Goal: Task Accomplishment & Management: Complete application form

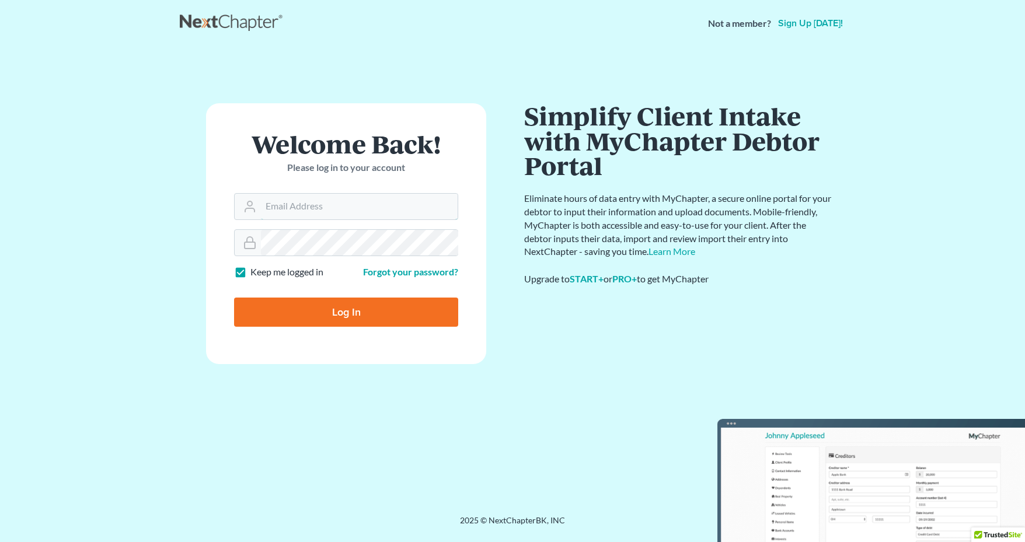
type input "[EMAIL_ADDRESS][DOMAIN_NAME]"
click at [323, 306] on input "Log In" at bounding box center [346, 312] width 224 height 29
type input "Thinking..."
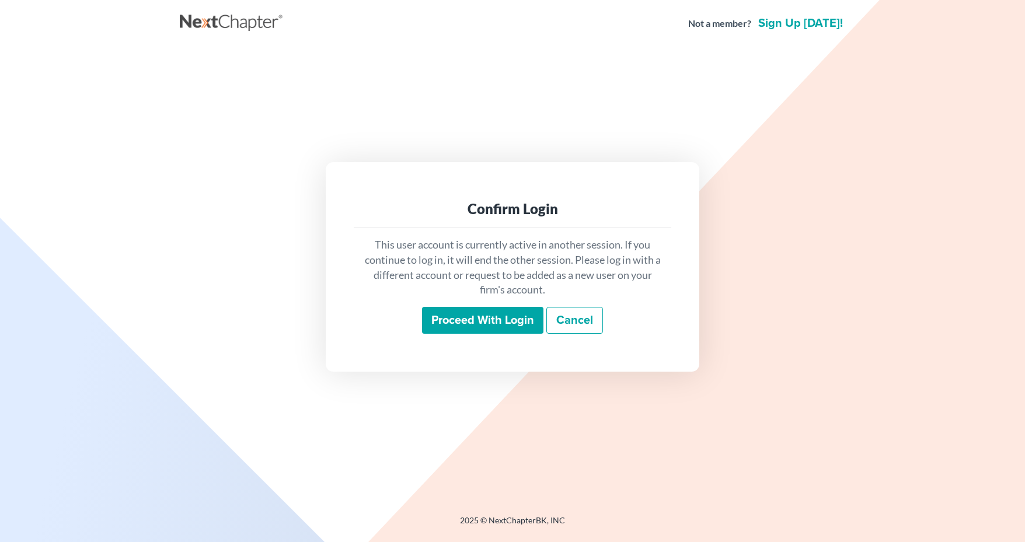
click at [438, 317] on input "Proceed with login" at bounding box center [482, 320] width 121 height 27
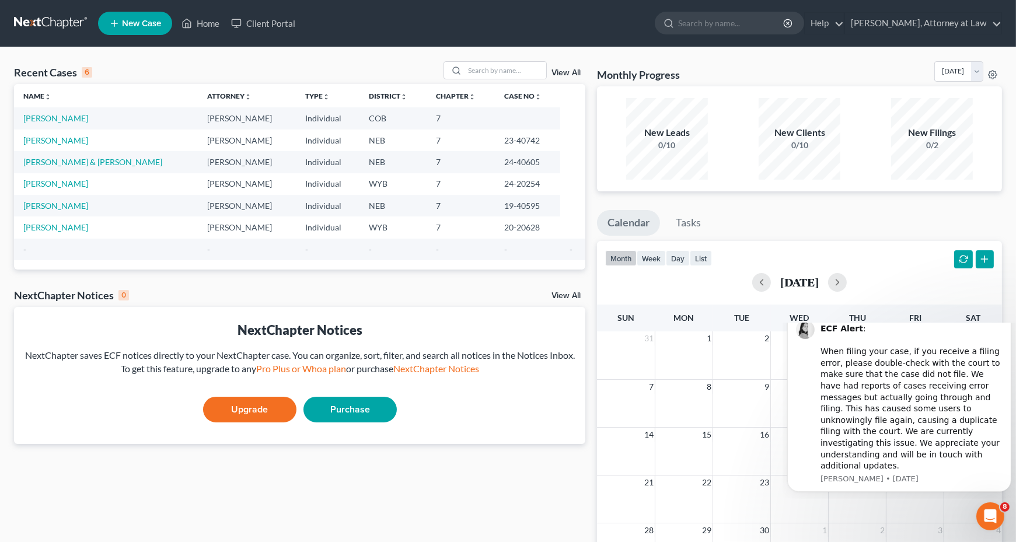
click at [140, 23] on span "New Case" at bounding box center [141, 23] width 39 height 9
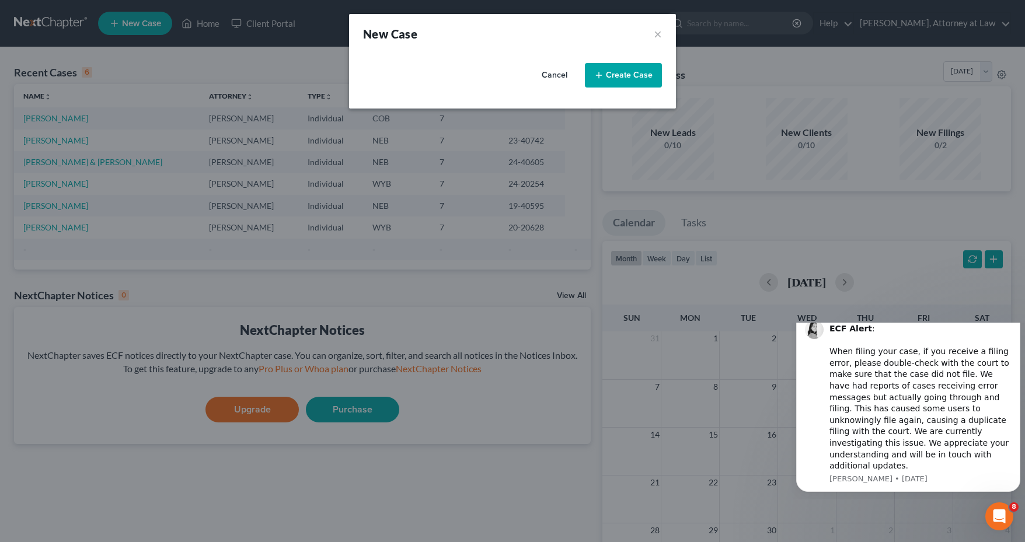
select select "92"
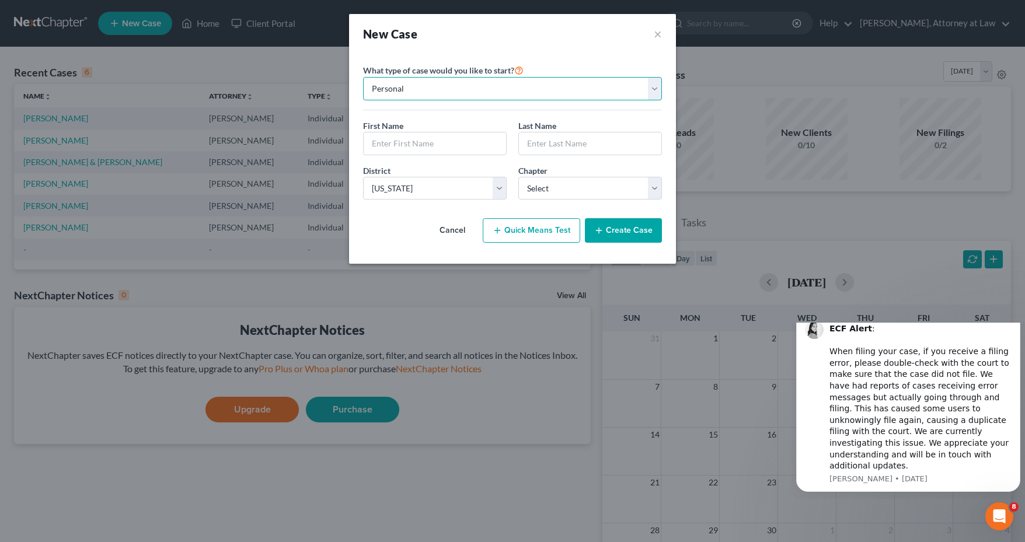
click at [658, 86] on select "Personal Business" at bounding box center [512, 88] width 299 height 23
click at [431, 138] on input "text" at bounding box center [435, 143] width 142 height 22
type input "[PERSON_NAME]"
click at [616, 146] on input "text" at bounding box center [590, 143] width 142 height 22
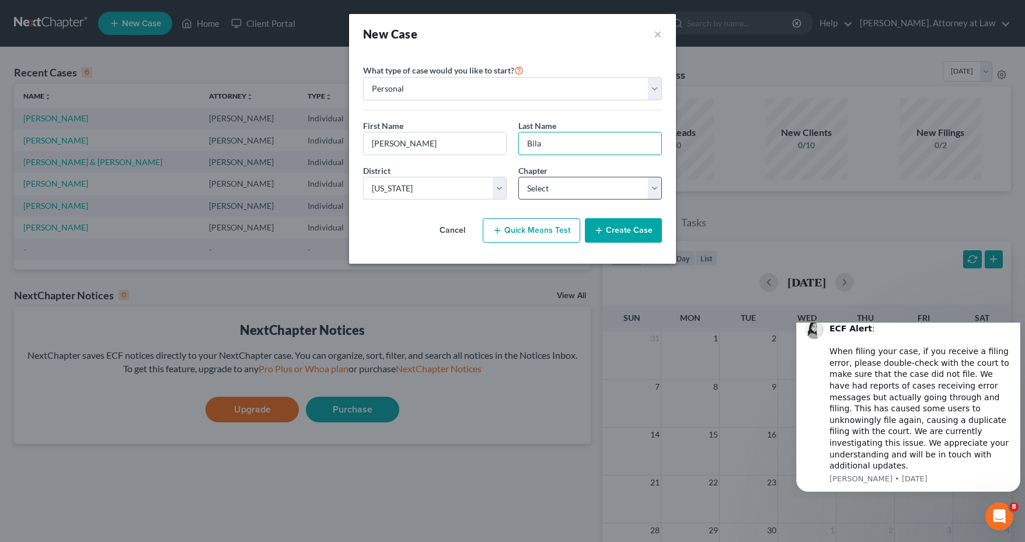
type input "Bila"
click at [654, 186] on select "Select 7 11 12 13" at bounding box center [590, 188] width 144 height 23
select select "0"
click at [518, 177] on select "Select 7 11 12 13" at bounding box center [590, 188] width 144 height 23
click at [626, 233] on button "Create Case" at bounding box center [623, 230] width 77 height 25
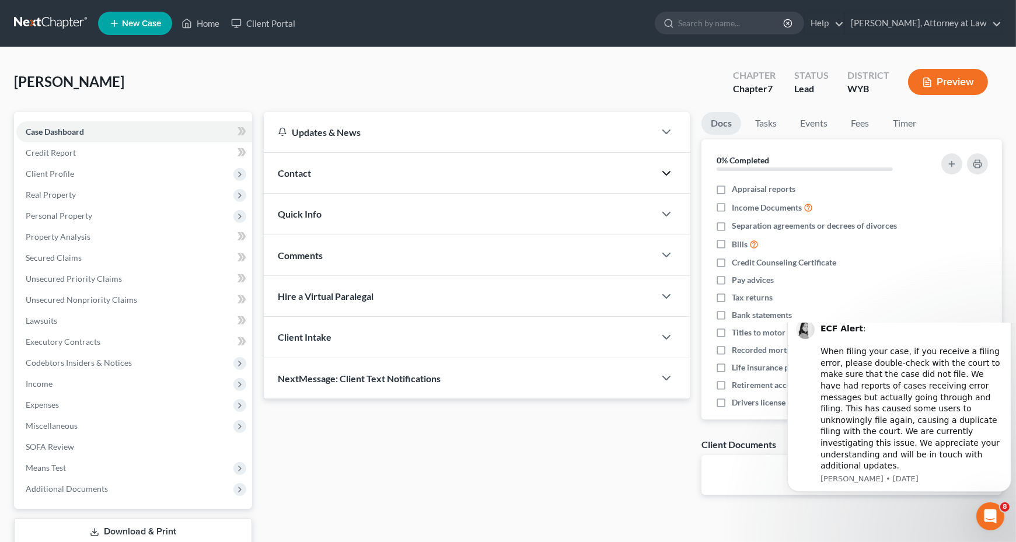
click at [665, 173] on polyline "button" at bounding box center [666, 174] width 7 height 4
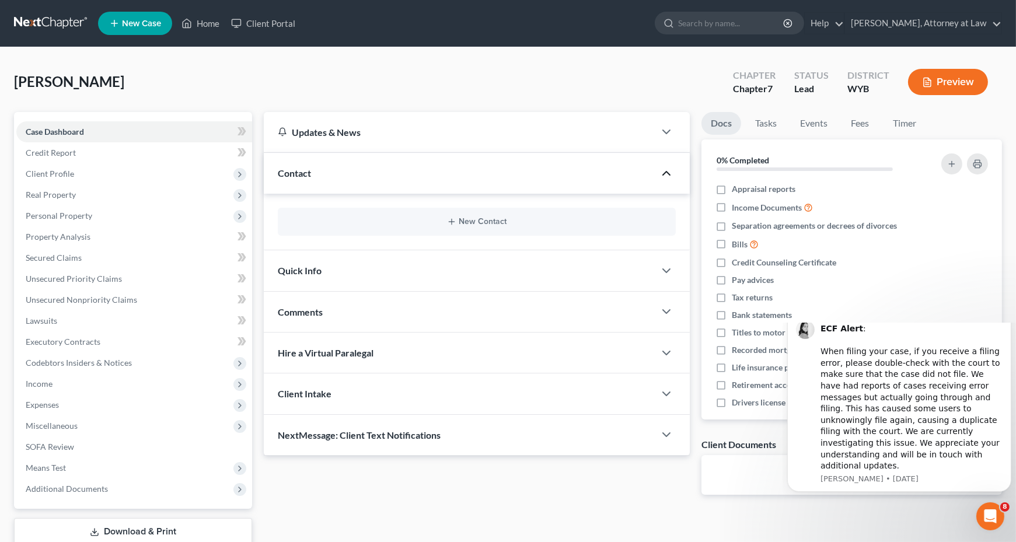
click at [664, 171] on icon "button" at bounding box center [666, 173] width 14 height 14
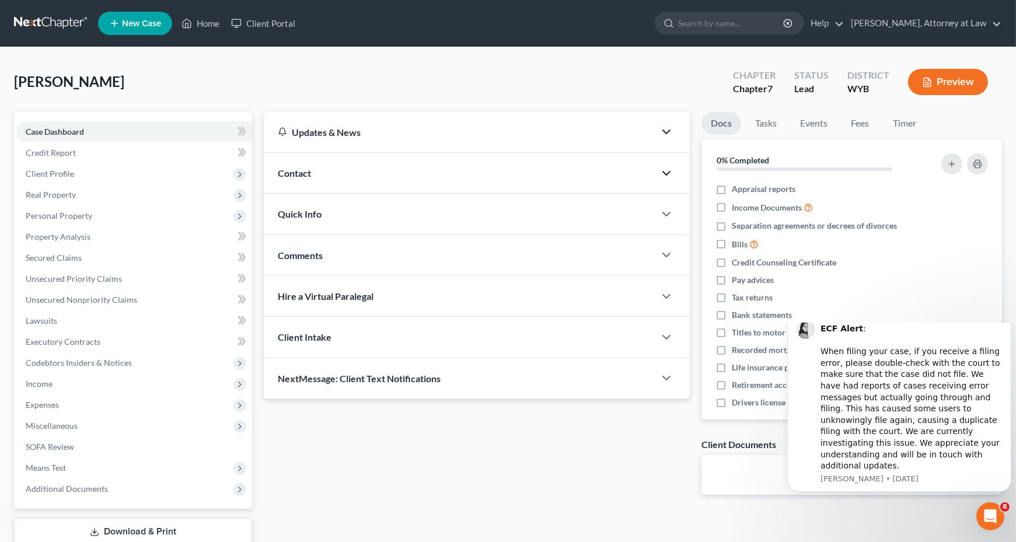
click at [666, 131] on icon "button" at bounding box center [666, 132] width 14 height 14
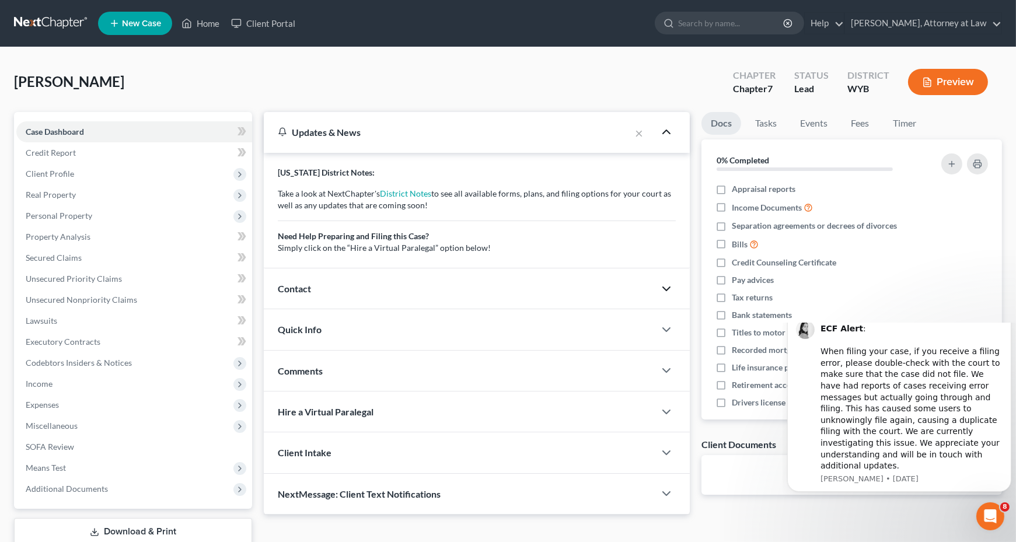
click at [662, 284] on icon "button" at bounding box center [666, 289] width 14 height 14
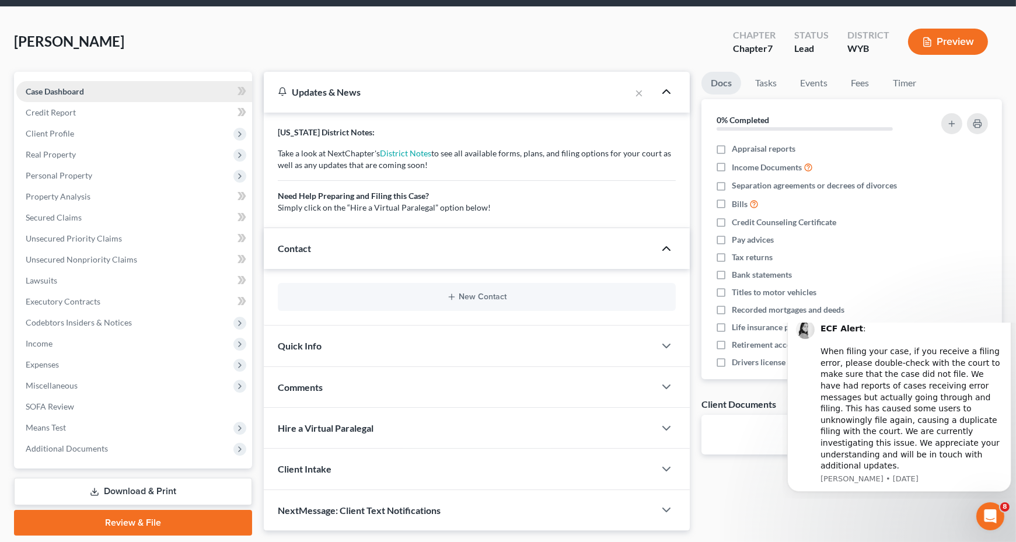
scroll to position [18, 0]
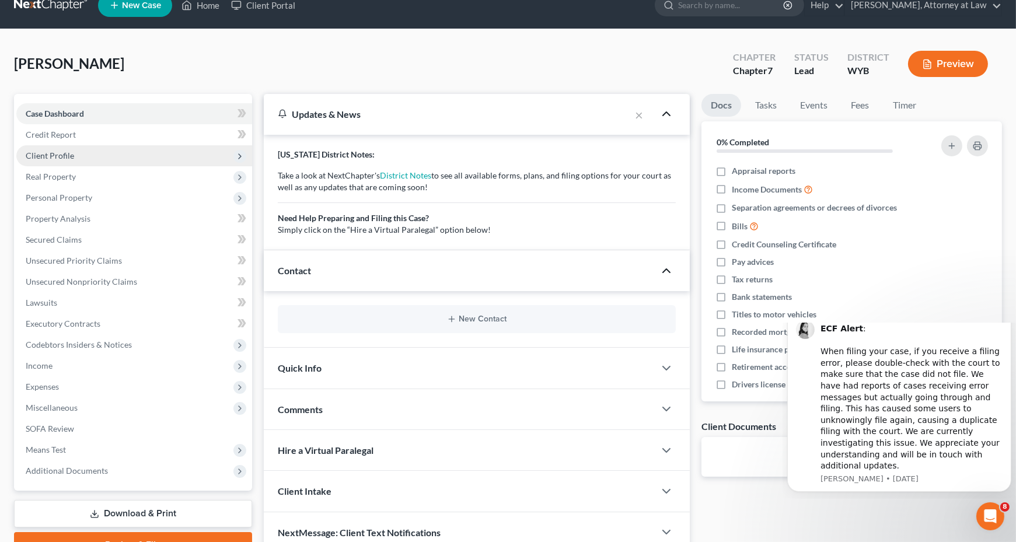
click at [82, 159] on span "Client Profile" at bounding box center [134, 155] width 236 height 21
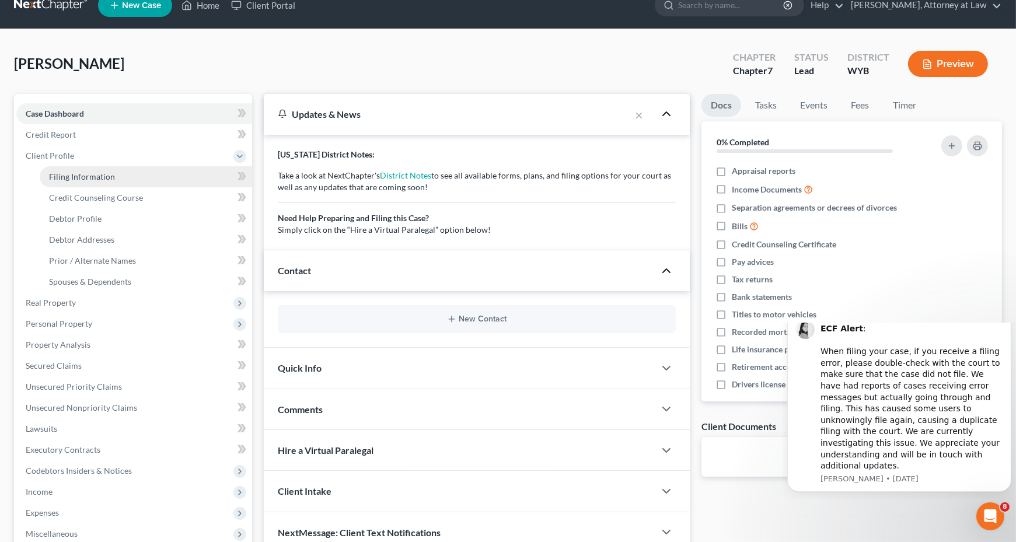
click at [96, 177] on span "Filing Information" at bounding box center [82, 177] width 66 height 10
select select "1"
select select "0"
select select "92"
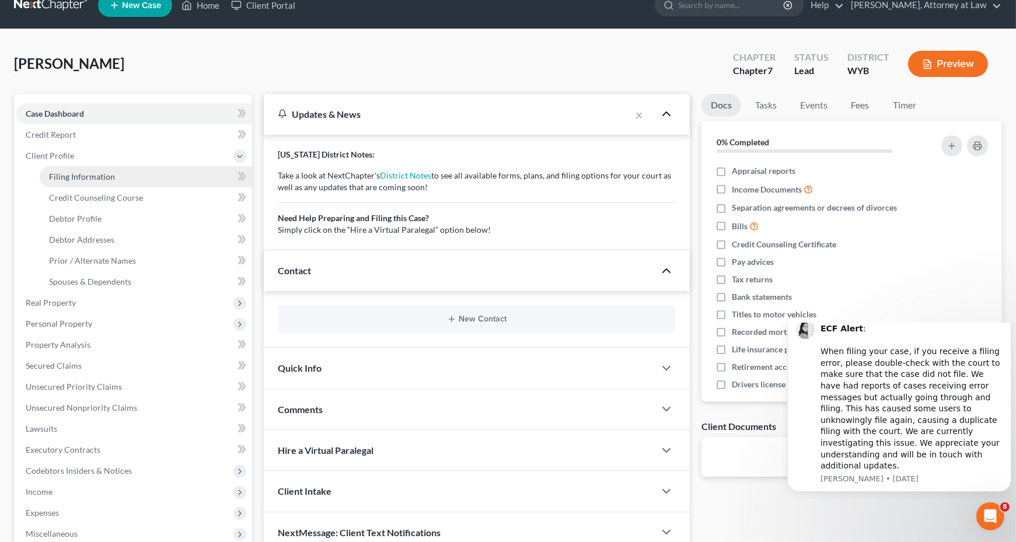
select select "53"
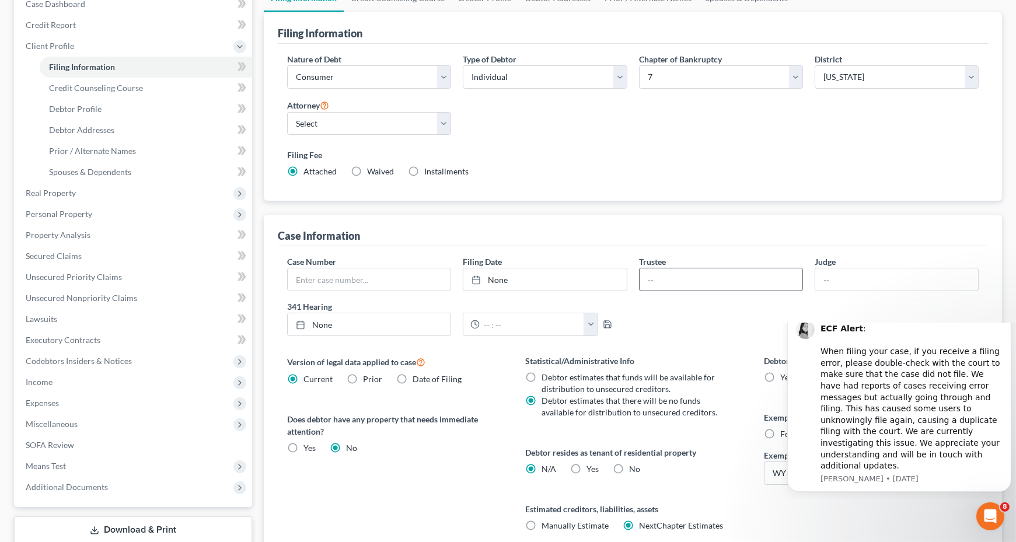
scroll to position [175, 0]
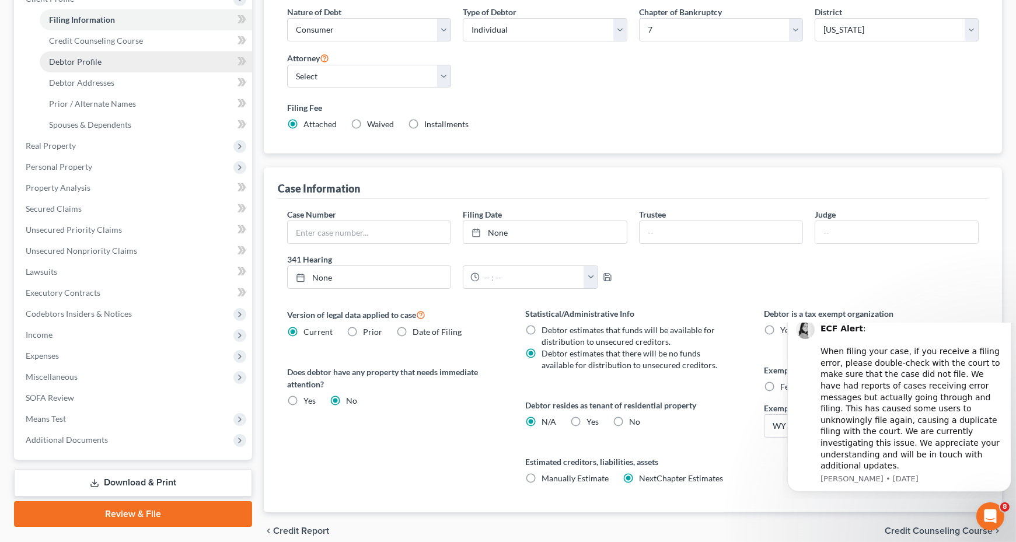
click at [72, 58] on span "Debtor Profile" at bounding box center [75, 62] width 53 height 10
select select "0"
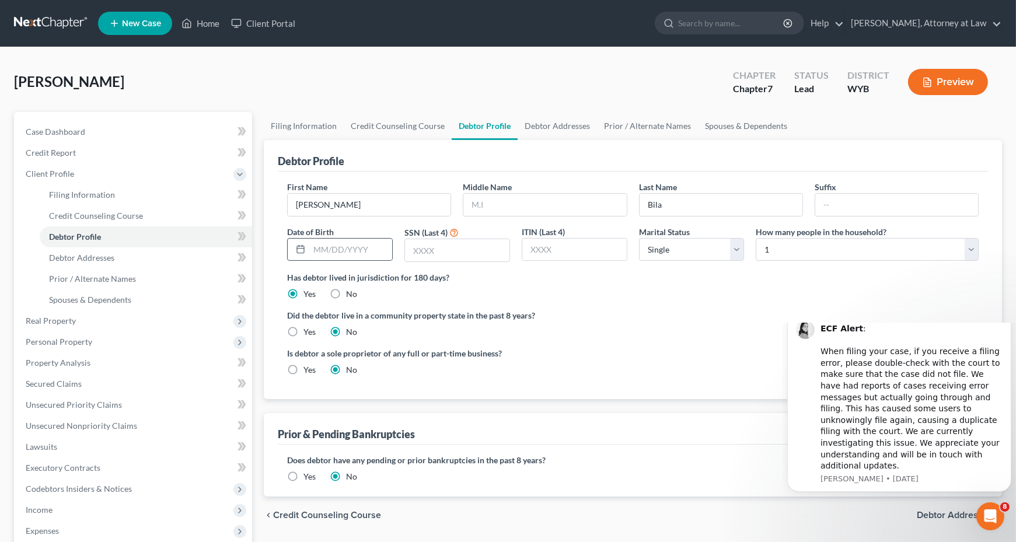
click at [301, 247] on icon at bounding box center [300, 248] width 9 height 9
click at [316, 246] on input "text" at bounding box center [350, 250] width 83 height 22
click at [460, 248] on input "text" at bounding box center [457, 250] width 104 height 22
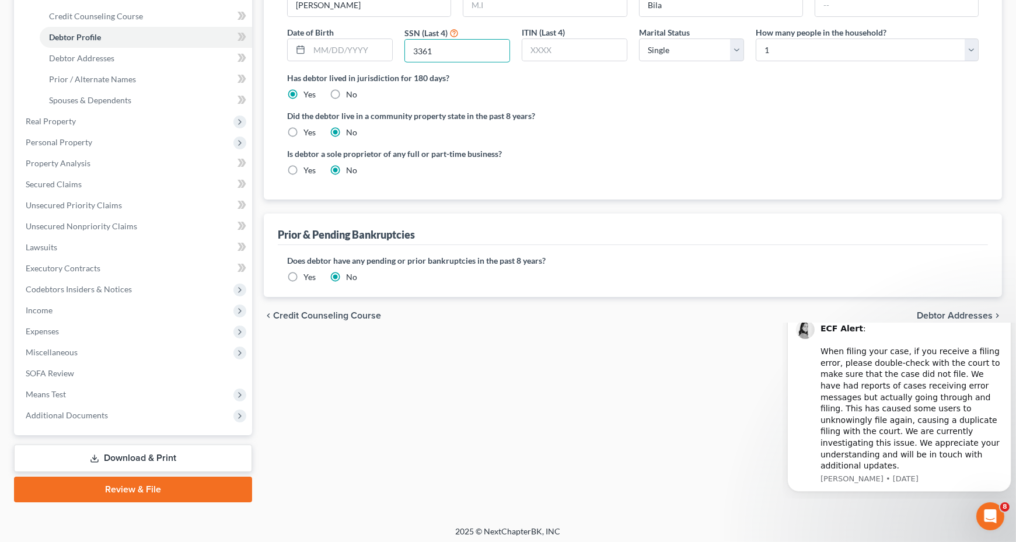
scroll to position [202, 0]
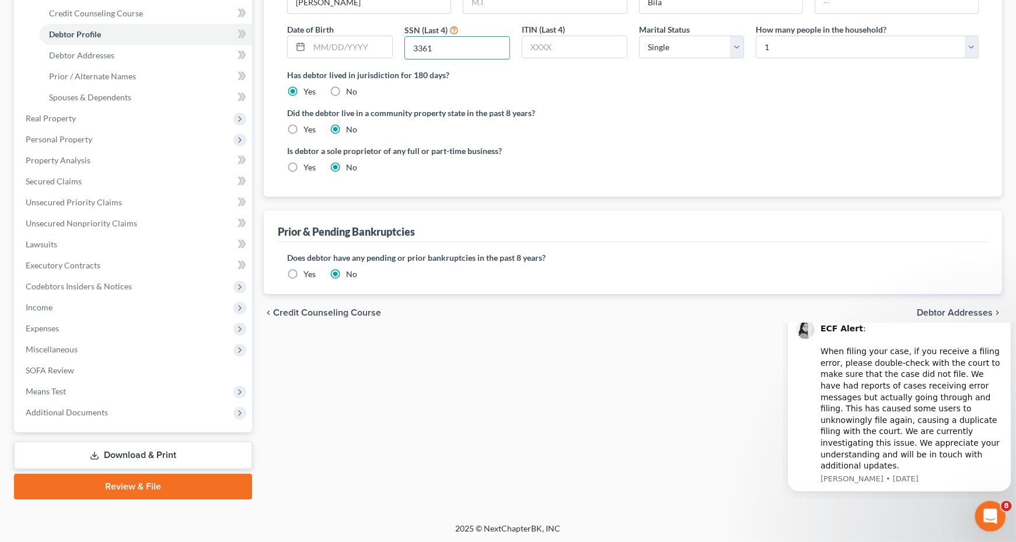
type input "3361"
click at [991, 508] on icon "Open Intercom Messenger" at bounding box center [988, 514] width 19 height 19
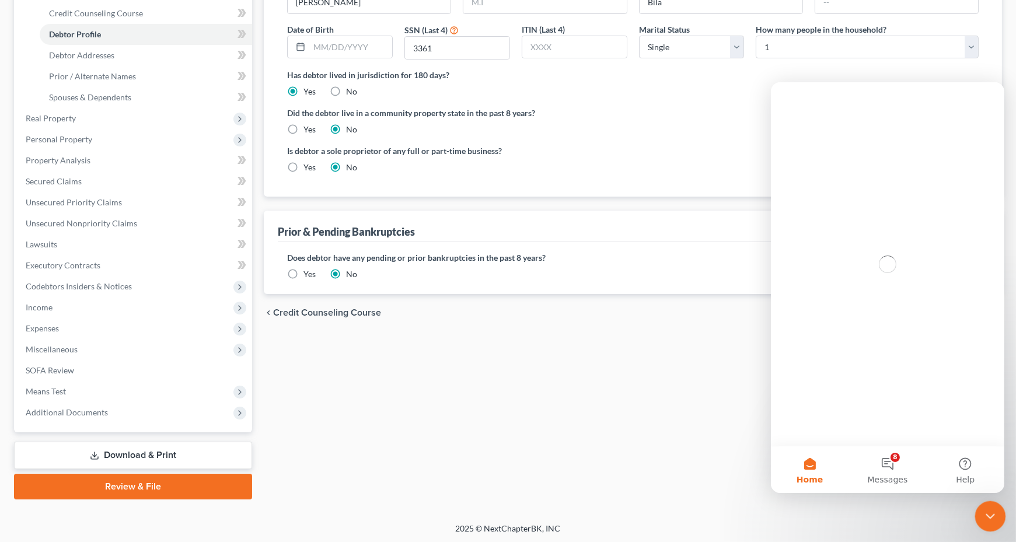
scroll to position [0, 0]
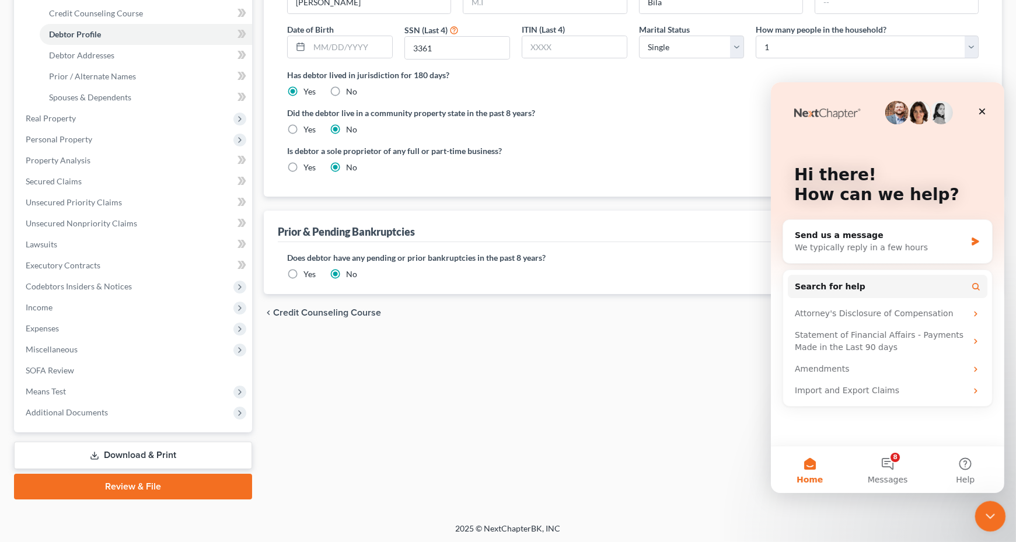
click at [991, 508] on icon "Close Intercom Messenger" at bounding box center [988, 515] width 14 height 14
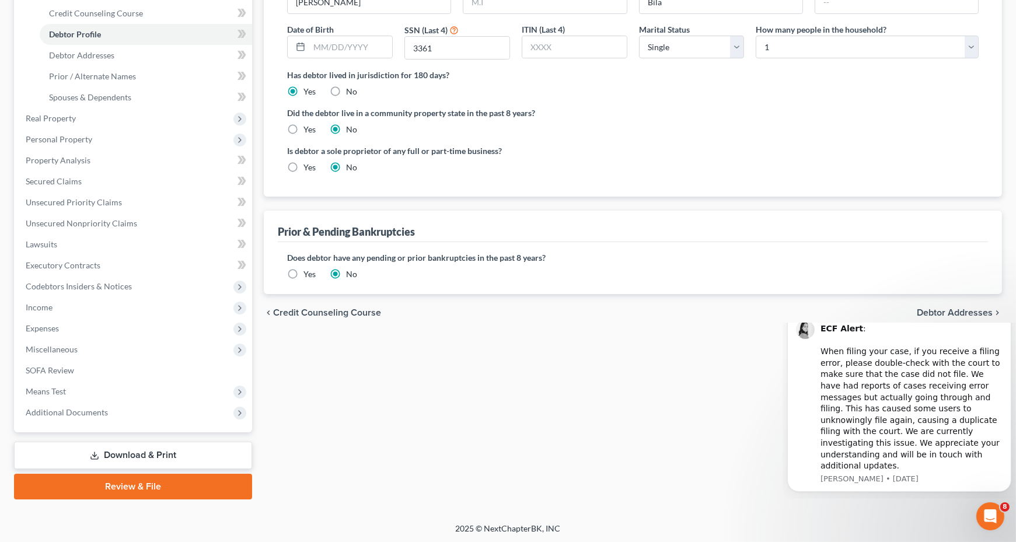
click at [955, 308] on span "Debtor Addresses" at bounding box center [955, 312] width 76 height 9
select select "0"
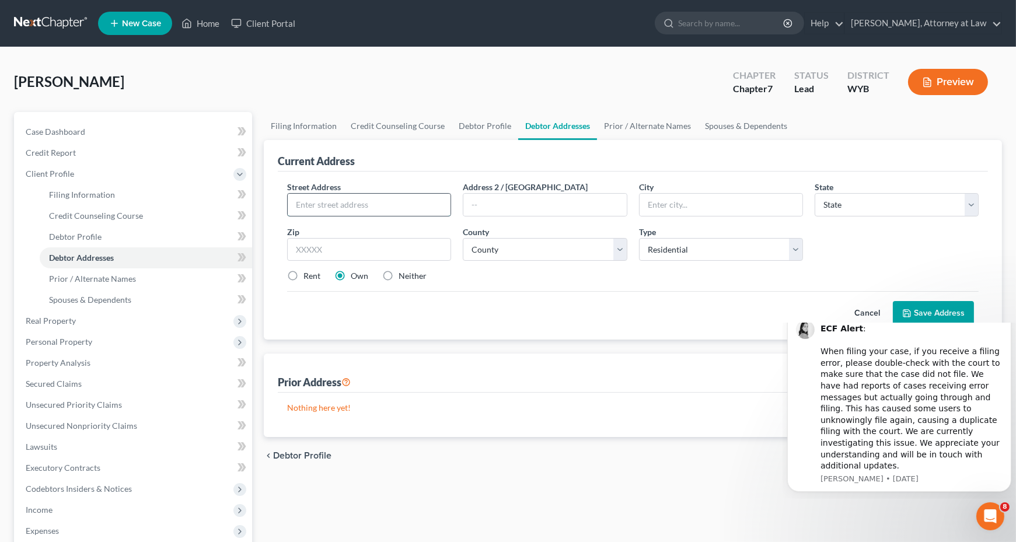
click at [323, 210] on input "text" at bounding box center [369, 205] width 163 height 22
type input "[STREET_ADDRESS]"
type input "Torrington"
select select "53"
type input "82240"
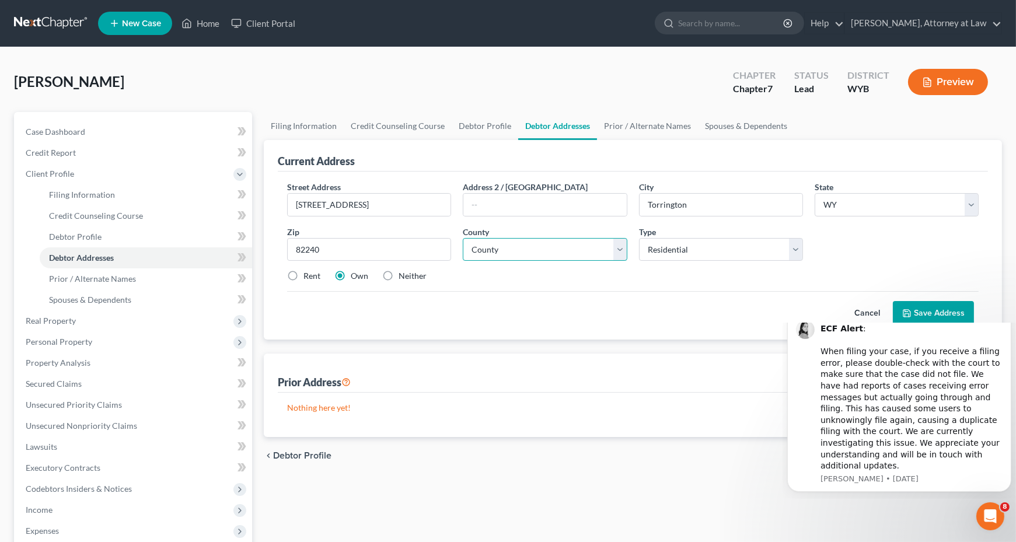
click at [616, 245] on select "County [GEOGRAPHIC_DATA] [GEOGRAPHIC_DATA] [GEOGRAPHIC_DATA] [GEOGRAPHIC_DATA] …" at bounding box center [545, 249] width 164 height 23
select select "7"
click at [463, 238] on select "County [GEOGRAPHIC_DATA] [GEOGRAPHIC_DATA] [GEOGRAPHIC_DATA] [GEOGRAPHIC_DATA] …" at bounding box center [545, 249] width 164 height 23
click at [942, 313] on button "Save Address" at bounding box center [933, 313] width 81 height 25
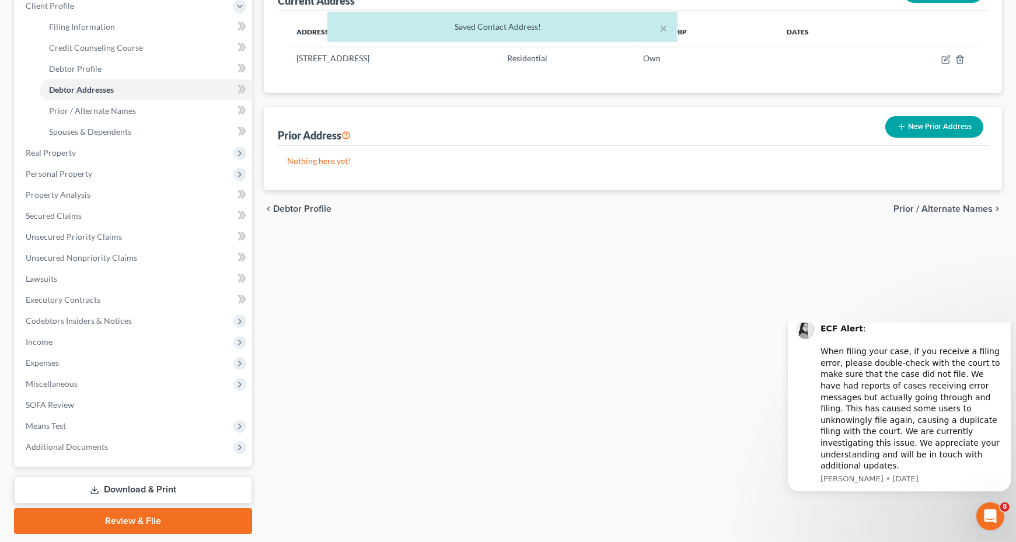
scroll to position [175, 0]
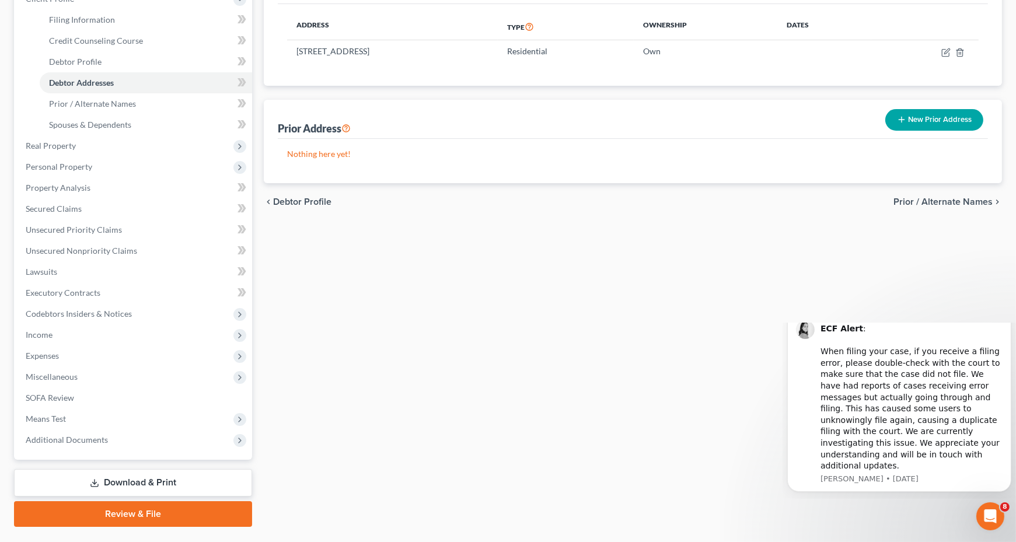
click at [942, 197] on span "Prior / Alternate Names" at bounding box center [942, 201] width 99 height 9
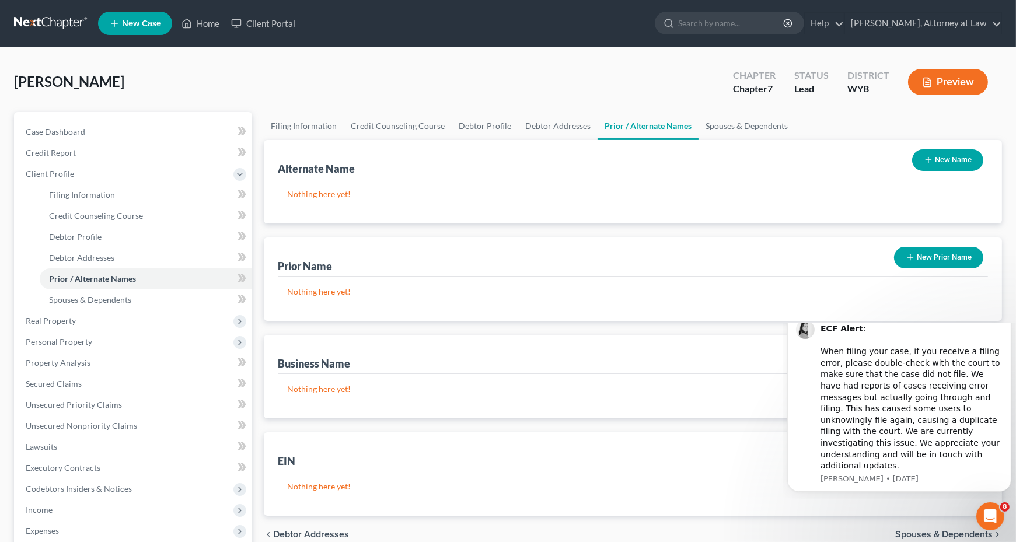
click at [941, 162] on button "New Name" at bounding box center [947, 160] width 71 height 22
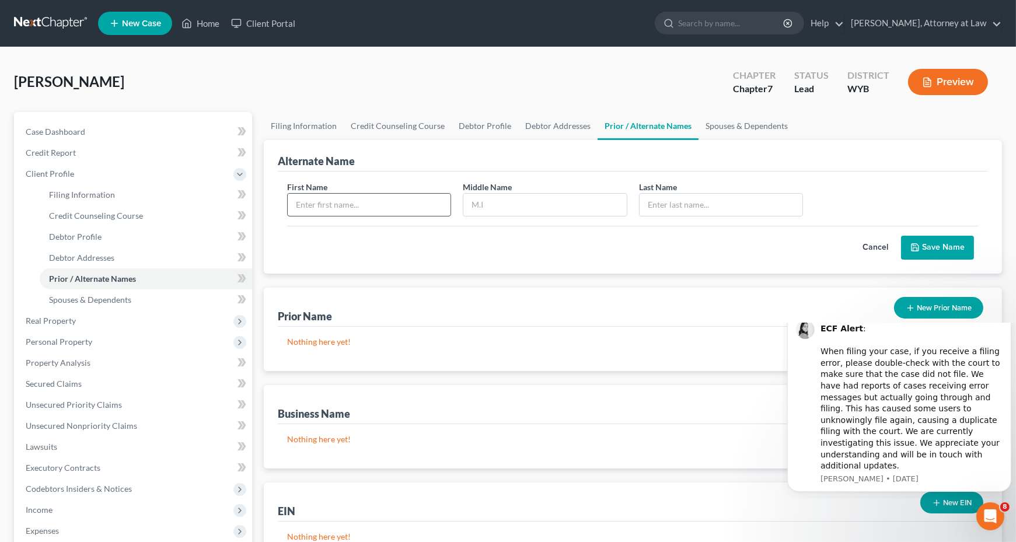
click at [398, 201] on input "text" at bounding box center [369, 205] width 163 height 22
type input "[PERSON_NAME]"
type input "Bila"
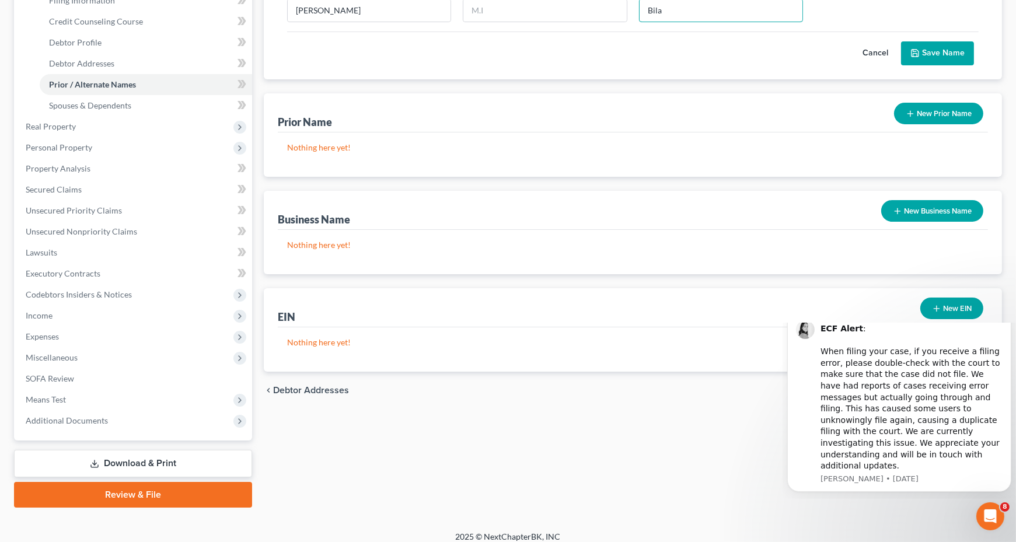
scroll to position [202, 0]
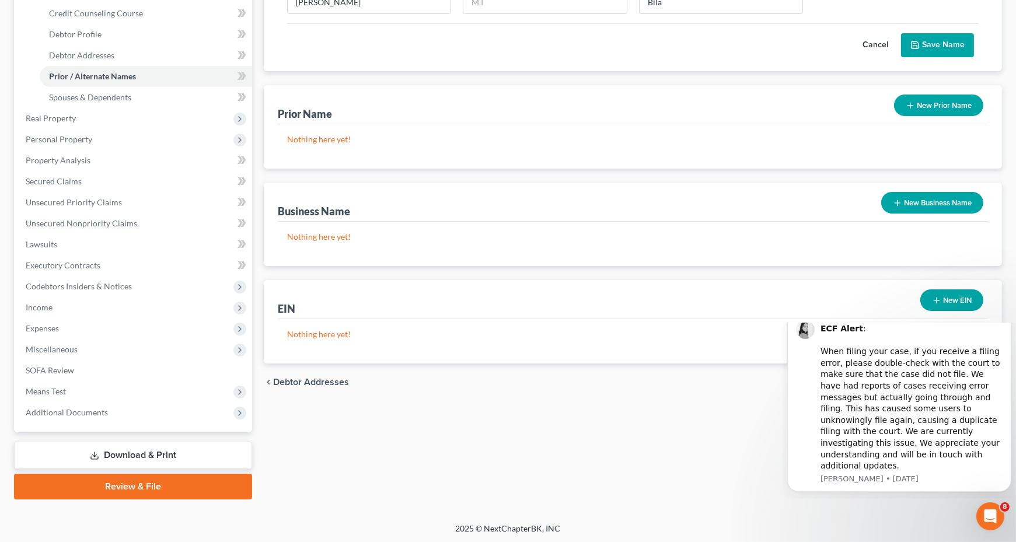
click at [642, 399] on div "Filing Information Credit Counseling Course Debtor Profile Debtor Addresses Pri…" at bounding box center [633, 205] width 750 height 590
click at [1008, 316] on icon "Dismiss notification" at bounding box center [1007, 313] width 6 height 6
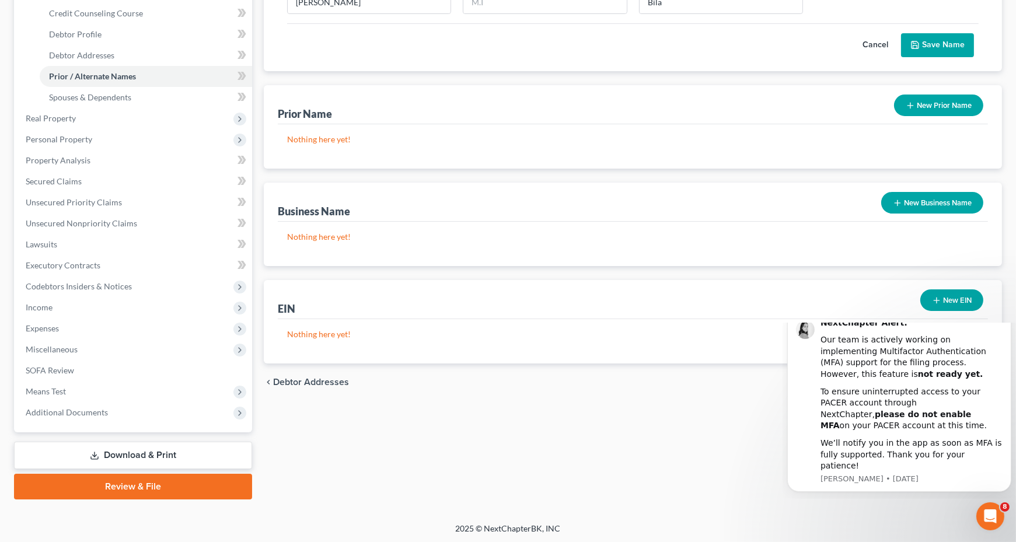
click at [1008, 316] on icon "Dismiss notification" at bounding box center [1007, 312] width 6 height 6
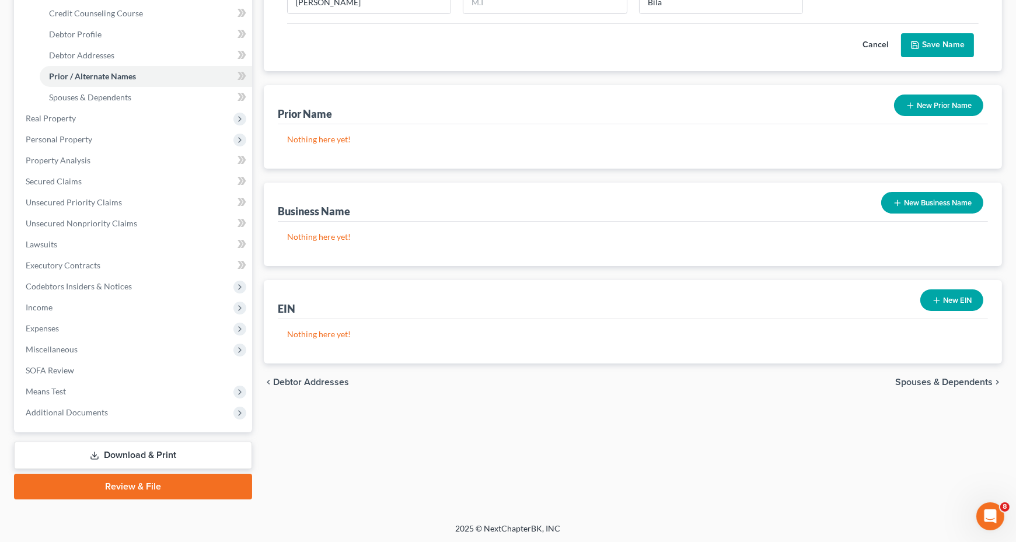
click at [960, 378] on span "Spouses & Dependents" at bounding box center [943, 382] width 97 height 9
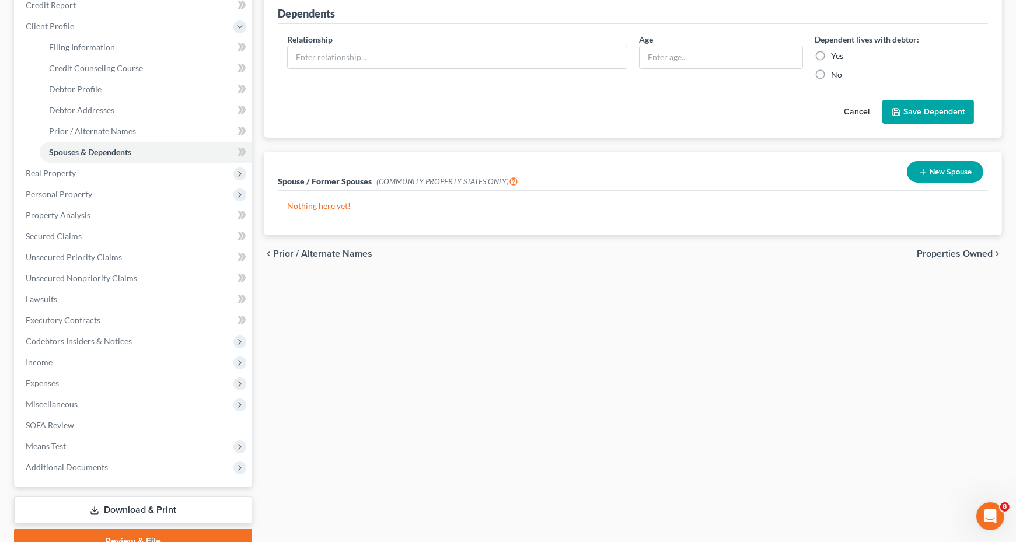
scroll to position [117, 0]
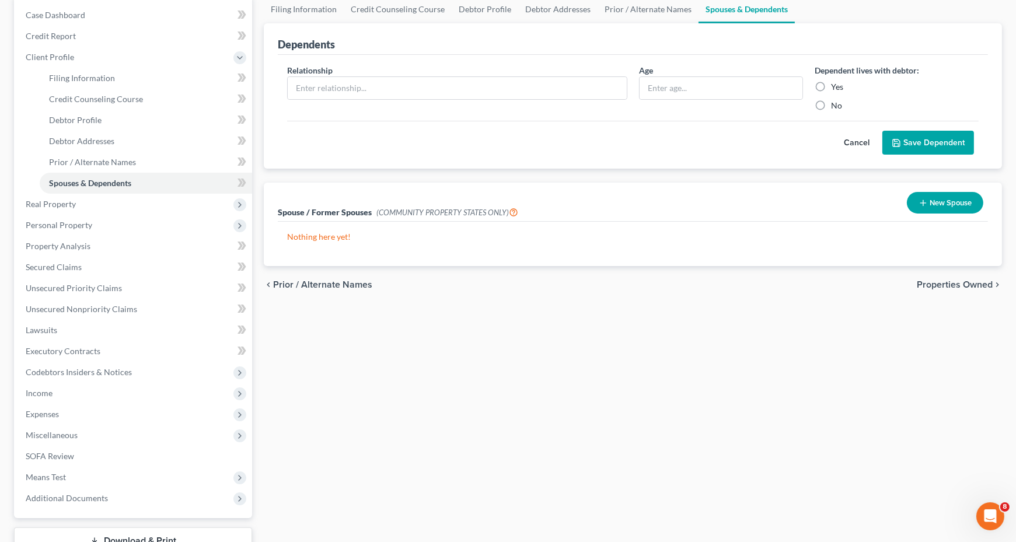
click at [966, 282] on span "Properties Owned" at bounding box center [955, 284] width 76 height 9
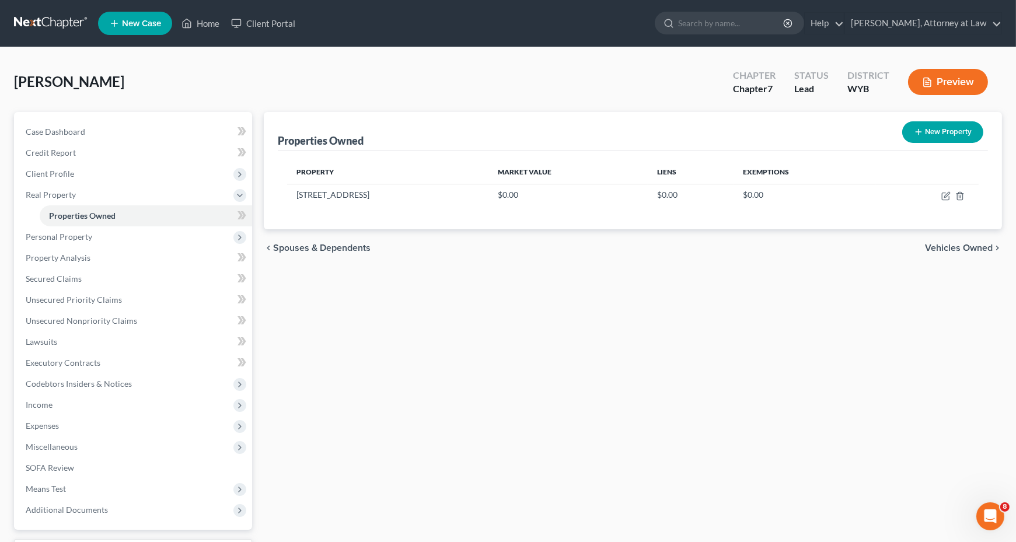
click at [945, 131] on button "New Property" at bounding box center [942, 132] width 81 height 22
select select "53"
select select "7"
select select "0"
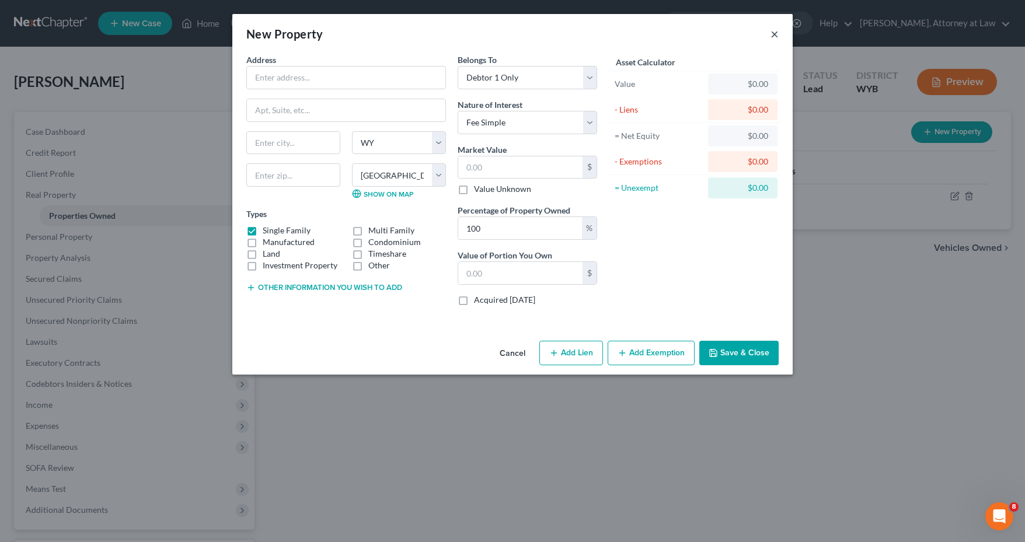
click at [776, 33] on button "×" at bounding box center [774, 34] width 8 height 14
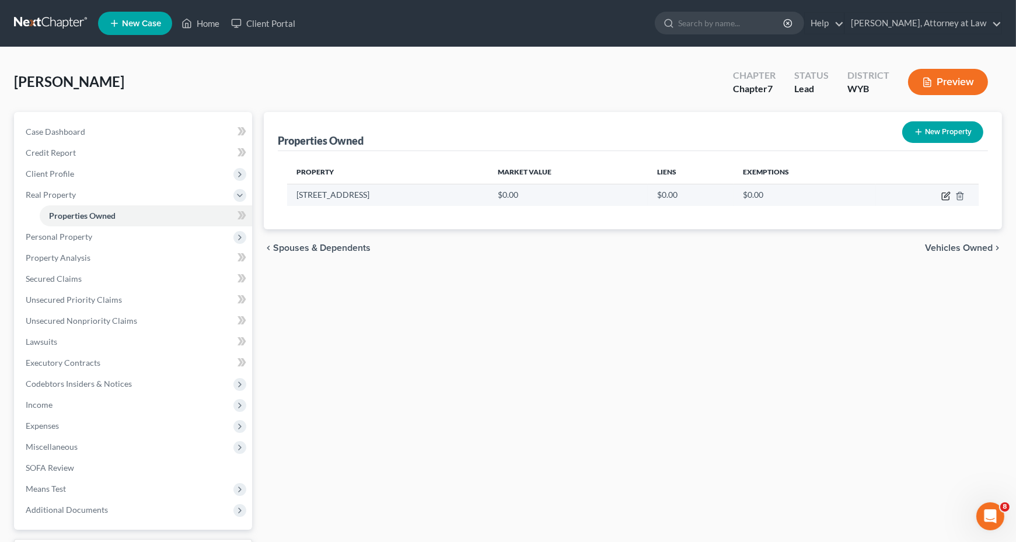
click at [948, 194] on icon "button" at bounding box center [946, 194] width 5 height 5
select select "53"
select select "7"
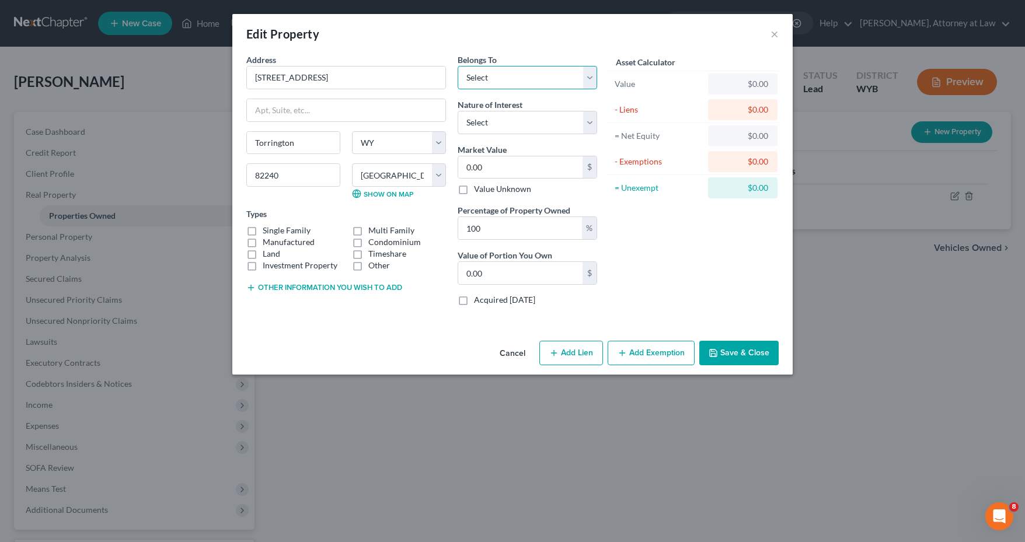
click at [593, 77] on select "Select Debtor 1 Only Debtor 2 Only Debtor 1 And Debtor 2 Only At Least One Of T…" at bounding box center [526, 77] width 139 height 23
select select "0"
click at [457, 66] on select "Select Debtor 1 Only Debtor 2 Only Debtor 1 And Debtor 2 Only At Least One Of T…" at bounding box center [526, 77] width 139 height 23
click at [592, 121] on select "Select Fee Simple Joint Tenant Life Estate Equitable Interest Future Interest T…" at bounding box center [526, 122] width 139 height 23
click at [263, 230] on label "Single Family" at bounding box center [287, 231] width 48 height 12
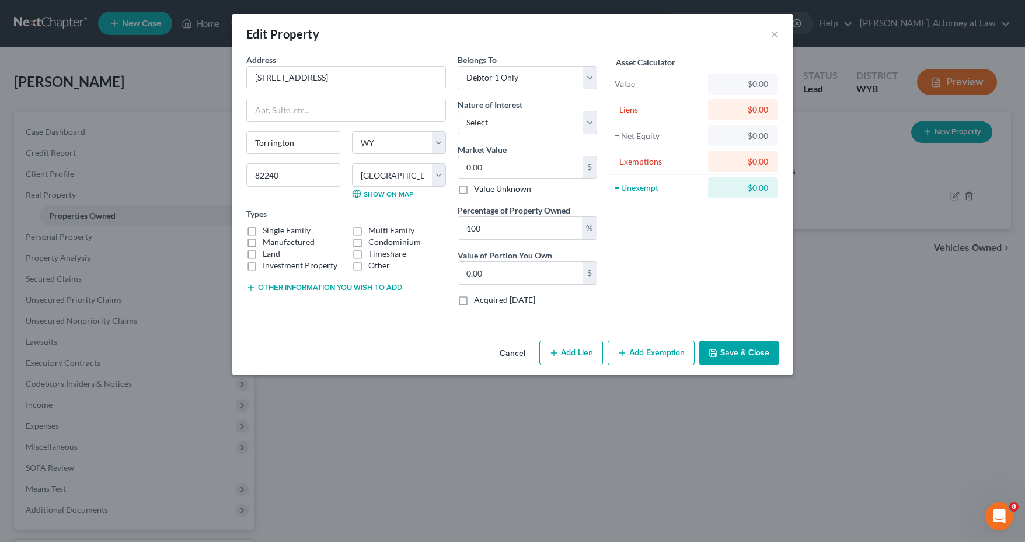
click at [267, 230] on input "Single Family" at bounding box center [271, 229] width 8 height 8
checkbox input "true"
type input "1"
type input "1.00"
type input "17"
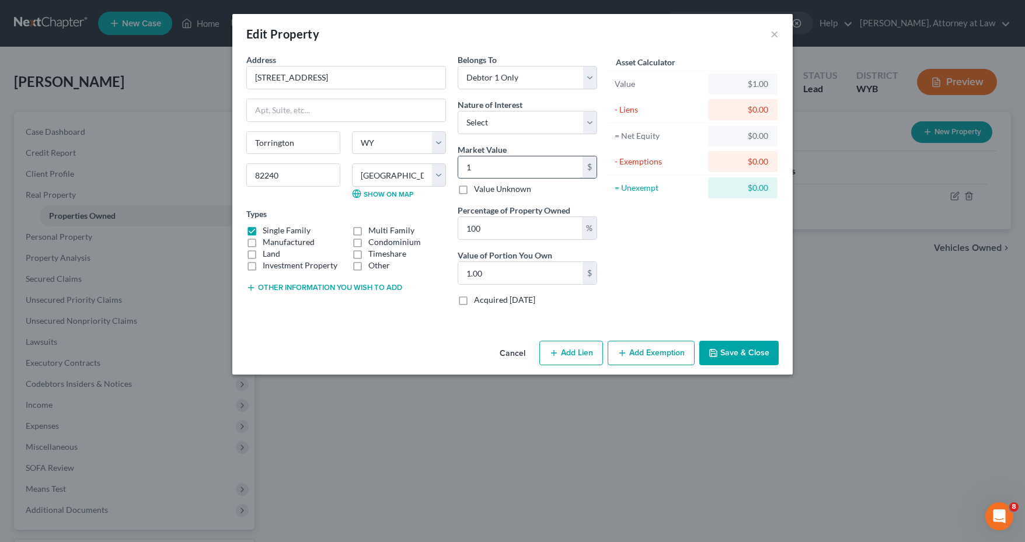
type input "17.00"
type input "178"
type input "178.00"
type input "1780"
type input "1,780.00"
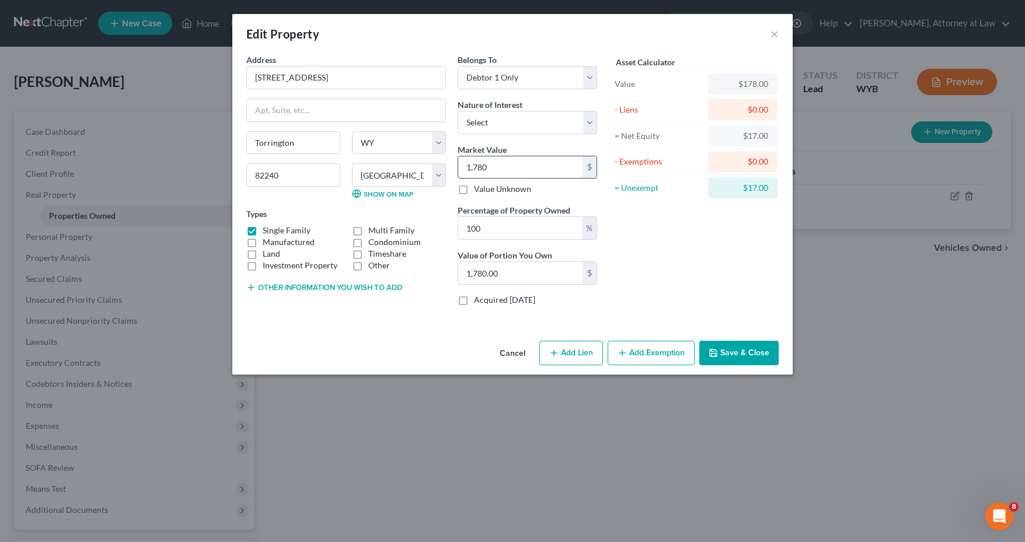
type input "1,7800"
type input "17,800.00"
type input "17,8000"
type input "178,000.00"
type input "178,000"
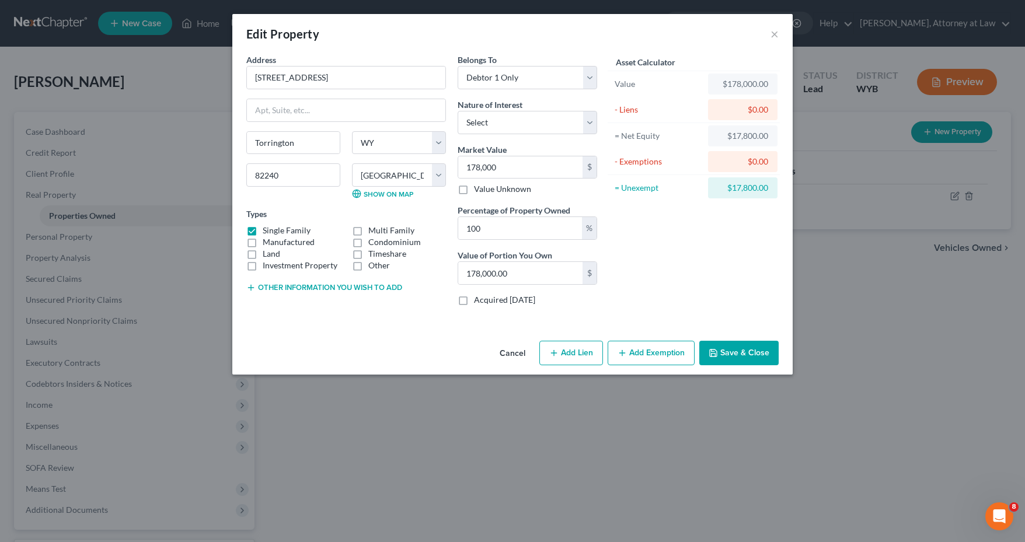
click at [578, 351] on button "Add Lien" at bounding box center [571, 353] width 64 height 25
select select "0"
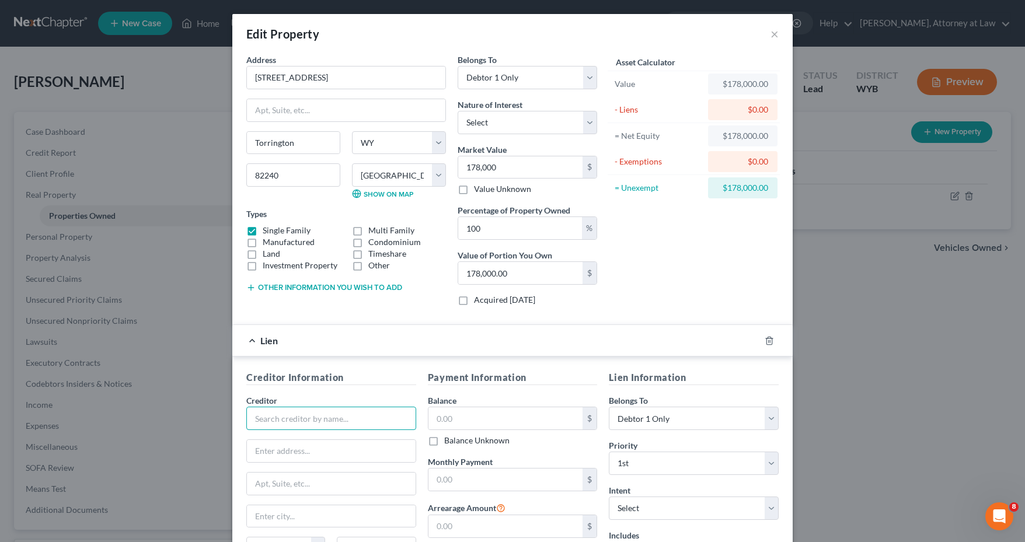
click at [338, 415] on input "text" at bounding box center [331, 418] width 170 height 23
click at [312, 453] on input "text" at bounding box center [331, 451] width 169 height 22
type input "Loan Depot"
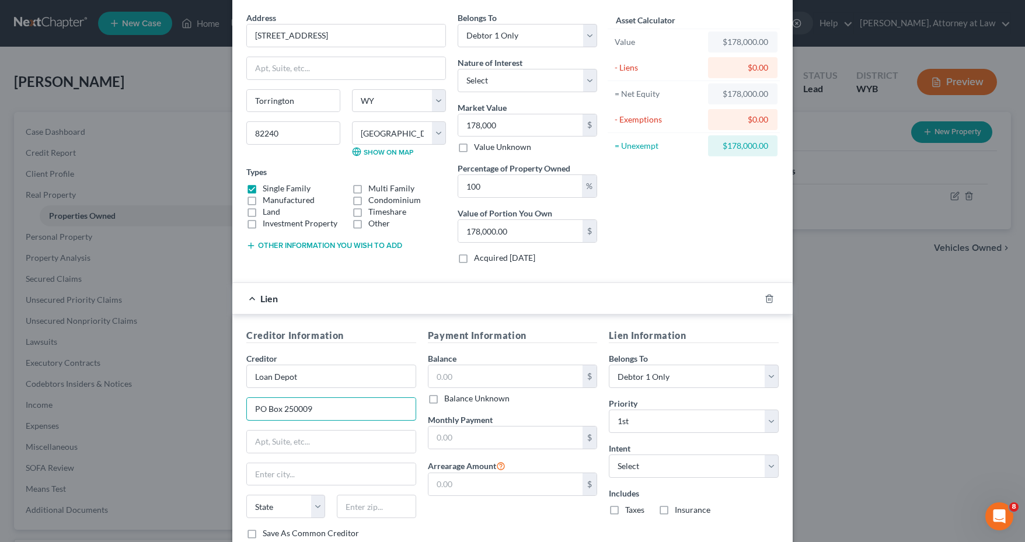
scroll to position [116, 0]
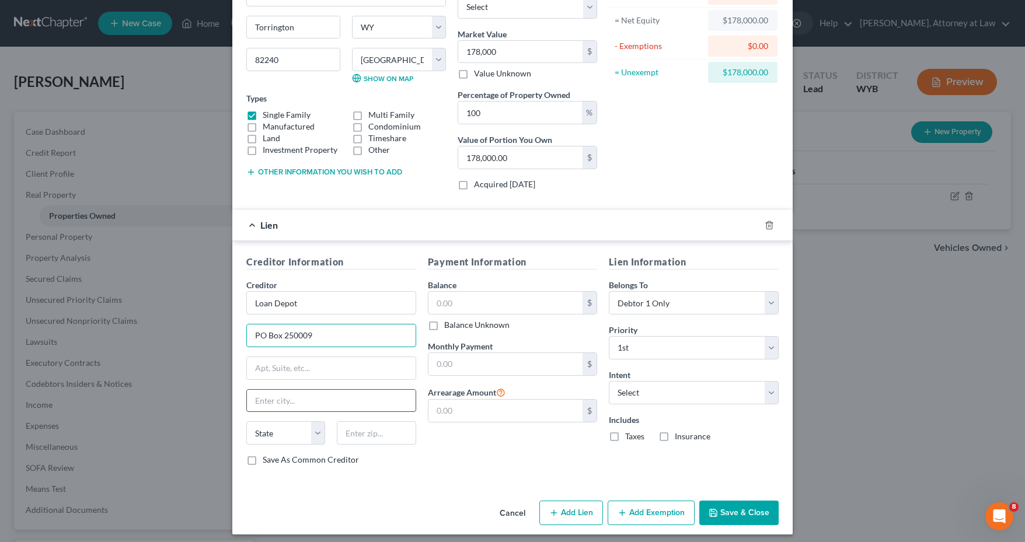
type input "PO Box 250009"
click at [313, 392] on input "text" at bounding box center [331, 401] width 169 height 22
type input "Plano"
click at [312, 427] on select "State [US_STATE] AK AR AZ CA CO CT DE DC [GEOGRAPHIC_DATA] [GEOGRAPHIC_DATA] GU…" at bounding box center [285, 432] width 79 height 23
select select "45"
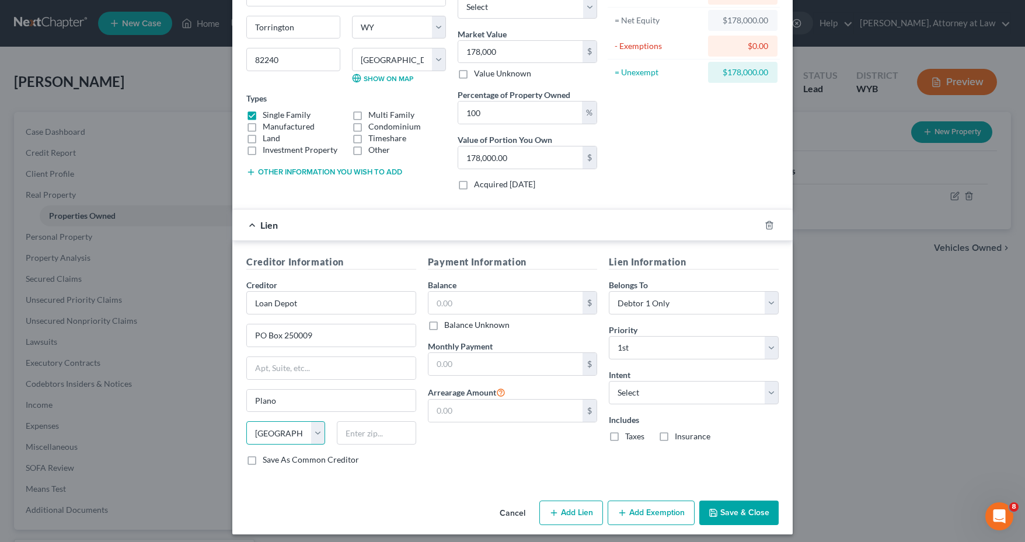
click at [246, 421] on select "State [US_STATE] AK AR AZ CA CO CT DE DC [GEOGRAPHIC_DATA] [GEOGRAPHIC_DATA] GU…" at bounding box center [285, 432] width 79 height 23
click at [350, 425] on input "text" at bounding box center [376, 432] width 79 height 23
type input "95025"
click at [511, 299] on input "text" at bounding box center [505, 303] width 155 height 22
type input "139,799.08"
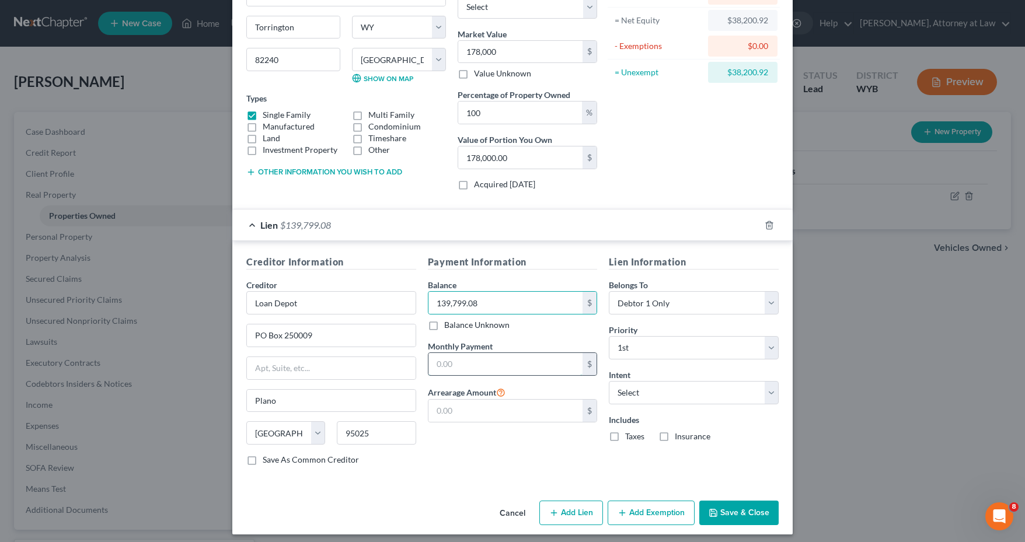
click at [467, 356] on input "text" at bounding box center [505, 364] width 155 height 22
type input "1,195.00"
click at [649, 508] on button "Add Exemption" at bounding box center [650, 513] width 87 height 25
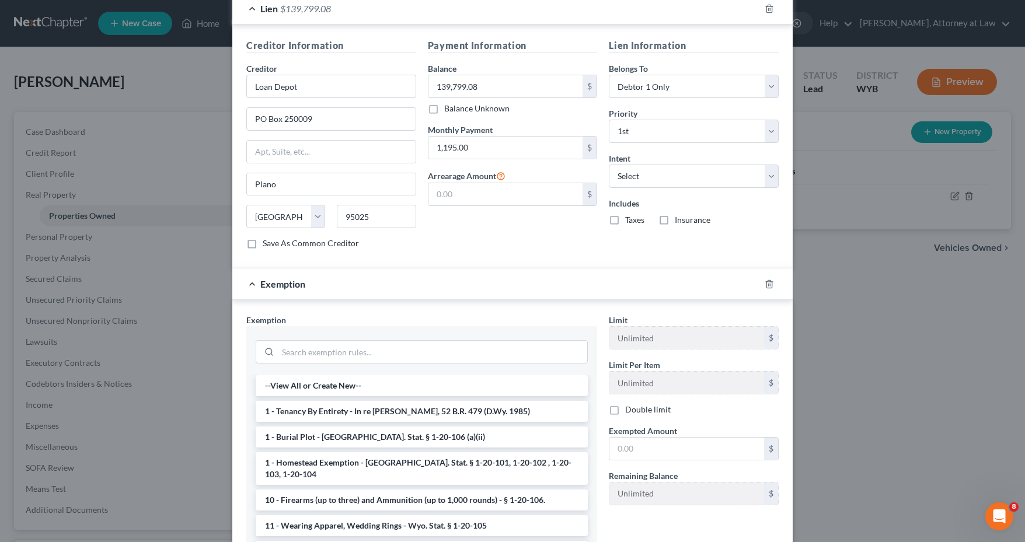
scroll to position [349, 0]
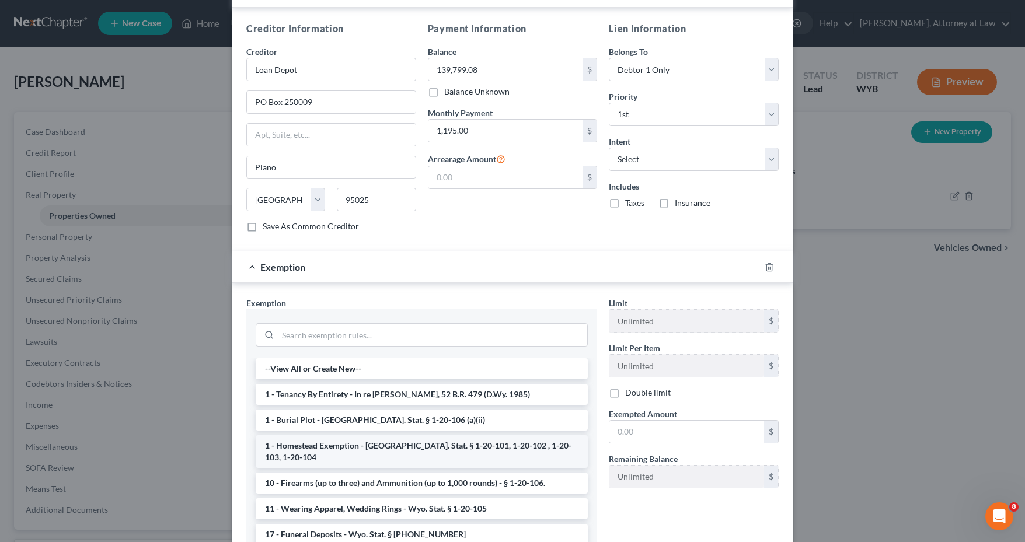
click at [453, 440] on li "1 - Homestead Exemption - [GEOGRAPHIC_DATA]. Stat. § 1-20-101, 1-20-102 , 1-20-…" at bounding box center [422, 451] width 332 height 33
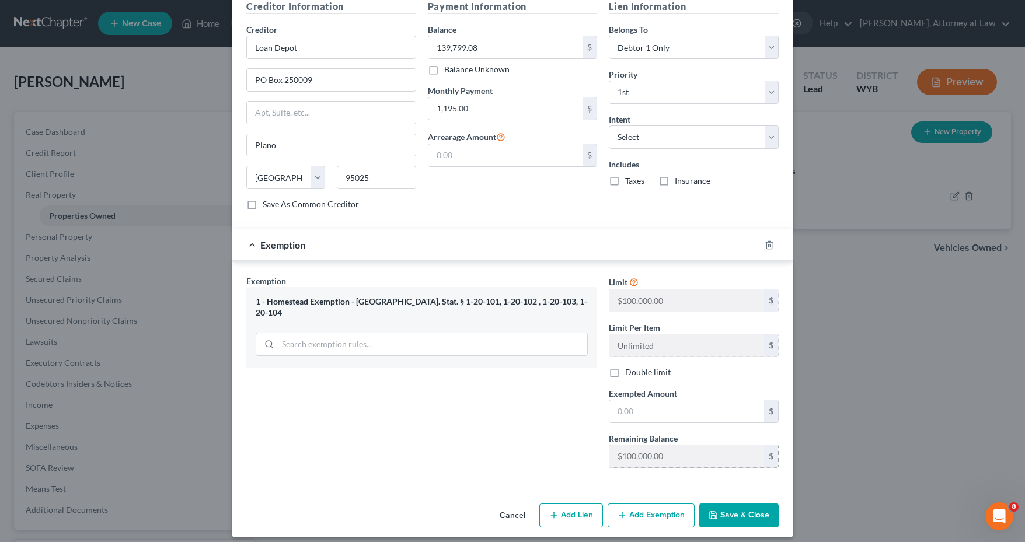
scroll to position [372, 0]
click at [635, 407] on input "text" at bounding box center [686, 411] width 155 height 22
type input "38,201"
click at [735, 506] on button "Save & Close" at bounding box center [738, 515] width 79 height 25
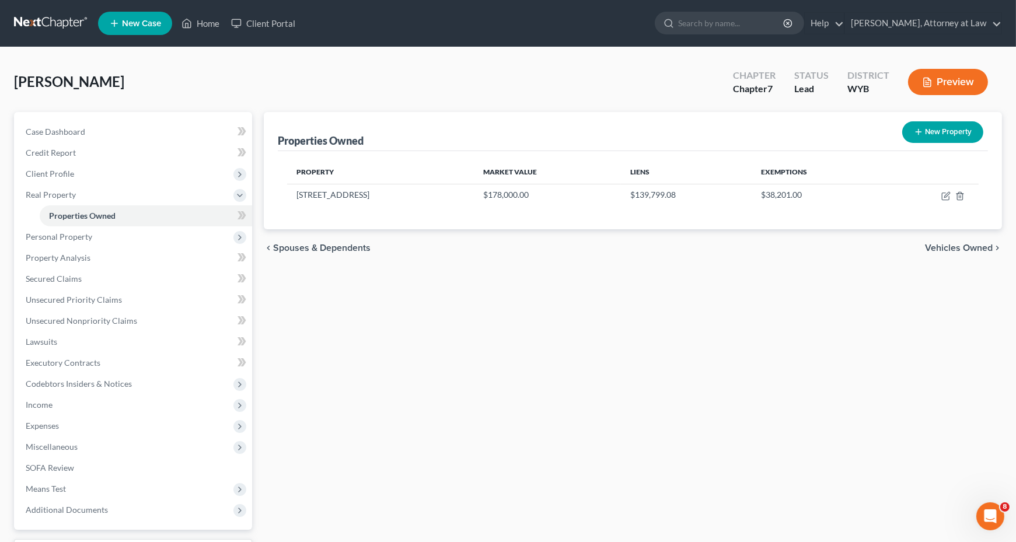
click at [967, 247] on span "Vehicles Owned" at bounding box center [959, 247] width 68 height 9
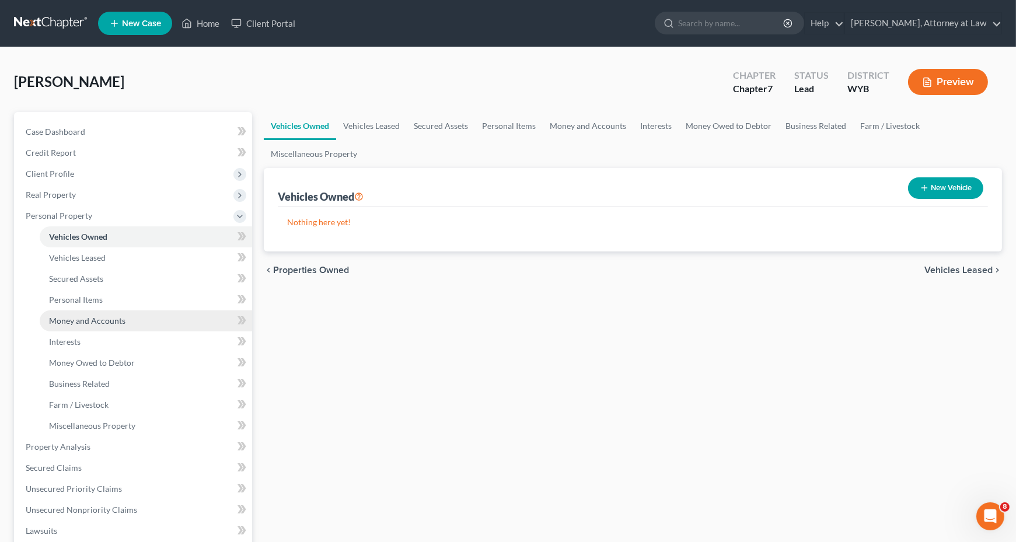
click at [78, 322] on span "Money and Accounts" at bounding box center [87, 321] width 76 height 10
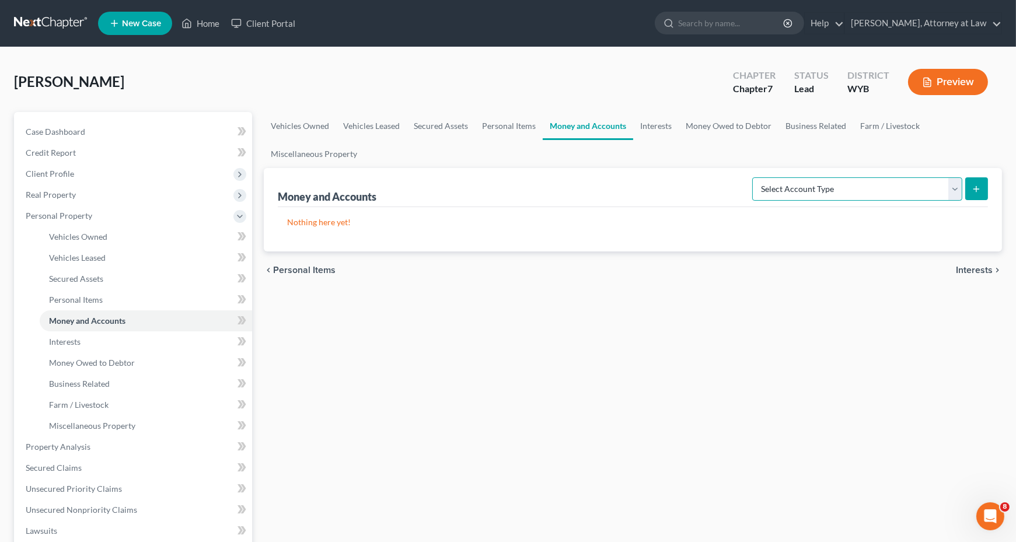
click at [847, 184] on select "Select Account Type Brokerage Cash on Hand Certificates of Deposit Checking Acc…" at bounding box center [857, 188] width 210 height 23
select select "checking"
click at [755, 177] on select "Select Account Type Brokerage Cash on Hand Certificates of Deposit Checking Acc…" at bounding box center [857, 188] width 210 height 23
click at [984, 186] on button "submit" at bounding box center [976, 188] width 23 height 23
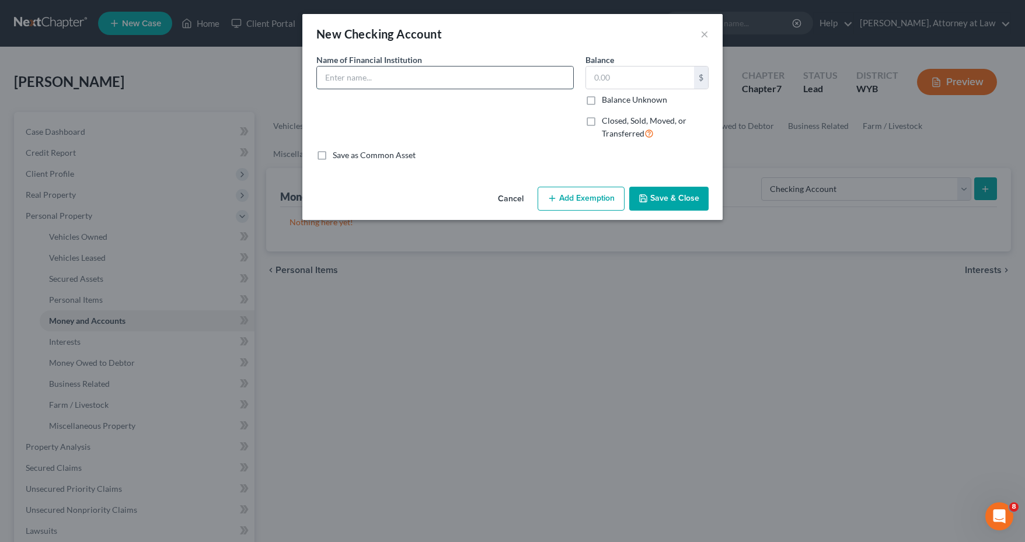
click at [514, 80] on input "text" at bounding box center [445, 78] width 256 height 22
type input "Converse County Bank"
click at [663, 79] on input "text" at bounding box center [640, 78] width 108 height 22
type input "1,000"
click at [594, 203] on button "Add Exemption" at bounding box center [580, 199] width 87 height 25
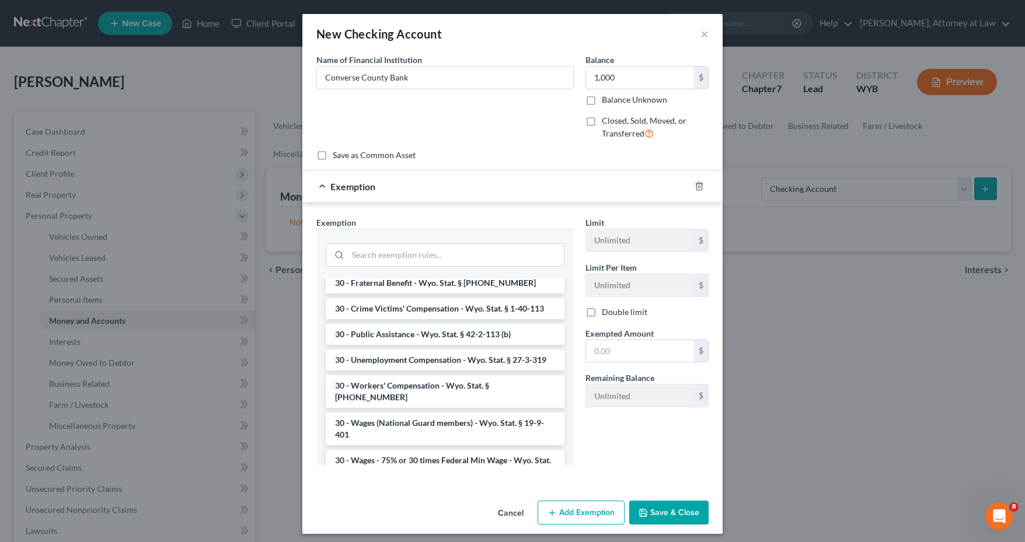
scroll to position [584, 0]
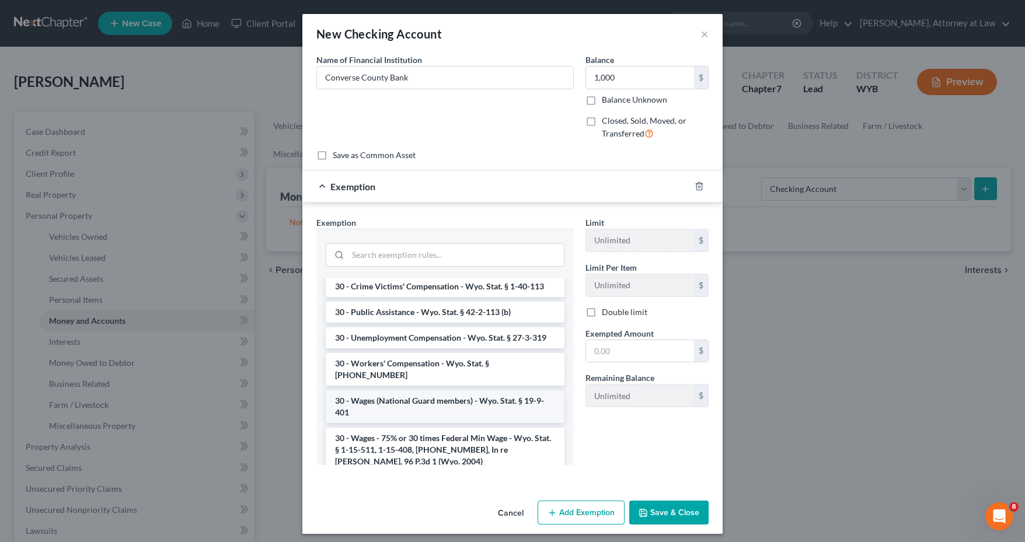
click at [494, 390] on li "30 - Wages (National Guard members) - Wyo. Stat. § 19-9-401" at bounding box center [445, 406] width 239 height 33
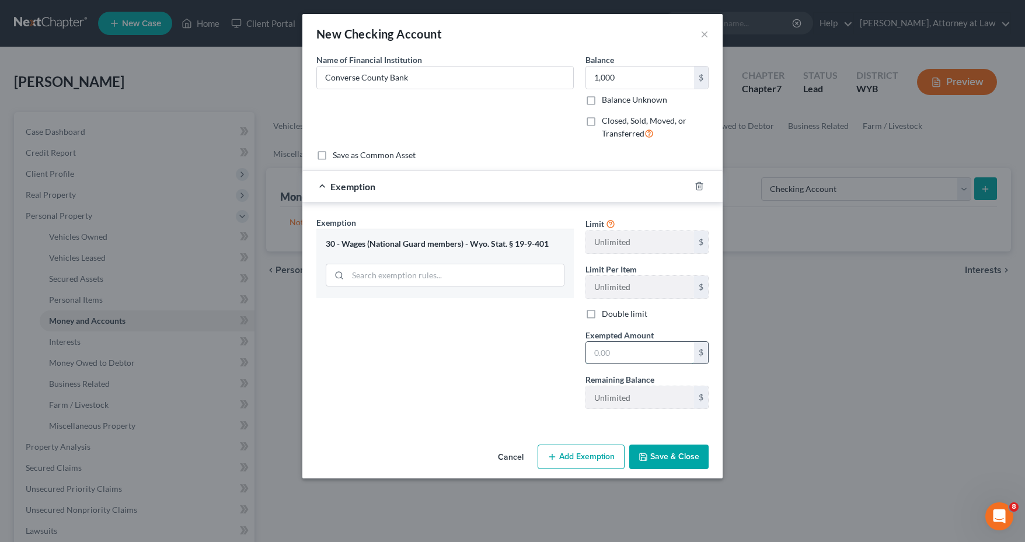
click at [598, 348] on input "text" at bounding box center [640, 353] width 108 height 22
type input "1,000.00"
click at [659, 453] on button "Save & Close" at bounding box center [668, 457] width 79 height 25
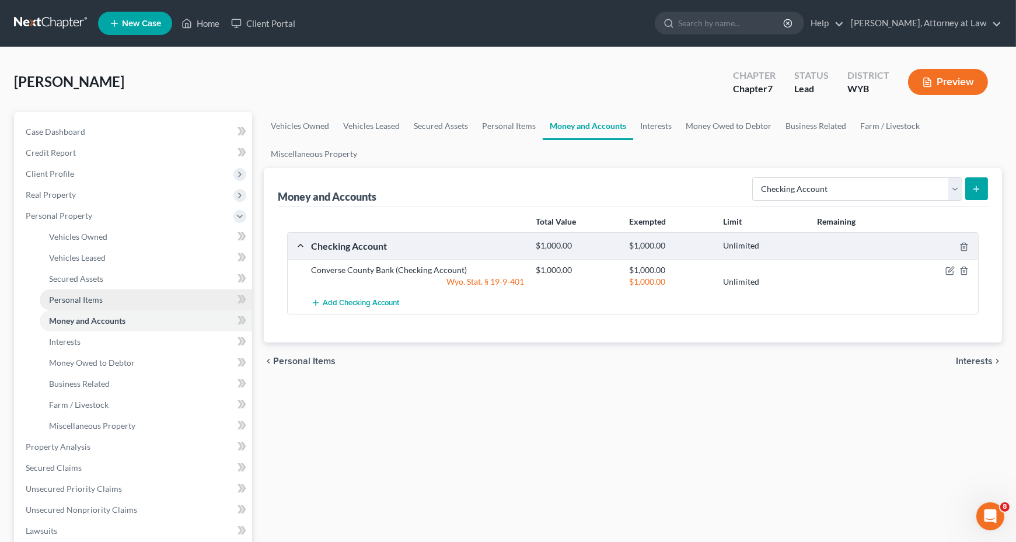
click at [127, 294] on link "Personal Items" at bounding box center [146, 299] width 212 height 21
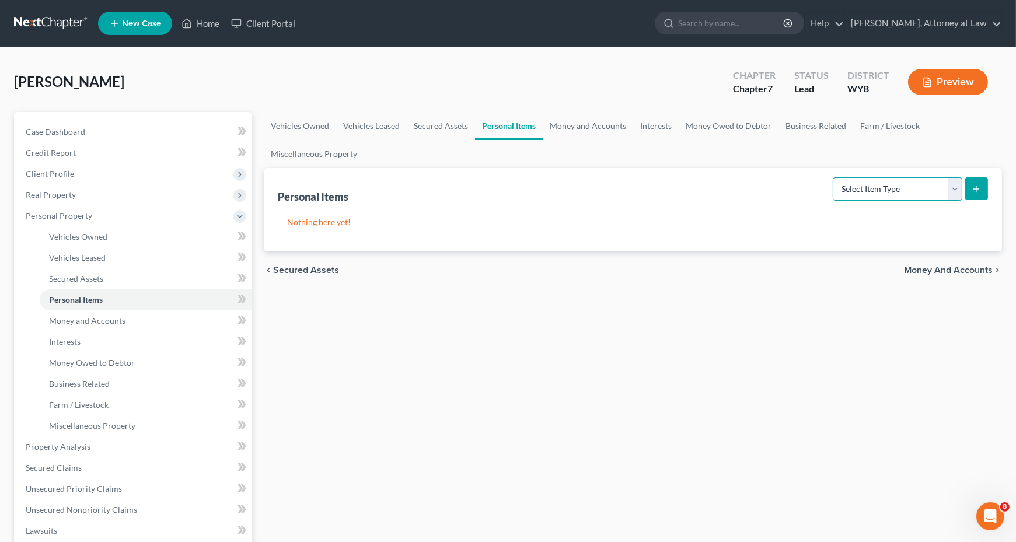
click at [956, 190] on select "Select Item Type Clothing Collectibles Of Value Electronics Firearms Household …" at bounding box center [898, 188] width 130 height 23
select select "household_goods"
click at [834, 177] on select "Select Item Type Clothing Collectibles Of Value Electronics Firearms Household …" at bounding box center [898, 188] width 130 height 23
click at [978, 189] on icon "submit" at bounding box center [976, 188] width 9 height 9
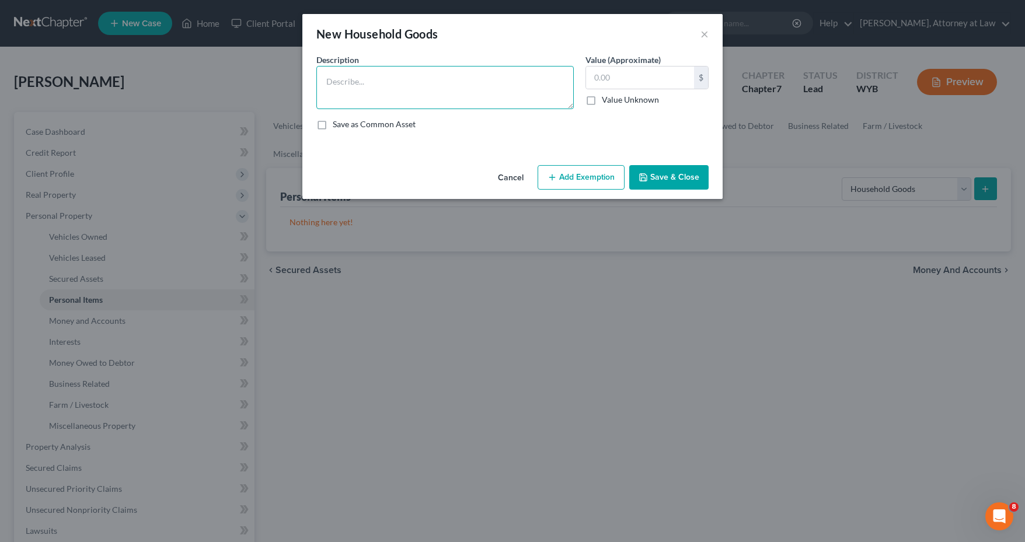
click at [437, 85] on textarea at bounding box center [444, 87] width 257 height 43
type textarea "couch"
click at [652, 77] on input "text" at bounding box center [640, 78] width 108 height 22
type input "75"
click at [594, 174] on button "Add Exemption" at bounding box center [580, 177] width 87 height 25
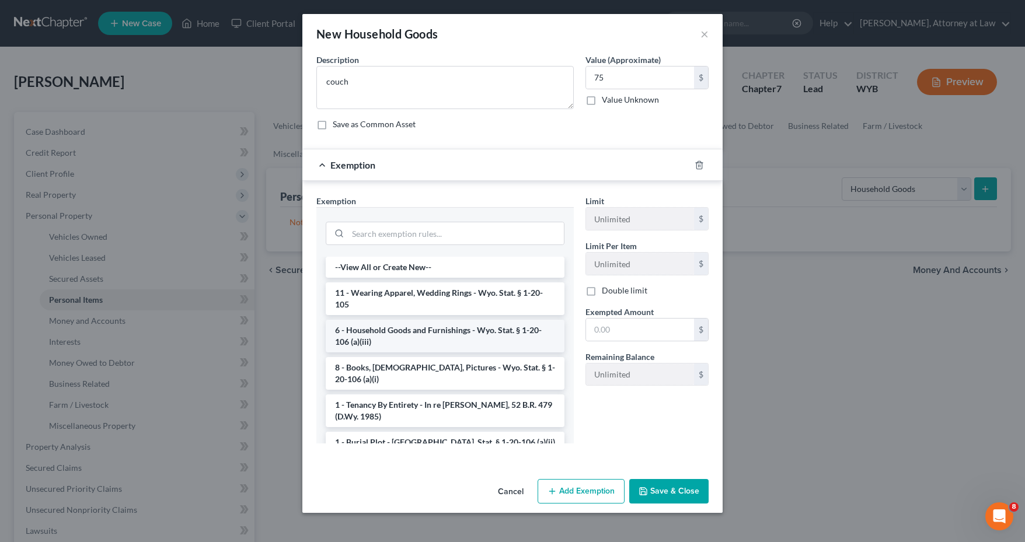
click at [488, 337] on li "6 - Household Goods and Furnishings - Wyo. Stat. § 1-20-106 (a)(iii)" at bounding box center [445, 336] width 239 height 33
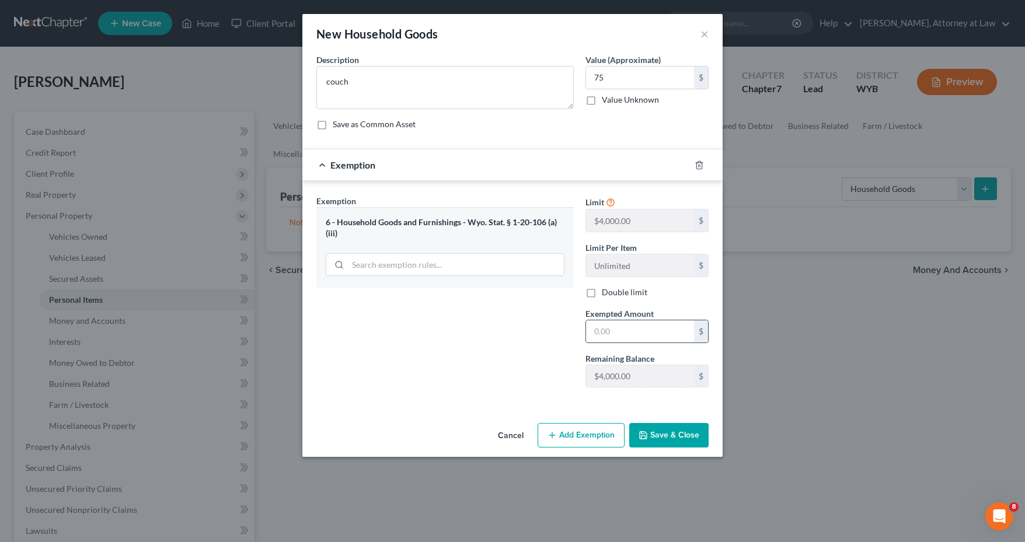
click at [636, 338] on input "text" at bounding box center [640, 331] width 108 height 22
type input "75"
click at [655, 431] on button "Save & Close" at bounding box center [668, 435] width 79 height 25
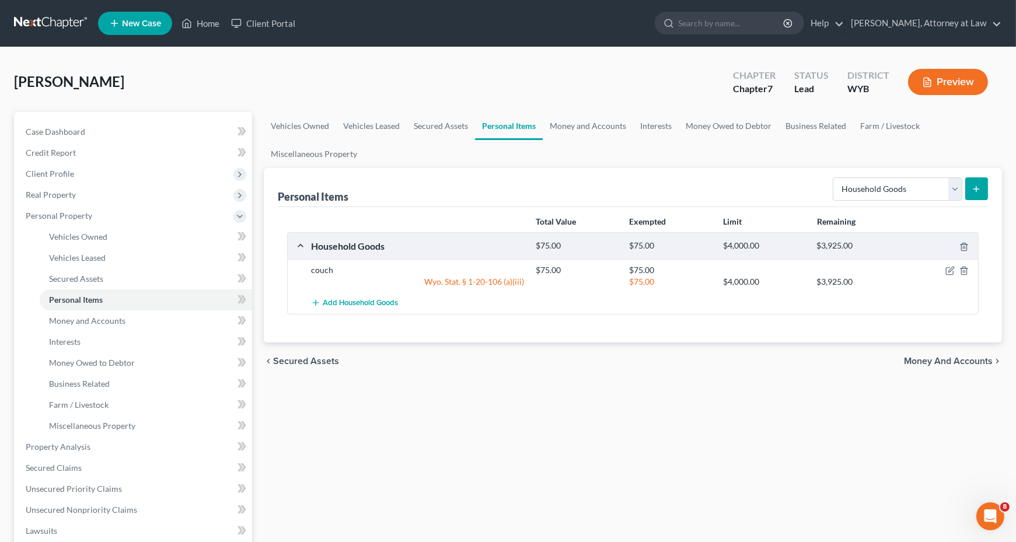
click at [981, 190] on icon "submit" at bounding box center [976, 188] width 9 height 9
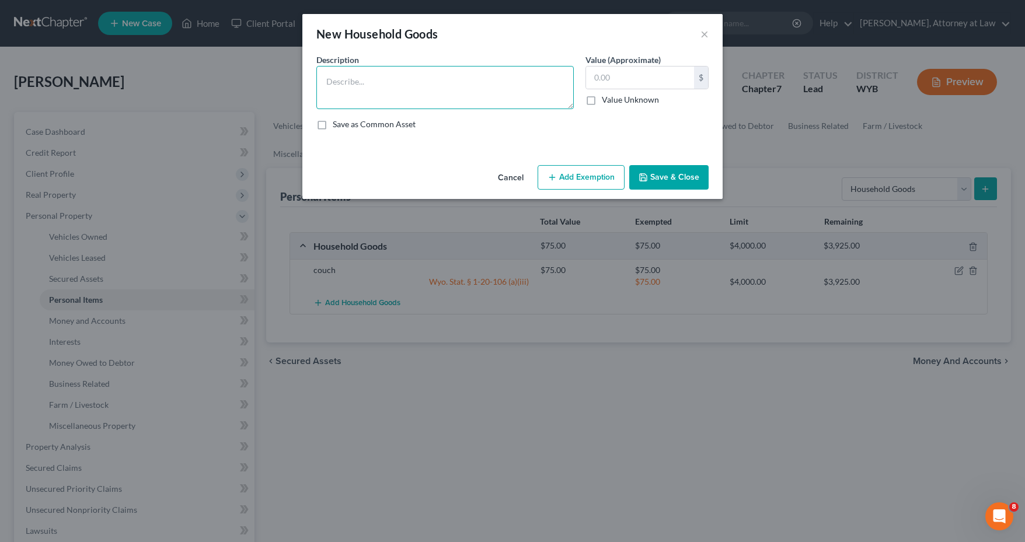
click at [375, 82] on textarea at bounding box center [444, 87] width 257 height 43
type textarea "q"
type textarea "Full size bed"
click at [619, 78] on input "text" at bounding box center [640, 78] width 108 height 22
type input "50.0"
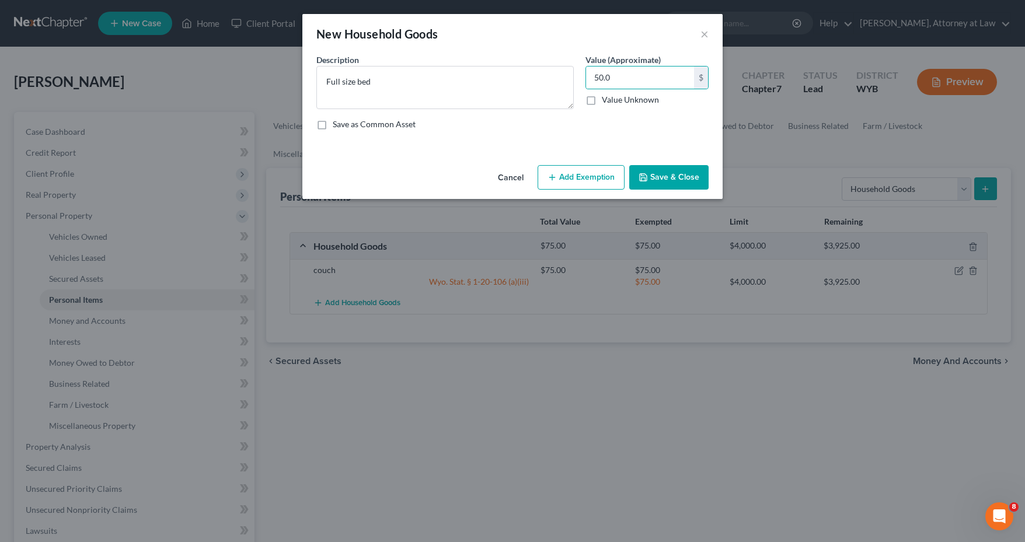
click at [588, 180] on button "Add Exemption" at bounding box center [580, 177] width 87 height 25
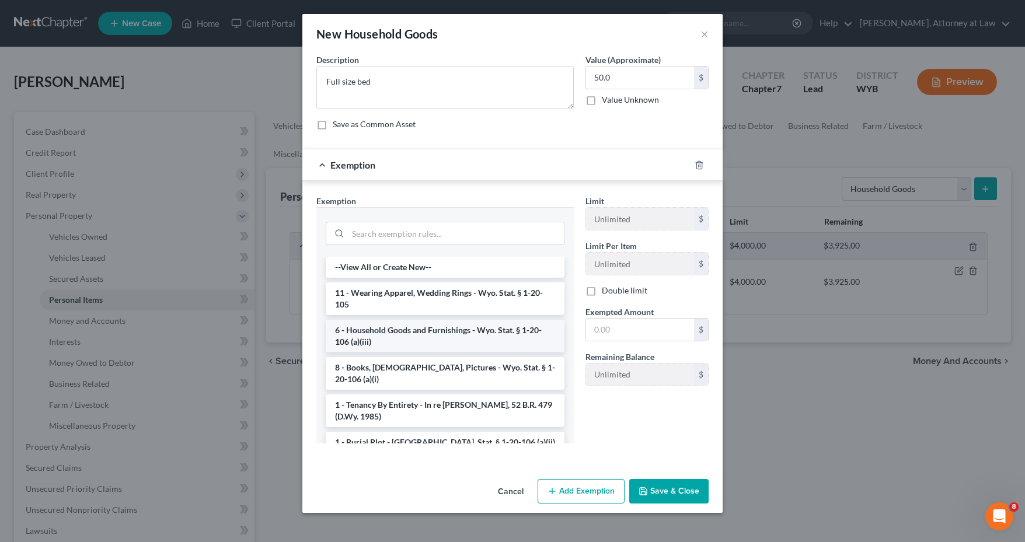
click at [411, 342] on li "6 - Household Goods and Furnishings - Wyo. Stat. § 1-20-106 (a)(iii)" at bounding box center [445, 336] width 239 height 33
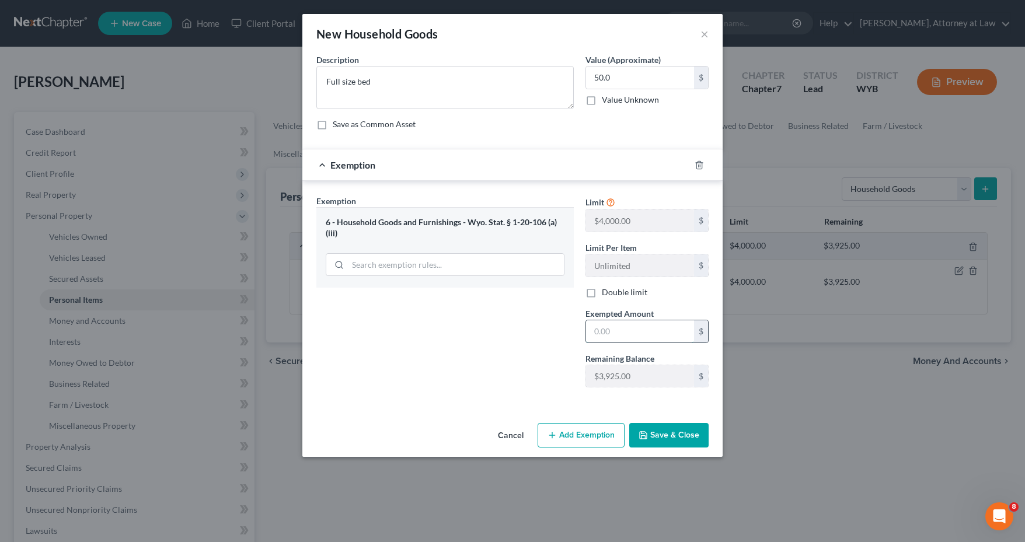
click at [597, 320] on input "text" at bounding box center [640, 331] width 108 height 22
type input "50.00"
click at [680, 442] on button "Save & Close" at bounding box center [668, 435] width 79 height 25
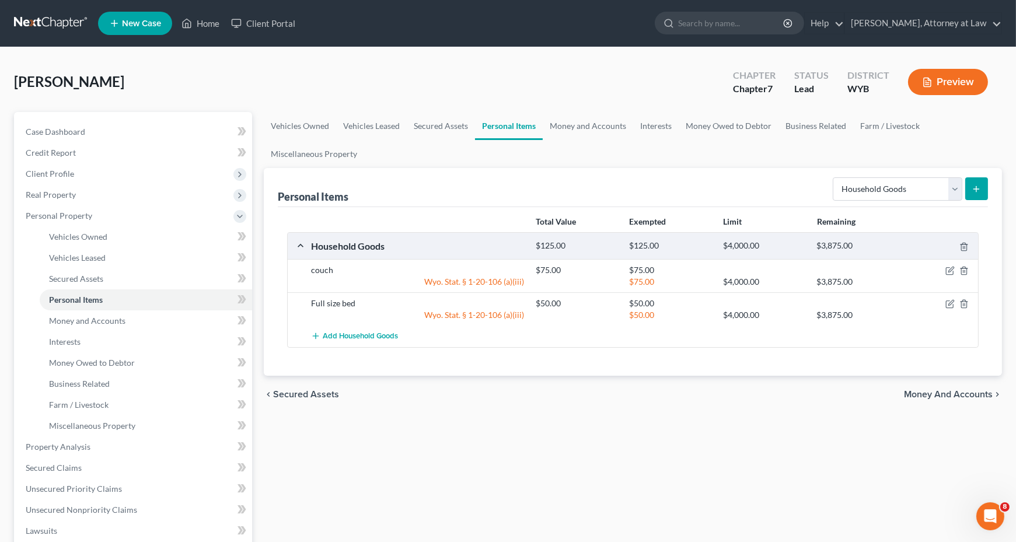
click at [981, 188] on button "submit" at bounding box center [976, 188] width 23 height 23
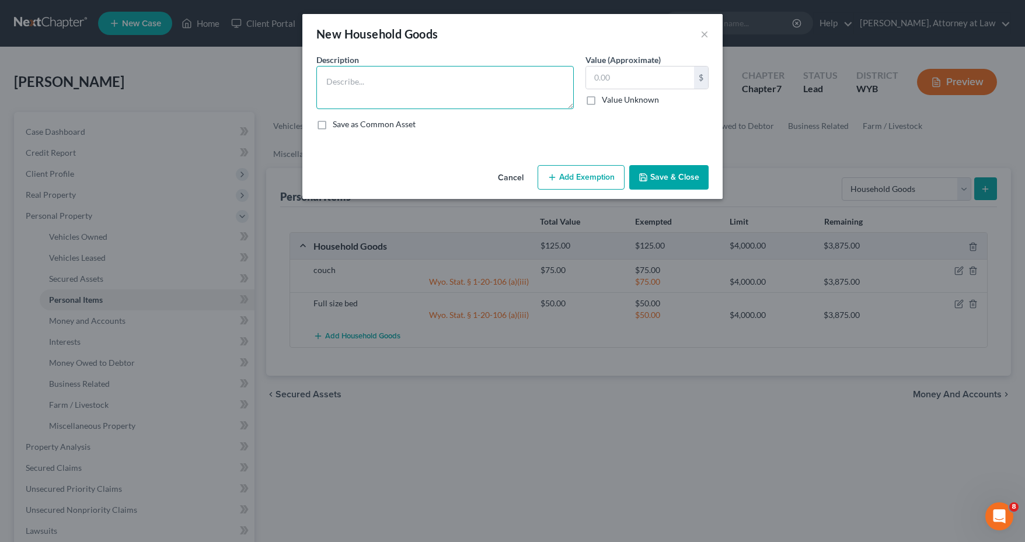
click at [514, 84] on textarea at bounding box center [444, 87] width 257 height 43
type textarea "Dishes, Pots and Pans"
click at [651, 77] on input "text" at bounding box center [640, 78] width 108 height 22
type input "25.00"
click at [571, 187] on button "Add Exemption" at bounding box center [580, 177] width 87 height 25
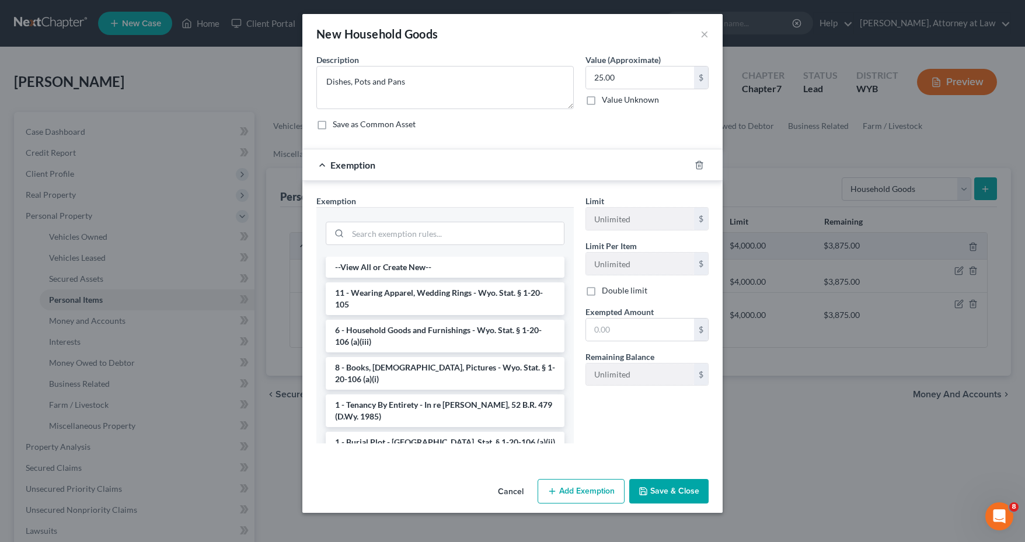
click at [468, 337] on li "6 - Household Goods and Furnishings - Wyo. Stat. § 1-20-106 (a)(iii)" at bounding box center [445, 336] width 239 height 33
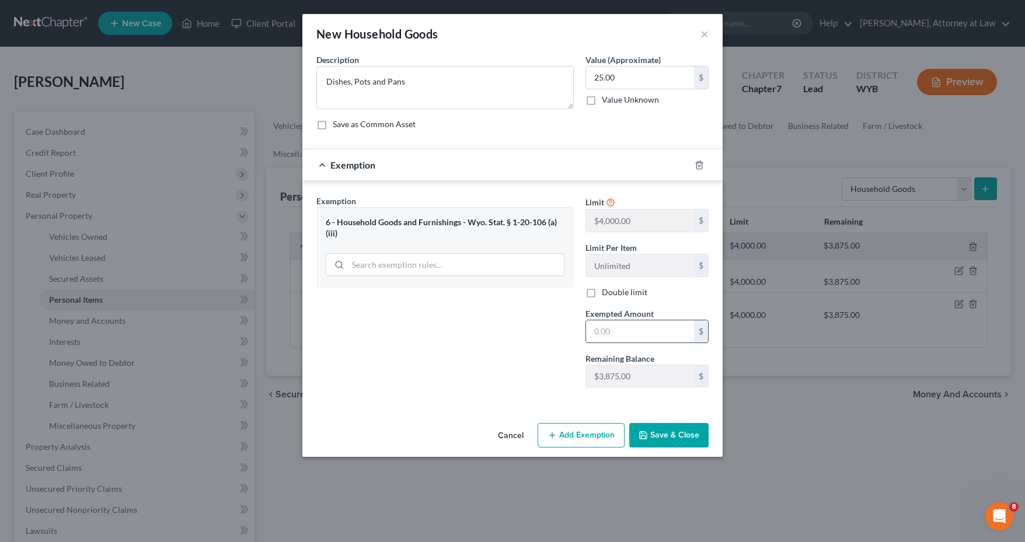
click at [625, 330] on input "text" at bounding box center [640, 331] width 108 height 22
type input "25.00"
click at [677, 429] on button "Save & Close" at bounding box center [668, 435] width 79 height 25
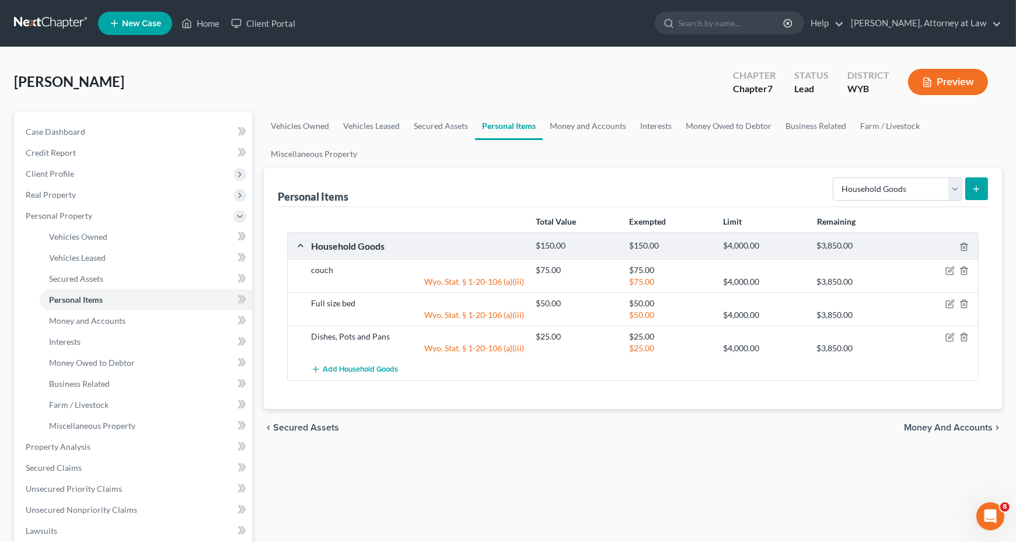
click at [982, 187] on button "submit" at bounding box center [976, 188] width 23 height 23
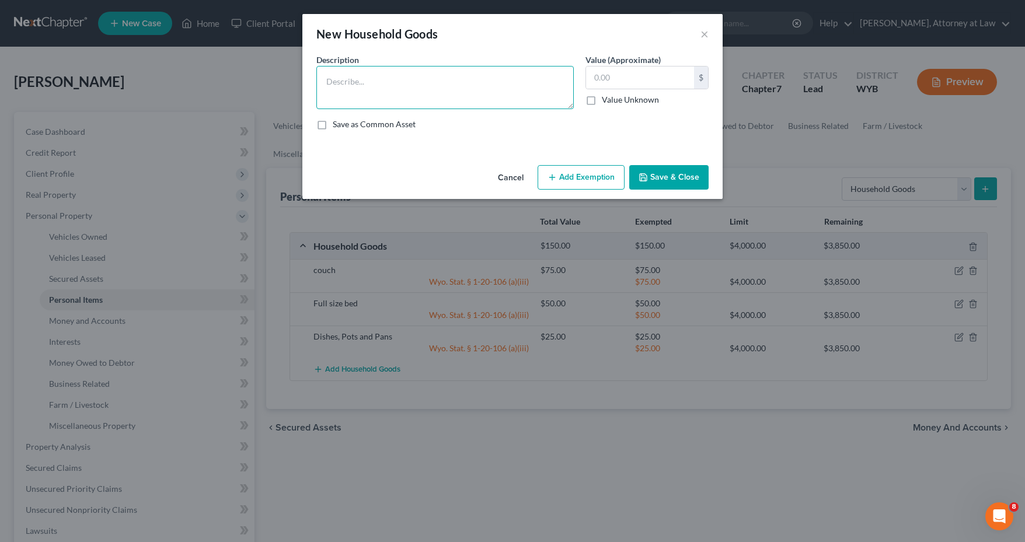
click at [501, 89] on textarea at bounding box center [444, 87] width 257 height 43
type textarea "Books and Pictures"
click at [629, 79] on input "text" at bounding box center [640, 78] width 108 height 22
type input "50.00"
click at [587, 170] on button "Add Exemption" at bounding box center [580, 177] width 87 height 25
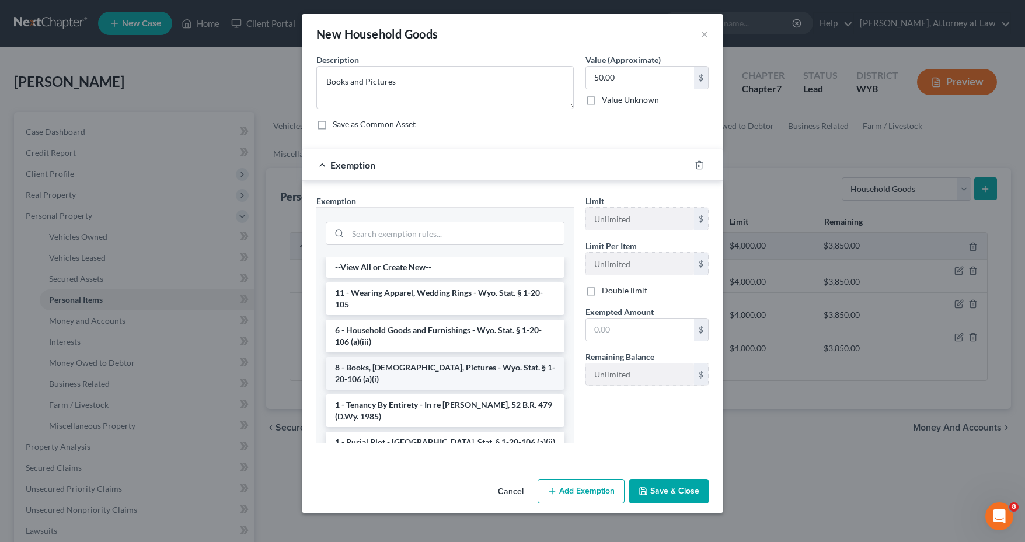
click at [416, 368] on li "8 - Books, [DEMOGRAPHIC_DATA], Pictures - Wyo. Stat. § 1-20-106 (a)(i)" at bounding box center [445, 373] width 239 height 33
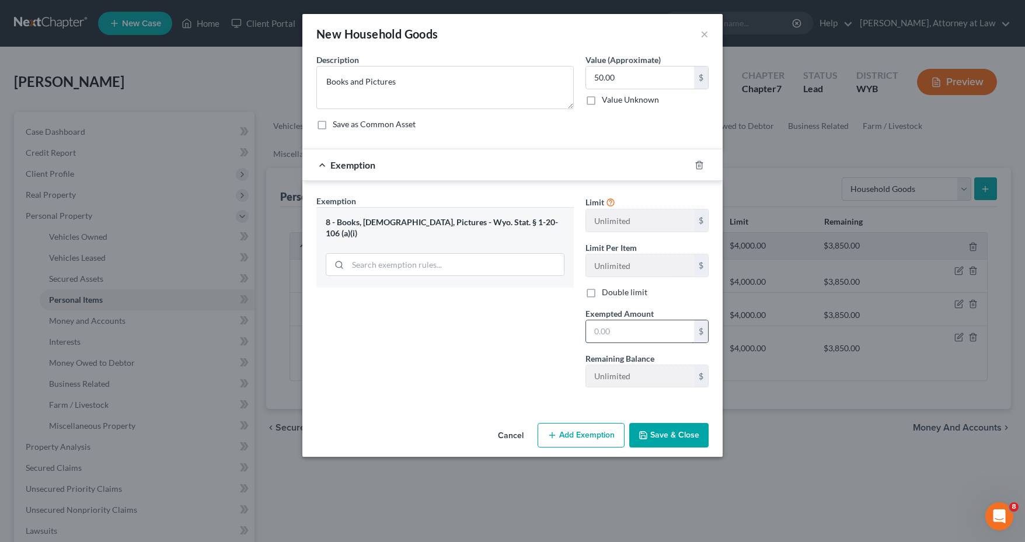
click at [621, 327] on input "text" at bounding box center [640, 331] width 108 height 22
type input "50.00"
click at [668, 434] on button "Save & Close" at bounding box center [668, 435] width 79 height 25
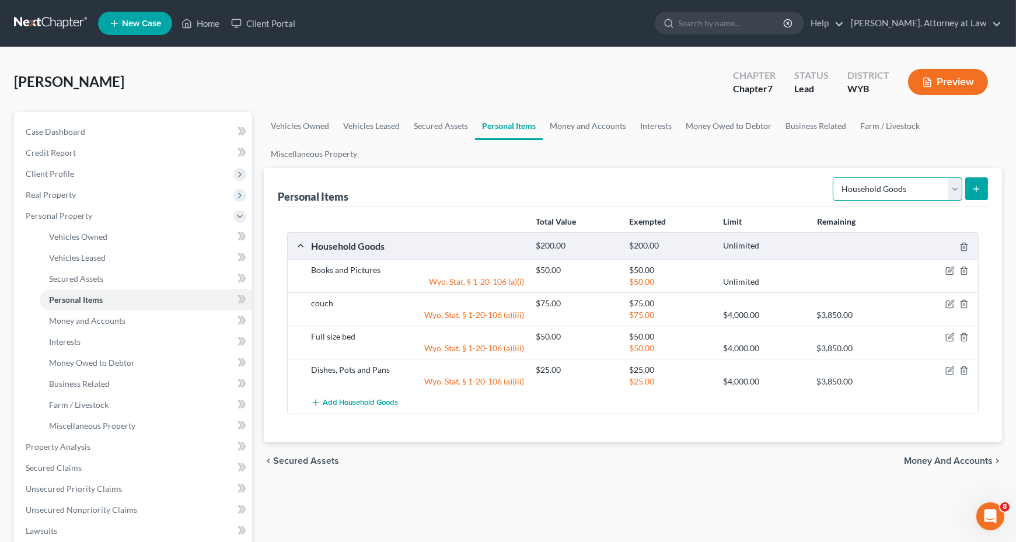
click at [953, 187] on select "Select Item Type Clothing Collectibles Of Value Electronics Firearms Household …" at bounding box center [898, 188] width 130 height 23
select select "electronics"
click at [834, 177] on select "Select Item Type Clothing Collectibles Of Value Electronics Firearms Household …" at bounding box center [898, 188] width 130 height 23
click at [979, 190] on icon "submit" at bounding box center [976, 188] width 9 height 9
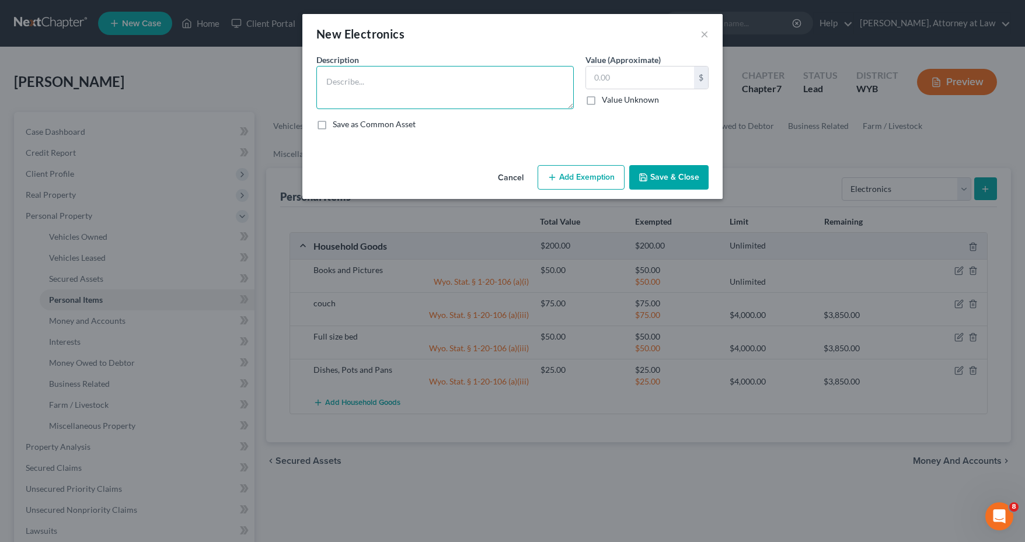
click at [533, 91] on textarea at bounding box center [444, 87] width 257 height 43
type textarea "Television"
click at [617, 83] on input "text" at bounding box center [640, 78] width 108 height 22
type input "2"
type input "150.00"
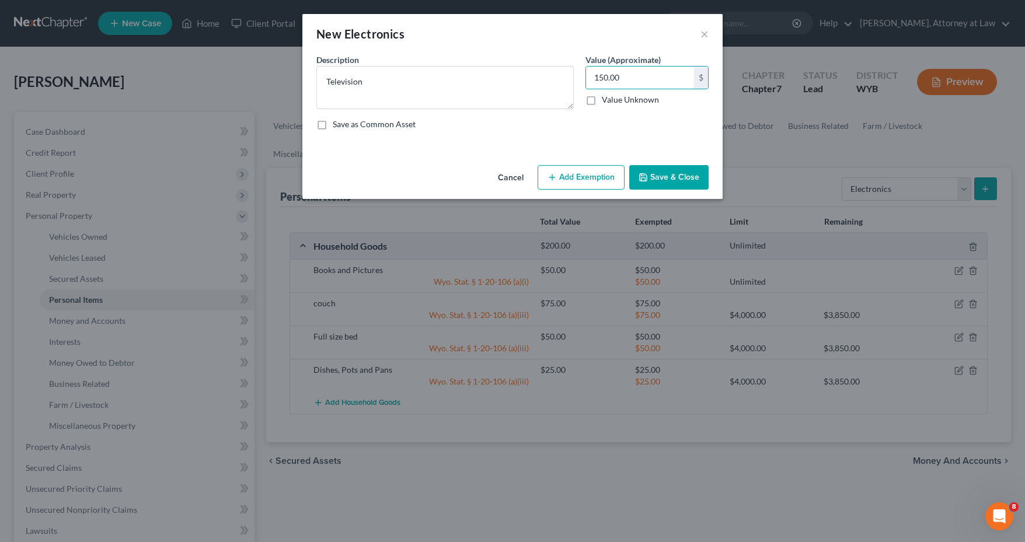
click at [605, 178] on button "Add Exemption" at bounding box center [580, 177] width 87 height 25
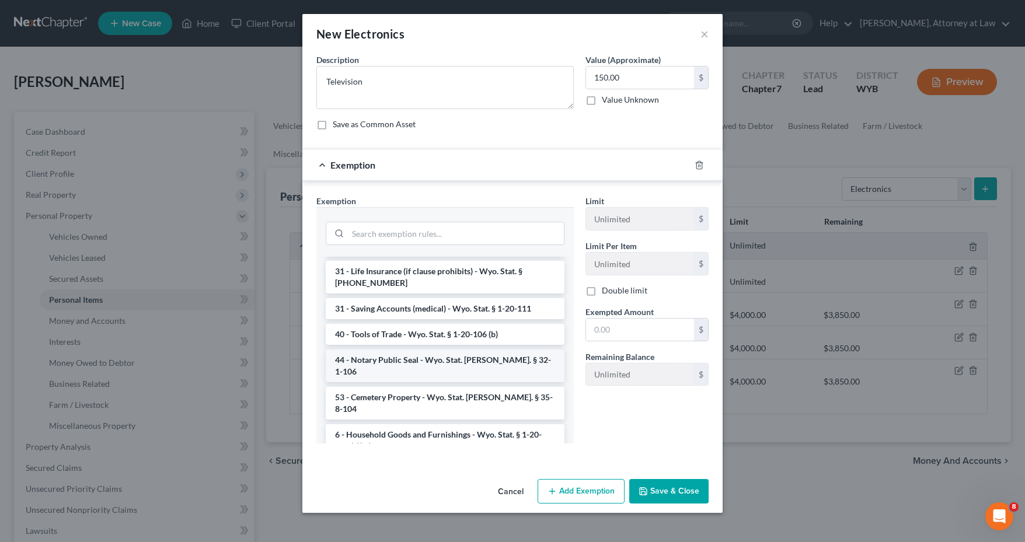
scroll to position [917, 0]
click at [457, 422] on li "6 - Household Goods and Furnishings - Wyo. Stat. § 1-20-106 (a)(iii)" at bounding box center [445, 438] width 239 height 33
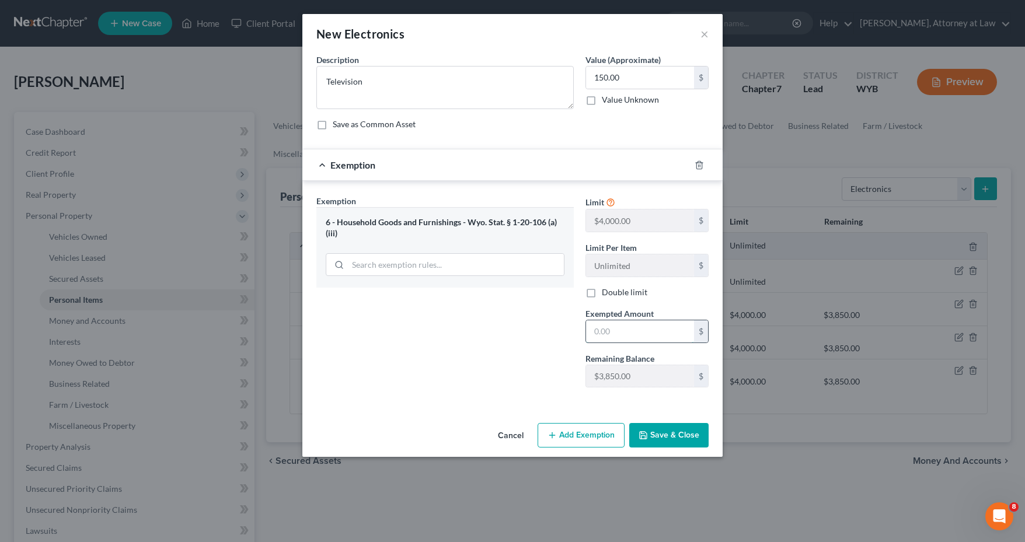
click at [630, 332] on input "text" at bounding box center [640, 331] width 108 height 22
type input "150.00"
click at [661, 431] on button "Save & Close" at bounding box center [668, 435] width 79 height 25
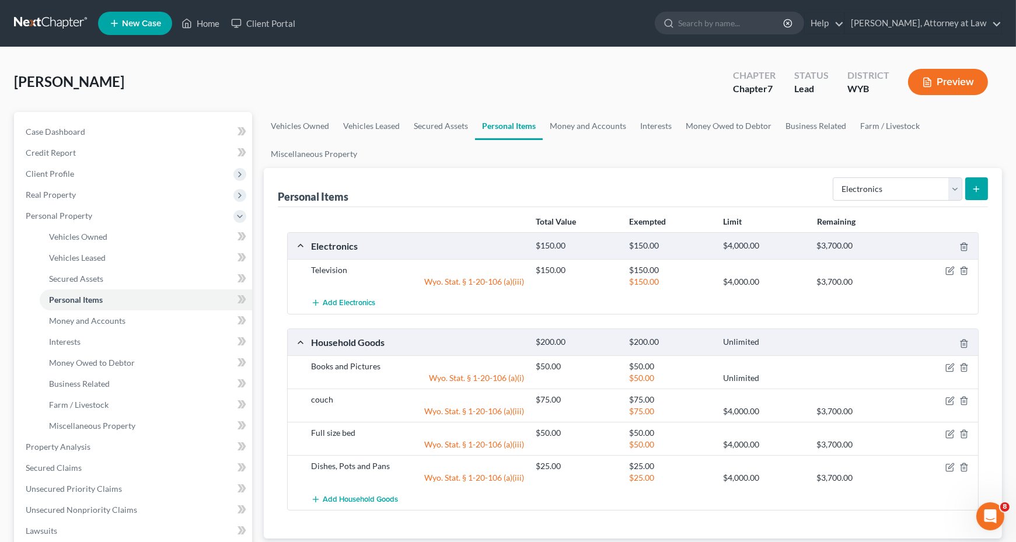
click at [977, 183] on button "submit" at bounding box center [976, 188] width 23 height 23
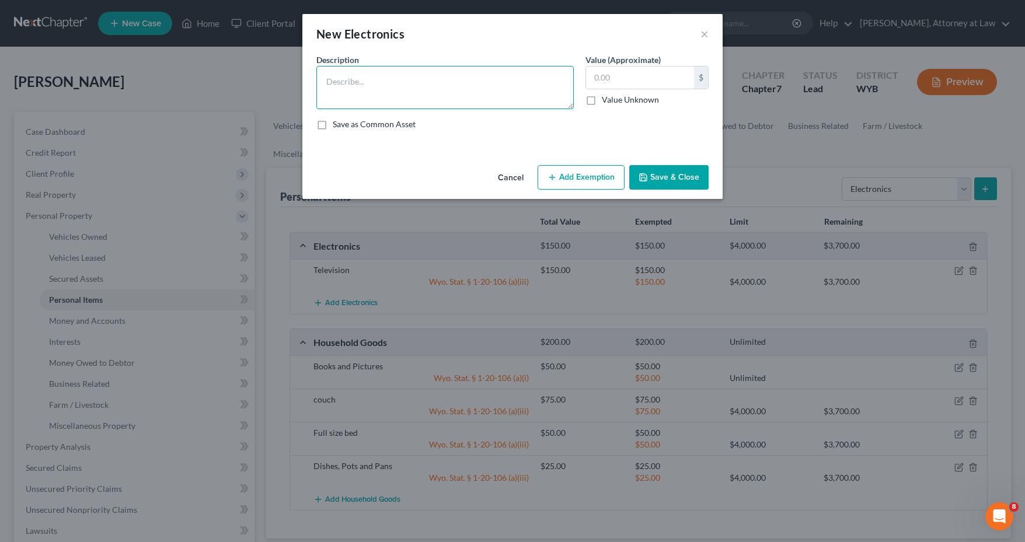
click at [442, 92] on textarea at bounding box center [444, 87] width 257 height 43
type textarea "Xbox gaming system"
click at [658, 75] on input "text" at bounding box center [640, 78] width 108 height 22
type input "200.00"
click at [601, 177] on button "Add Exemption" at bounding box center [580, 177] width 87 height 25
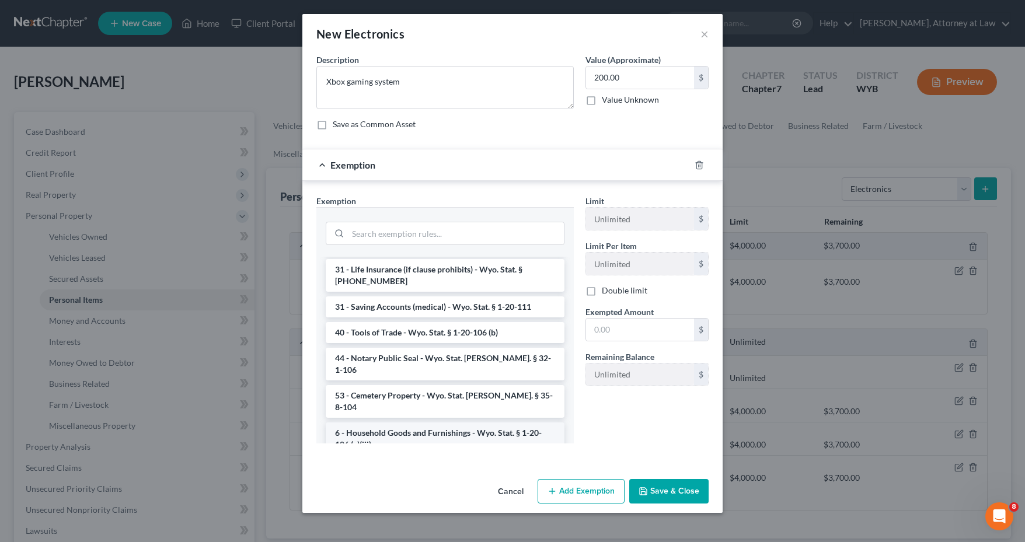
click at [443, 422] on li "6 - Household Goods and Furnishings - Wyo. Stat. § 1-20-106 (a)(iii)" at bounding box center [445, 438] width 239 height 33
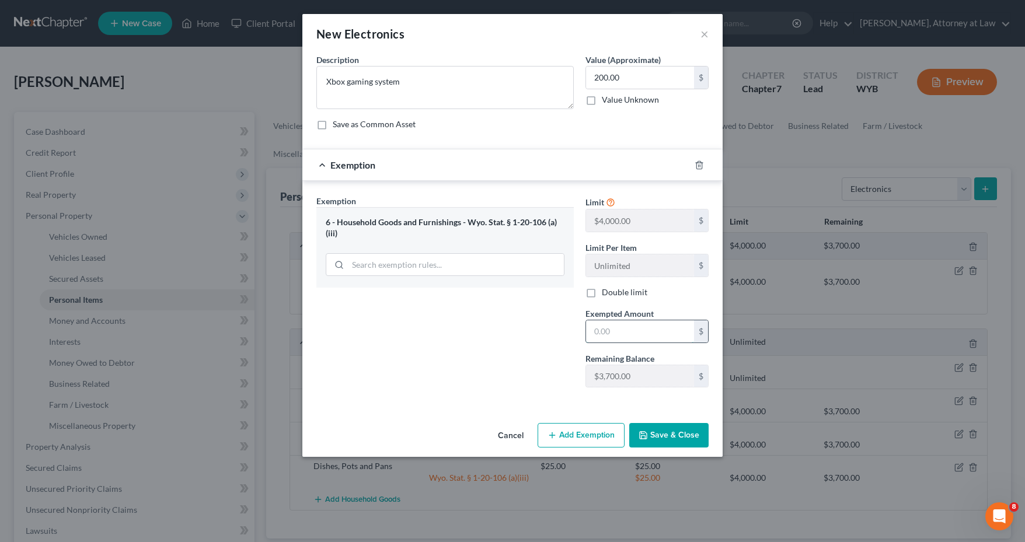
click at [617, 329] on input "text" at bounding box center [640, 331] width 108 height 22
type input "200.00"
click at [659, 429] on button "Save & Close" at bounding box center [668, 435] width 79 height 25
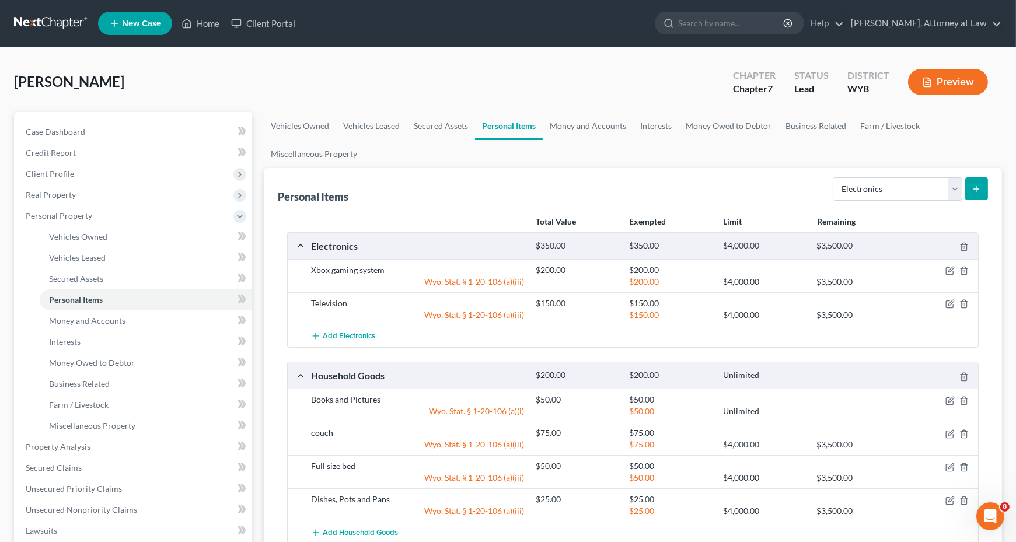
click at [355, 334] on span "Add Electronics" at bounding box center [349, 336] width 53 height 9
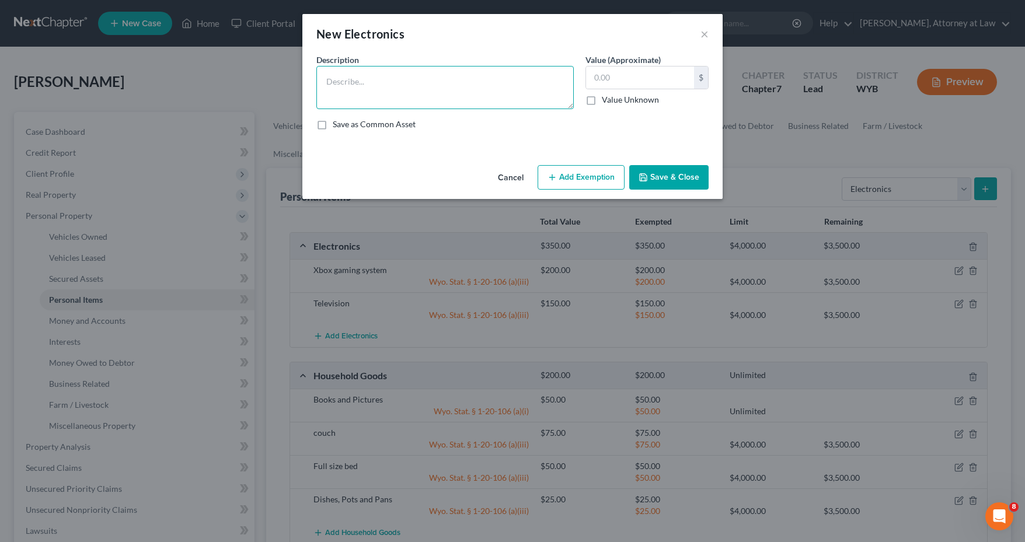
click at [481, 92] on textarea at bounding box center [444, 87] width 257 height 43
type textarea "Computer"
click at [596, 74] on input "text" at bounding box center [640, 78] width 108 height 22
type input "100.00"
click at [598, 175] on button "Add Exemption" at bounding box center [580, 177] width 87 height 25
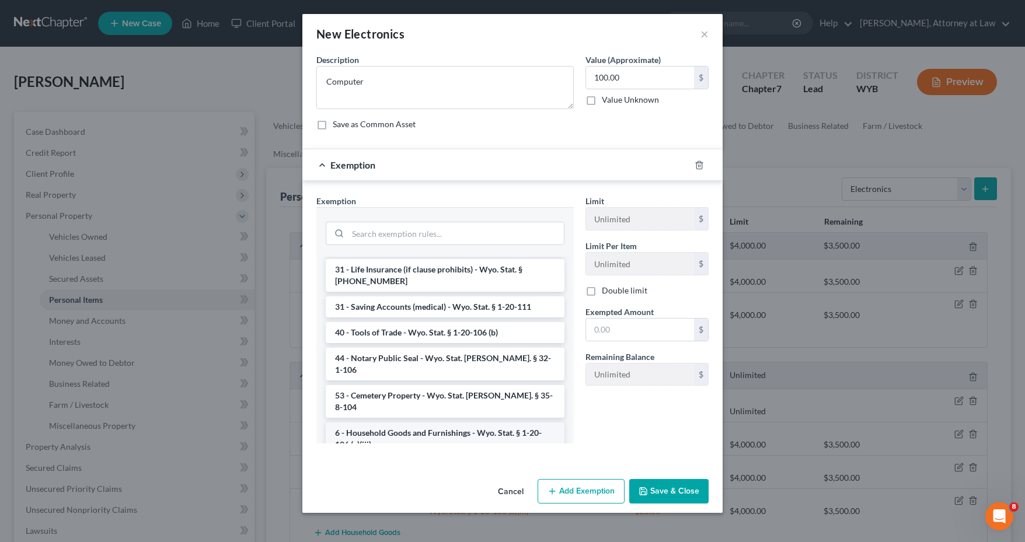
click at [433, 422] on li "6 - Household Goods and Furnishings - Wyo. Stat. § 1-20-106 (a)(iii)" at bounding box center [445, 438] width 239 height 33
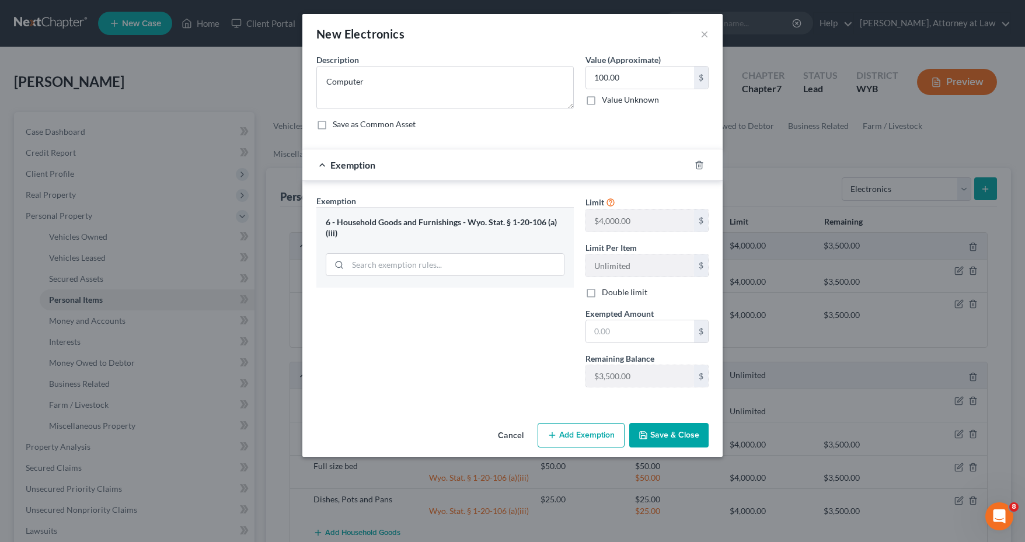
click at [666, 434] on button "Save & Close" at bounding box center [668, 435] width 79 height 25
click at [612, 331] on input "text" at bounding box center [640, 331] width 108 height 22
type input "100.00"
click at [665, 427] on button "Save & Close" at bounding box center [668, 435] width 79 height 25
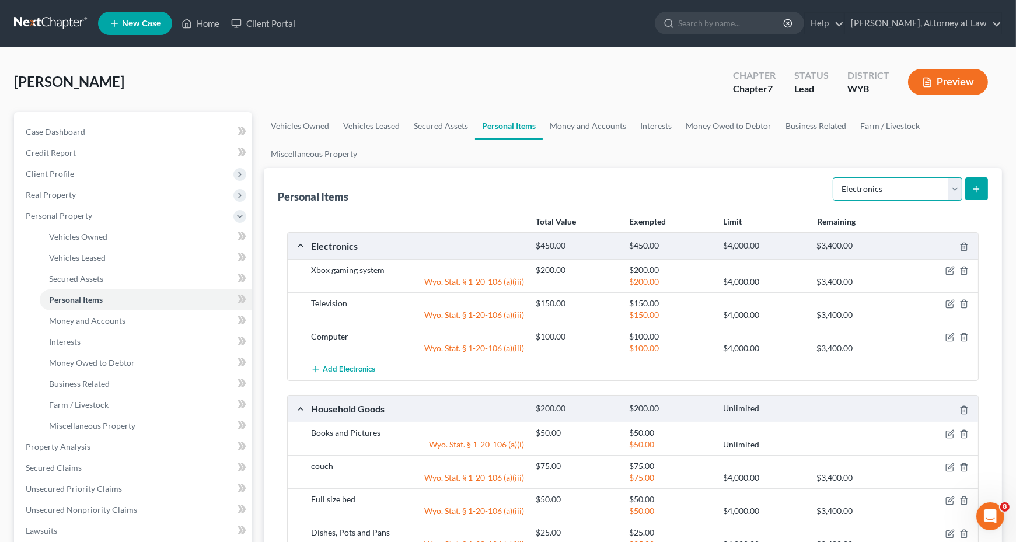
click at [953, 195] on select "Select Item Type Clothing Collectibles Of Value Electronics Firearms Household …" at bounding box center [898, 188] width 130 height 23
select select "clothing"
click at [834, 177] on select "Select Item Type Clothing Collectibles Of Value Electronics Firearms Household …" at bounding box center [898, 188] width 130 height 23
click at [977, 189] on icon "submit" at bounding box center [976, 188] width 9 height 9
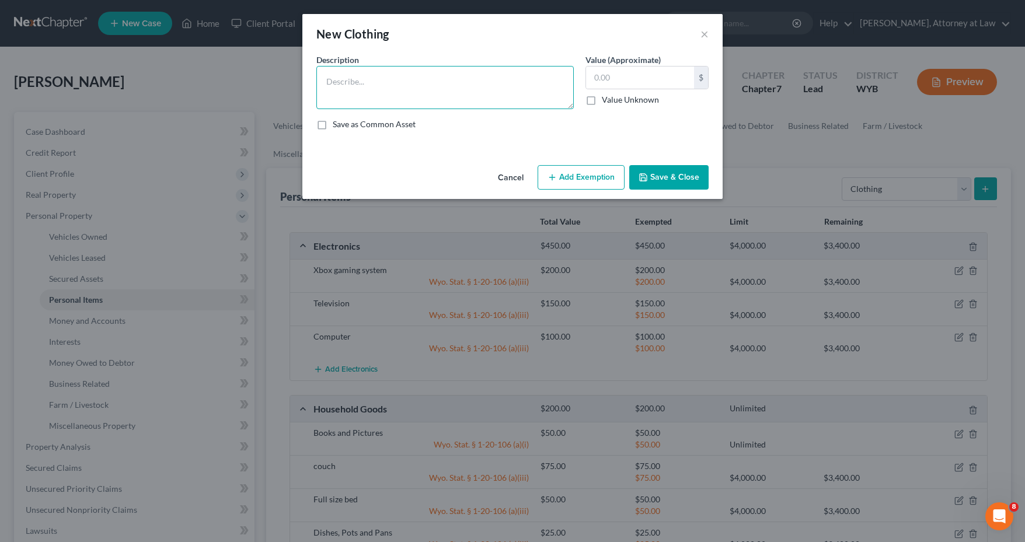
click at [456, 76] on textarea at bounding box center [444, 87] width 257 height 43
type textarea "Mens clothing"
click at [608, 86] on input "text" at bounding box center [640, 78] width 108 height 22
type input "100.00"
click at [592, 180] on button "Add Exemption" at bounding box center [580, 177] width 87 height 25
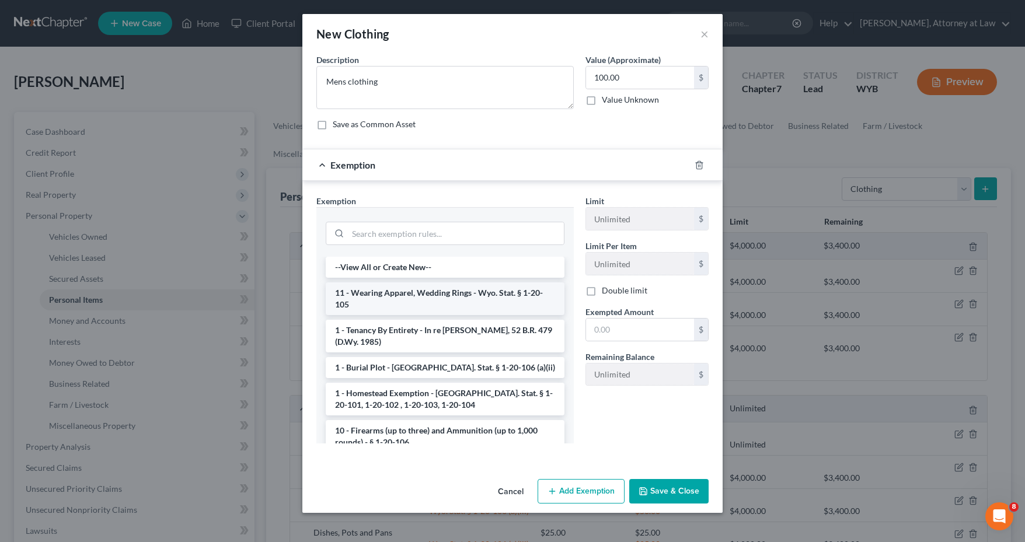
click at [449, 304] on li "11 - Wearing Apparel, Wedding Rings - Wyo. Stat. § 1-20-105" at bounding box center [445, 298] width 239 height 33
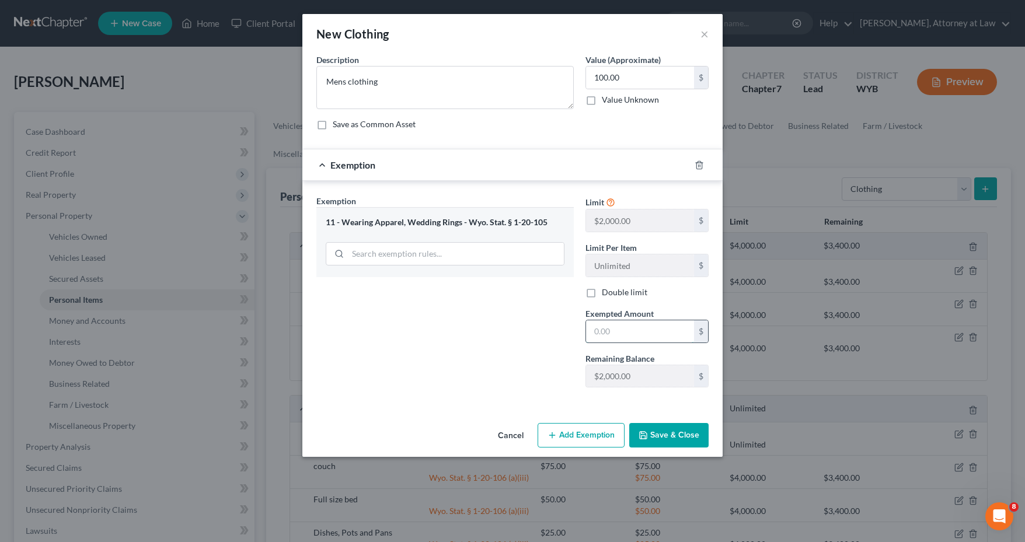
click at [679, 336] on input "text" at bounding box center [640, 331] width 108 height 22
type input "100.00"
click at [677, 425] on button "Save & Close" at bounding box center [668, 435] width 79 height 25
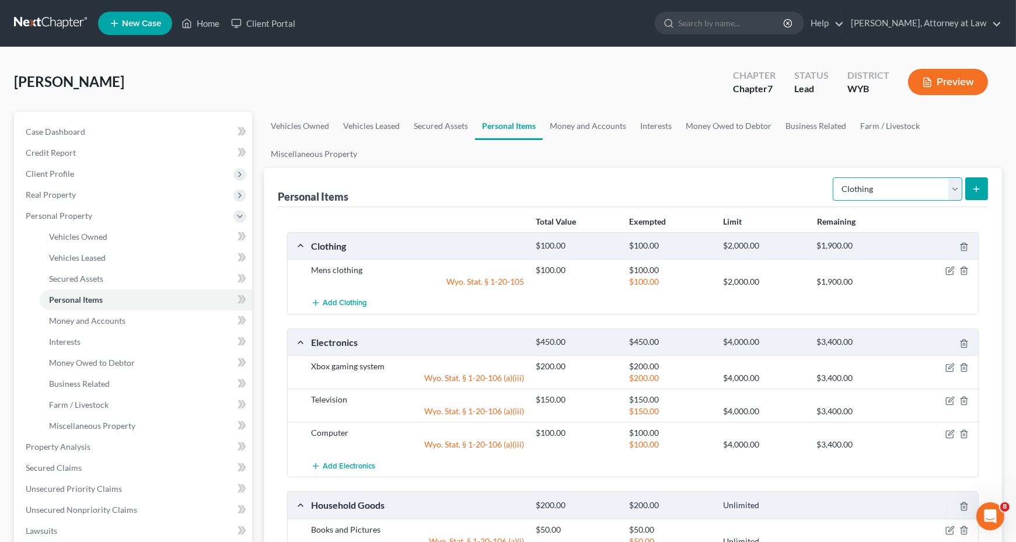
click at [959, 185] on select "Select Item Type Clothing Collectibles Of Value Electronics Firearms Household …" at bounding box center [898, 188] width 130 height 23
select select "firearms"
click at [834, 177] on select "Select Item Type Clothing Collectibles Of Value Electronics Firearms Household …" at bounding box center [898, 188] width 130 height 23
click at [976, 187] on icon "submit" at bounding box center [976, 188] width 9 height 9
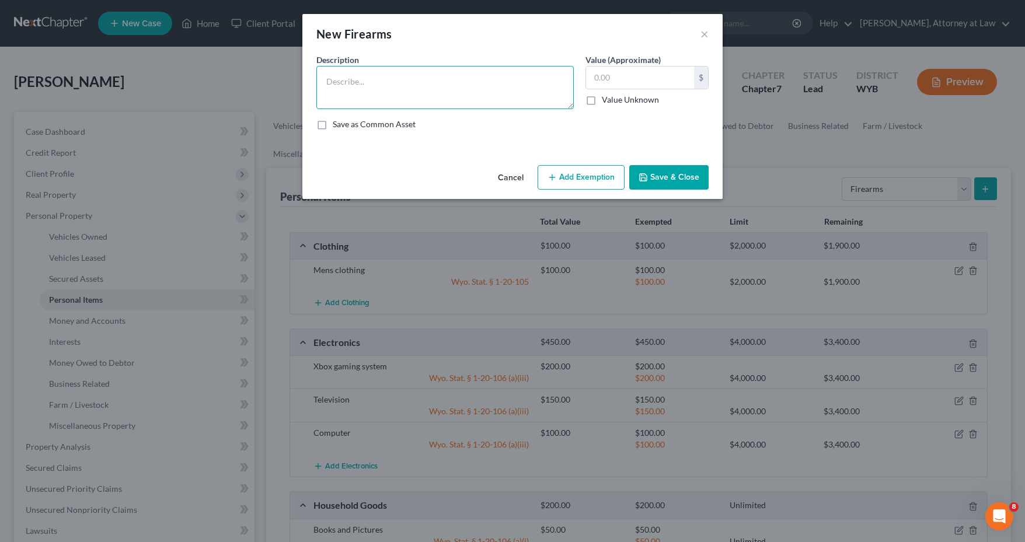
click at [422, 85] on textarea at bounding box center [444, 87] width 257 height 43
type textarea "9mm hand gun"
click at [594, 79] on input "text" at bounding box center [640, 78] width 108 height 22
type input "300.0"
click at [585, 182] on button "Add Exemption" at bounding box center [580, 177] width 87 height 25
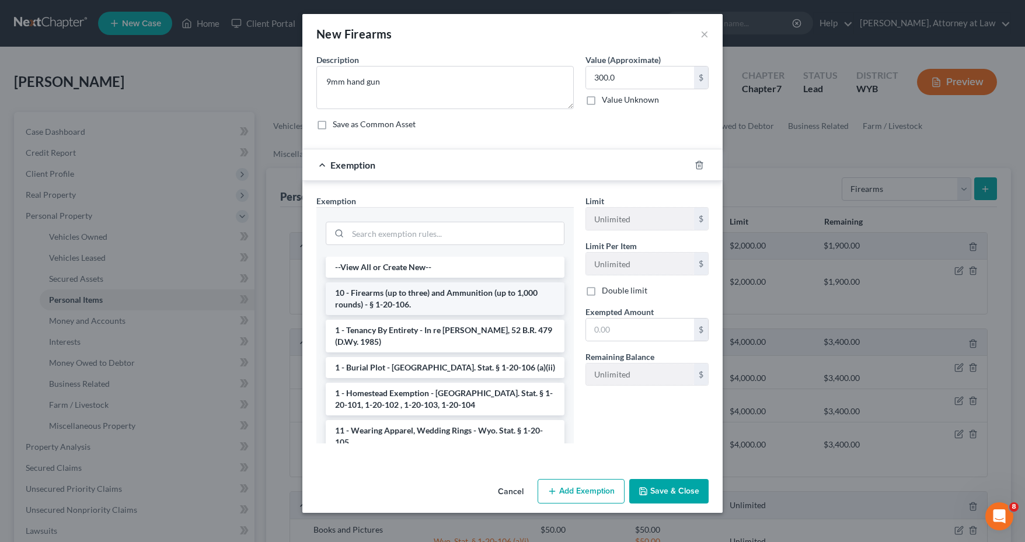
click at [473, 302] on li "10 - Firearms (up to three) and Ammunition (up to 1,000 rounds) - § 1-20-106." at bounding box center [445, 298] width 239 height 33
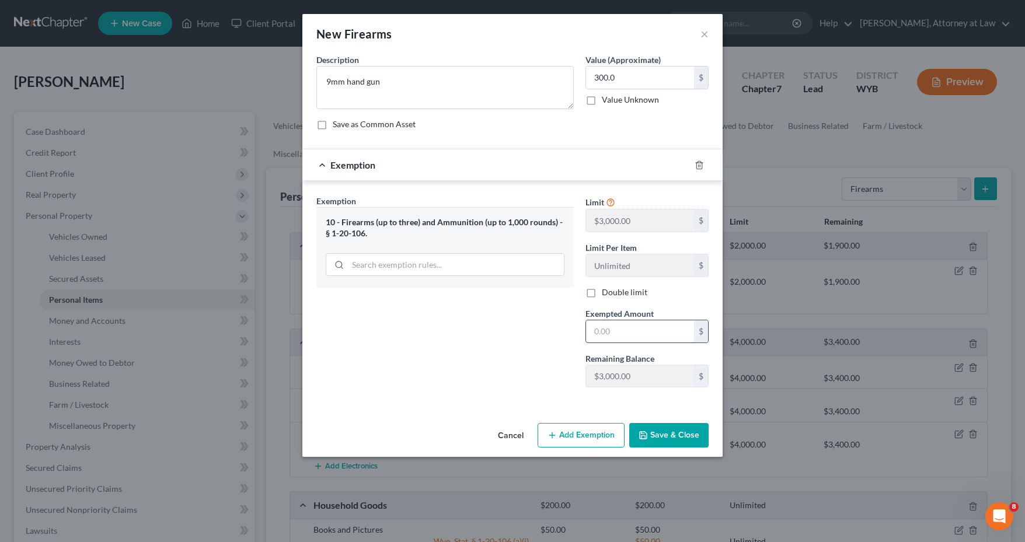
click at [621, 330] on input "text" at bounding box center [640, 331] width 108 height 22
type input "300"
click at [662, 432] on button "Save & Close" at bounding box center [668, 435] width 79 height 25
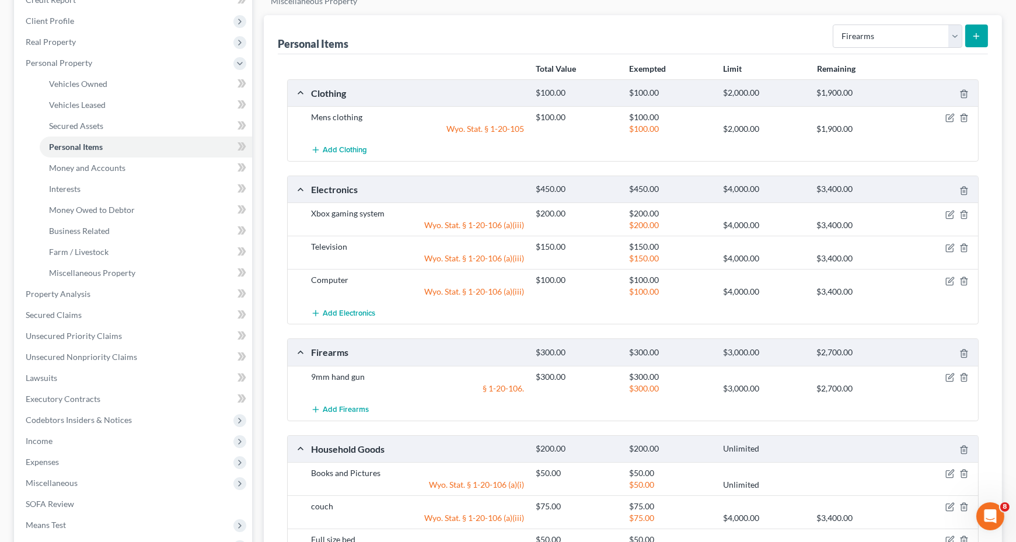
scroll to position [175, 0]
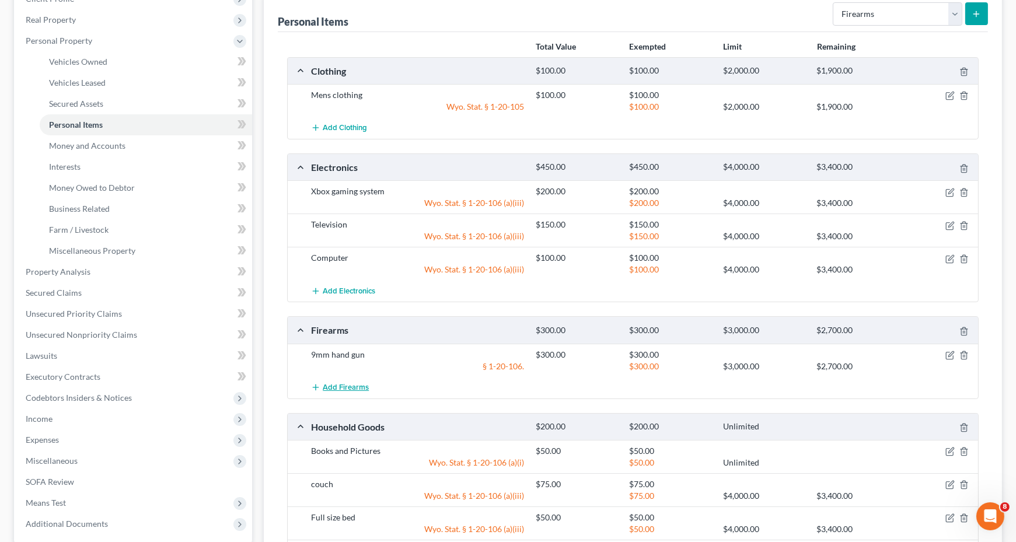
click at [336, 383] on span "Add Firearms" at bounding box center [346, 387] width 46 height 9
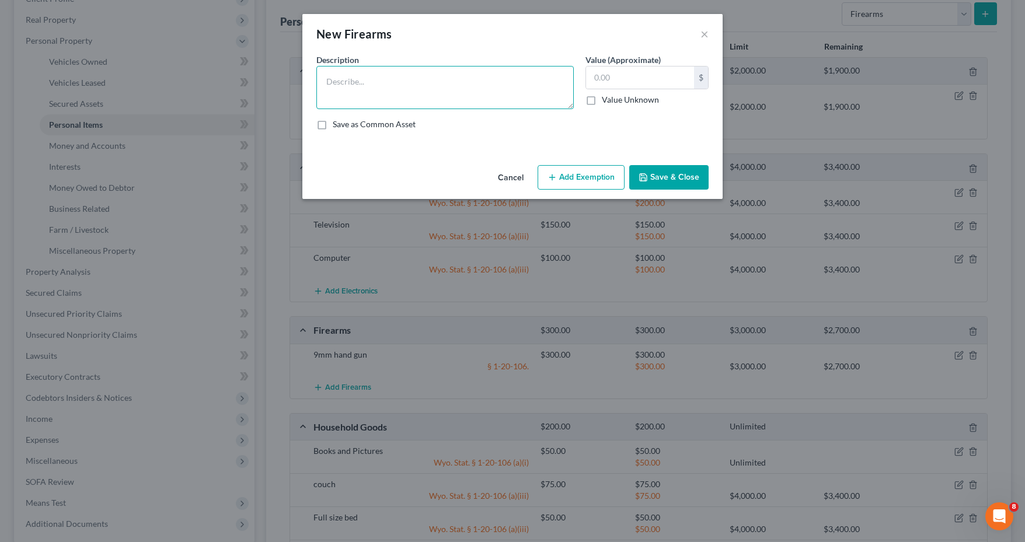
click at [341, 82] on textarea at bounding box center [444, 87] width 257 height 43
type textarea "12 gauge shotgun"
click at [594, 78] on input "text" at bounding box center [640, 78] width 108 height 22
type input "200"
click at [591, 177] on button "Add Exemption" at bounding box center [580, 177] width 87 height 25
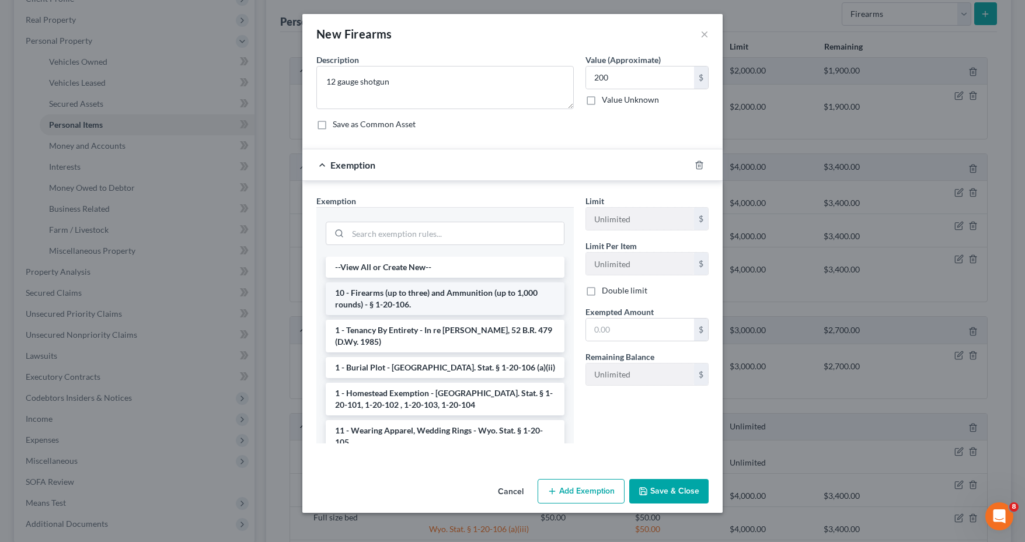
click at [419, 296] on li "10 - Firearms (up to three) and Ammunition (up to 1,000 rounds) - § 1-20-106." at bounding box center [445, 298] width 239 height 33
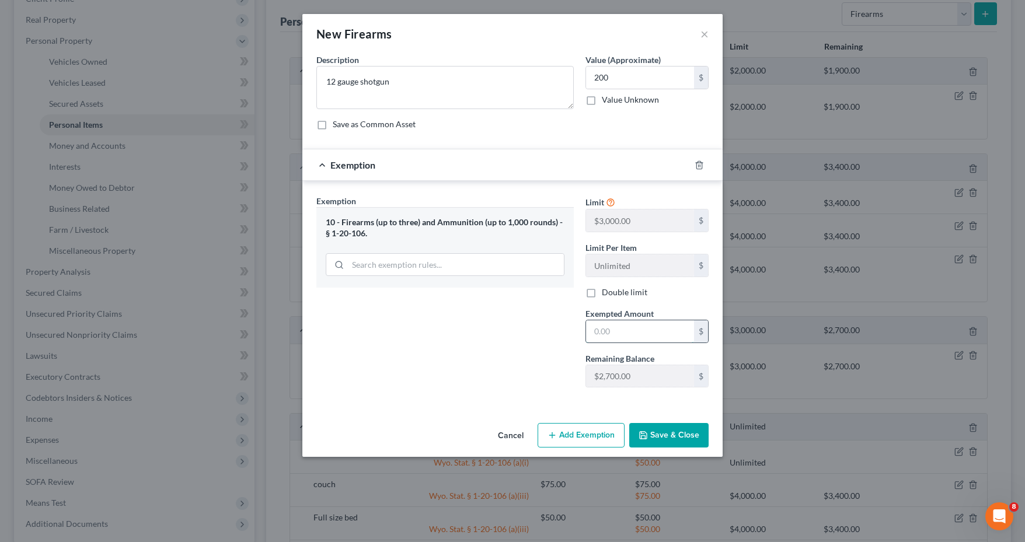
click at [621, 322] on input "text" at bounding box center [640, 331] width 108 height 22
type input "200.00"
click at [676, 431] on button "Save & Close" at bounding box center [668, 435] width 79 height 25
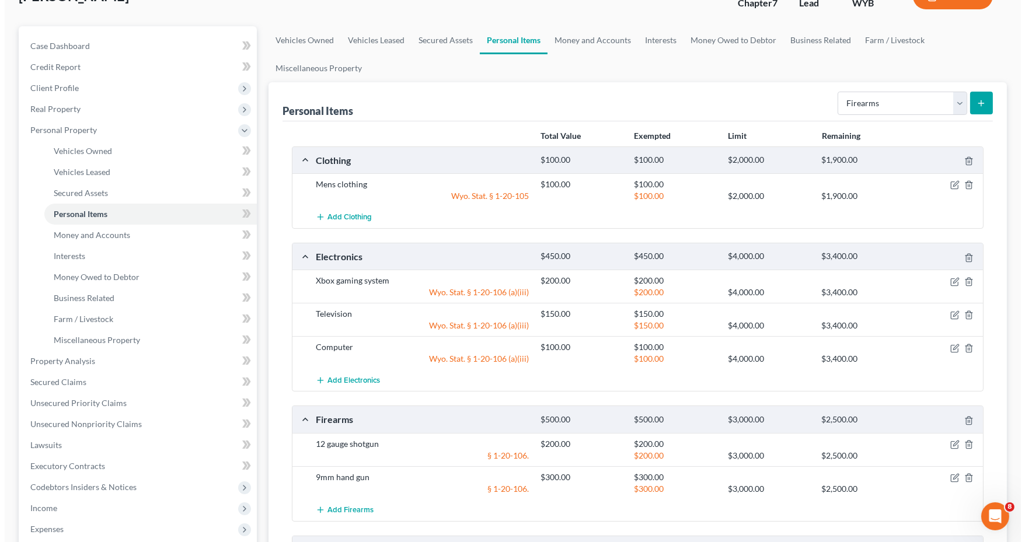
scroll to position [0, 0]
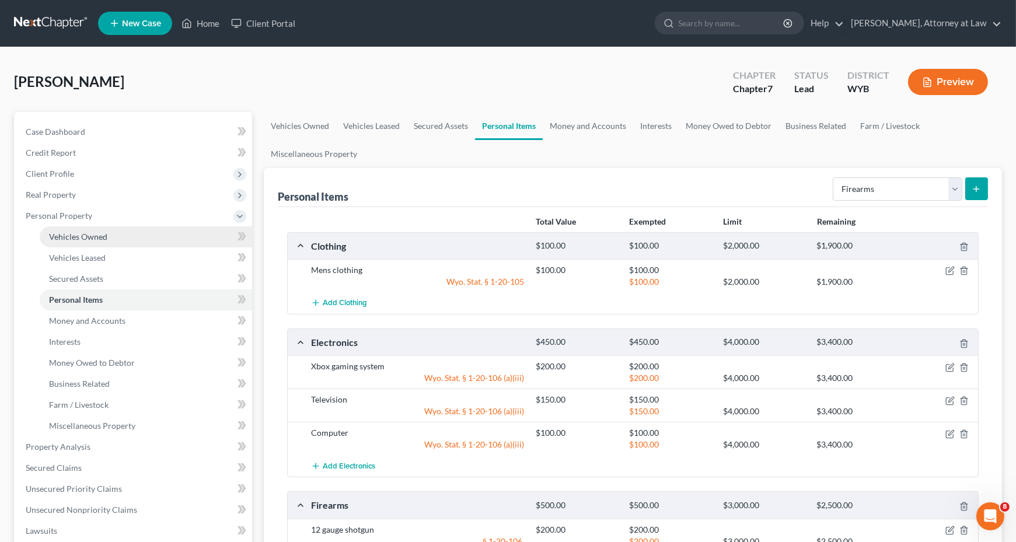
click at [92, 239] on span "Vehicles Owned" at bounding box center [78, 237] width 58 height 10
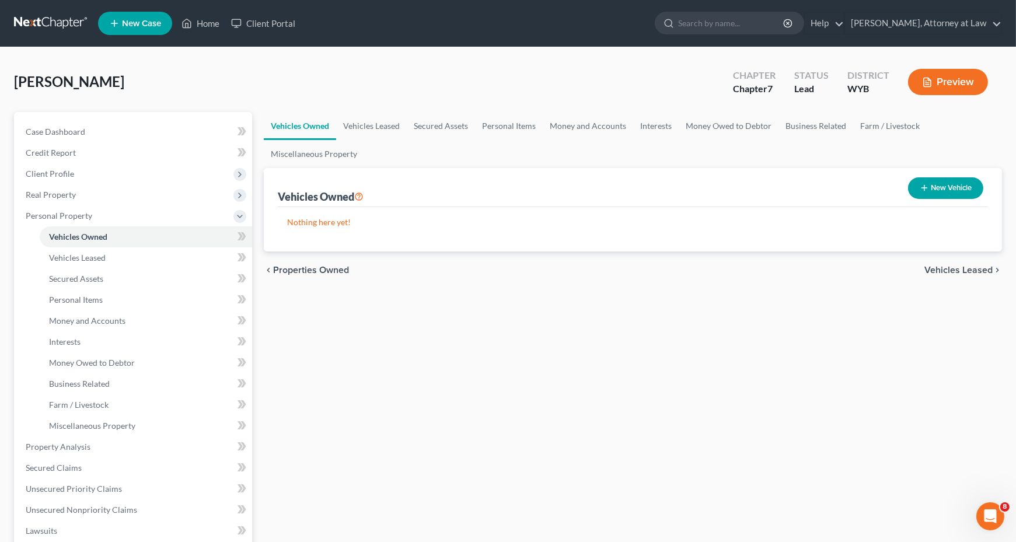
click at [942, 188] on button "New Vehicle" at bounding box center [945, 188] width 75 height 22
select select "0"
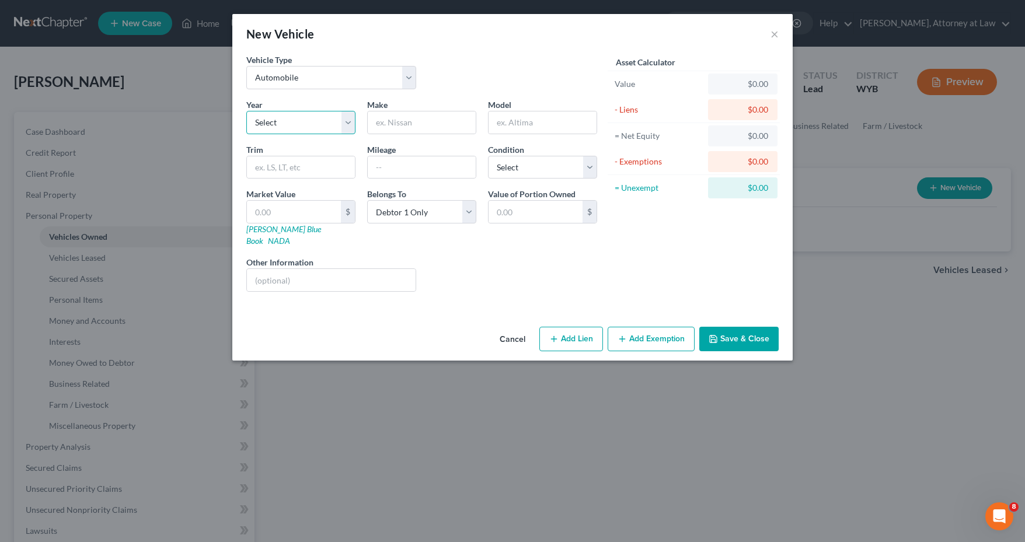
click at [347, 126] on select "Select 2026 2025 2024 2023 2022 2021 2020 2019 2018 2017 2016 2015 2014 2013 20…" at bounding box center [300, 122] width 109 height 23
select select "12"
click at [246, 111] on select "Select 2026 2025 2024 2023 2022 2021 2020 2019 2018 2017 2016 2015 2014 2013 20…" at bounding box center [300, 122] width 109 height 23
click at [404, 121] on input "text" at bounding box center [422, 122] width 108 height 22
type input "Ford"
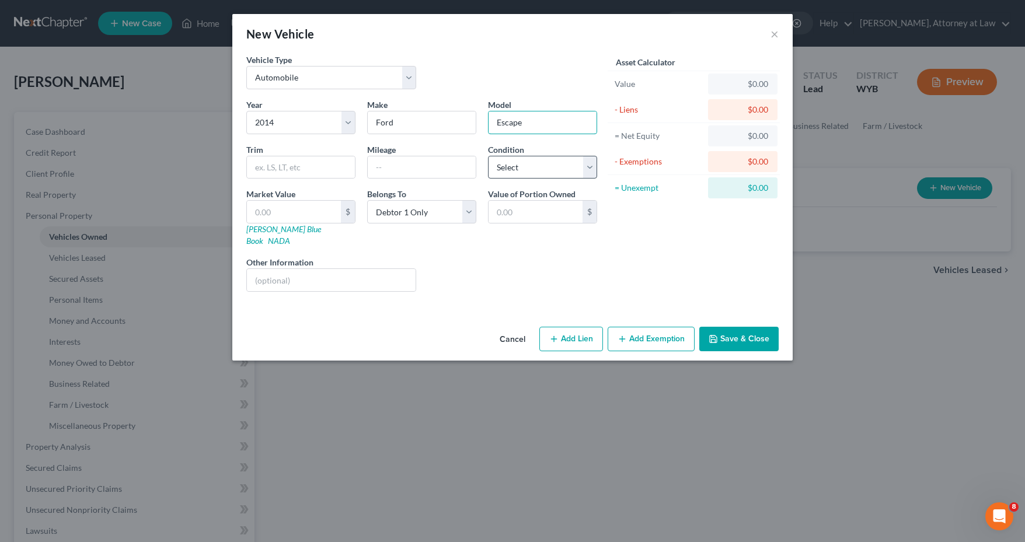
type input "Escape"
click at [589, 164] on select "Select Excellent Very Good Good Fair Poor" at bounding box center [542, 167] width 109 height 23
select select "2"
click at [488, 156] on select "Select Excellent Very Good Good Fair Poor" at bounding box center [542, 167] width 109 height 23
click at [290, 213] on input "text" at bounding box center [294, 212] width 94 height 22
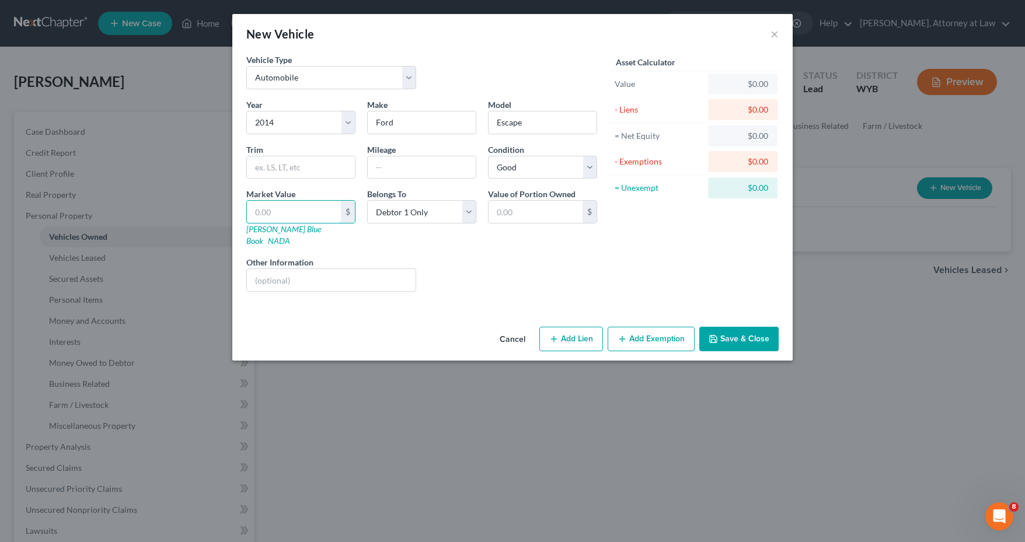
type input "5"
type input "5.00"
type input "50"
type input "50.00"
type input "500"
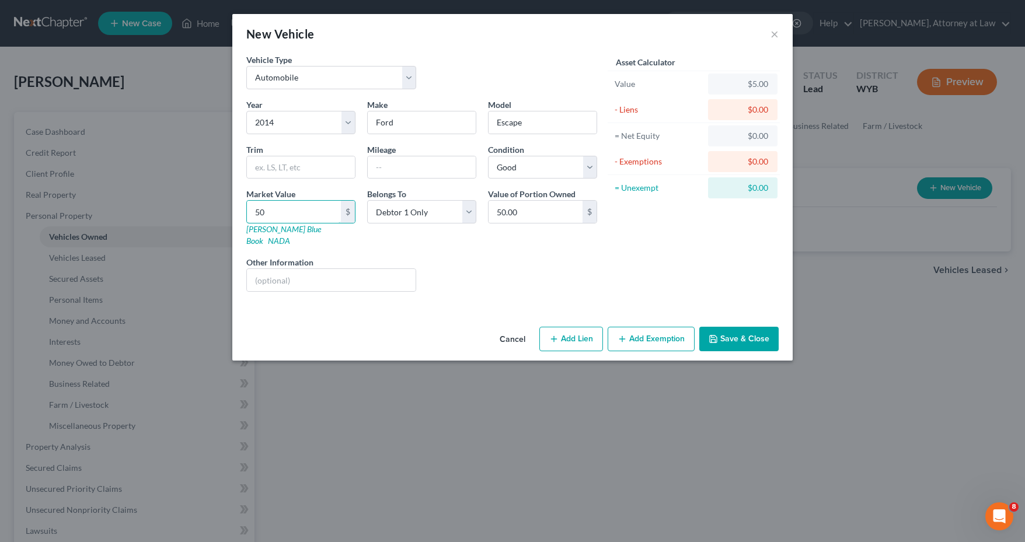
type input "500.00"
type input "5000"
type input "5,000.00"
type input "5,000"
click at [571, 327] on button "Add Lien" at bounding box center [571, 339] width 64 height 25
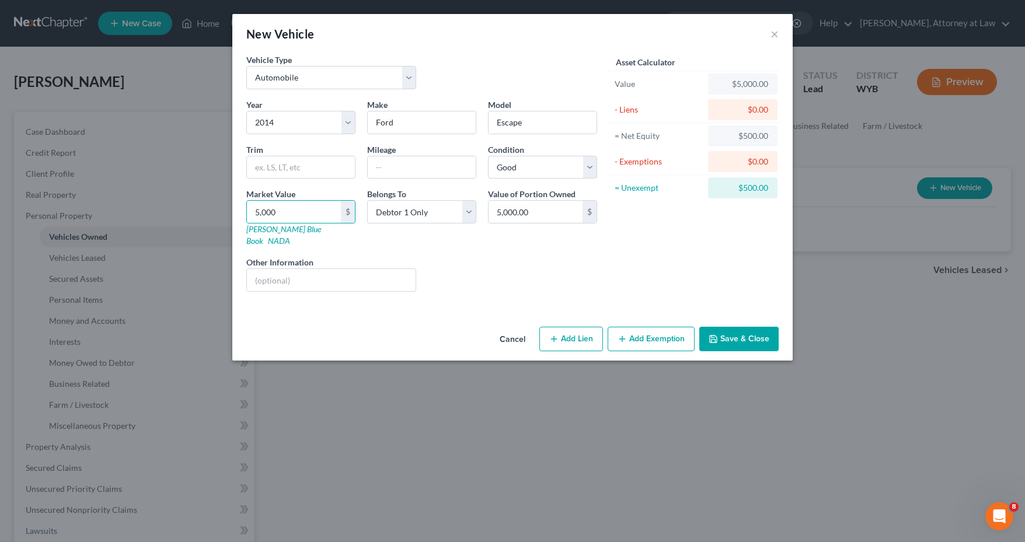
select select "0"
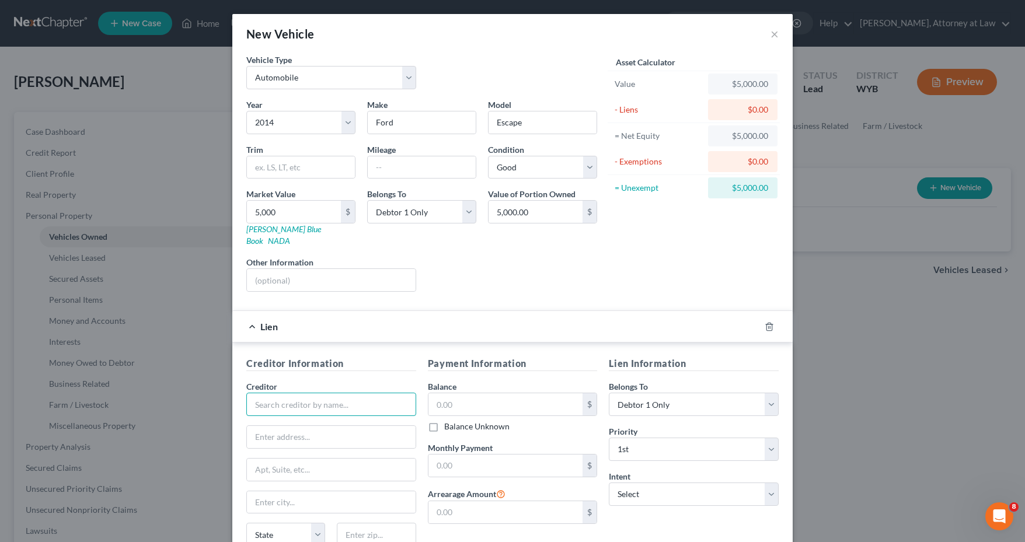
click at [356, 393] on input "text" at bounding box center [331, 404] width 170 height 23
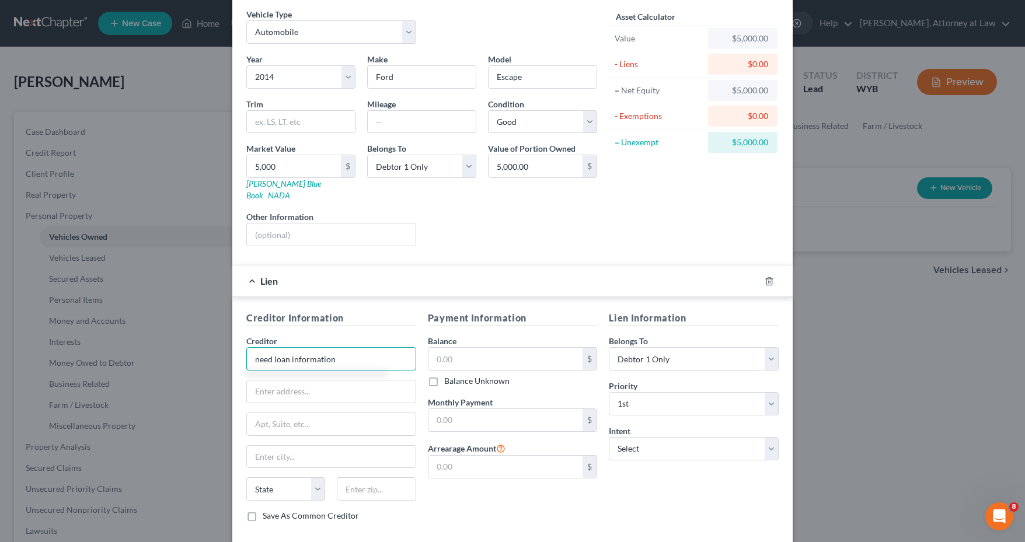
scroll to position [90, 0]
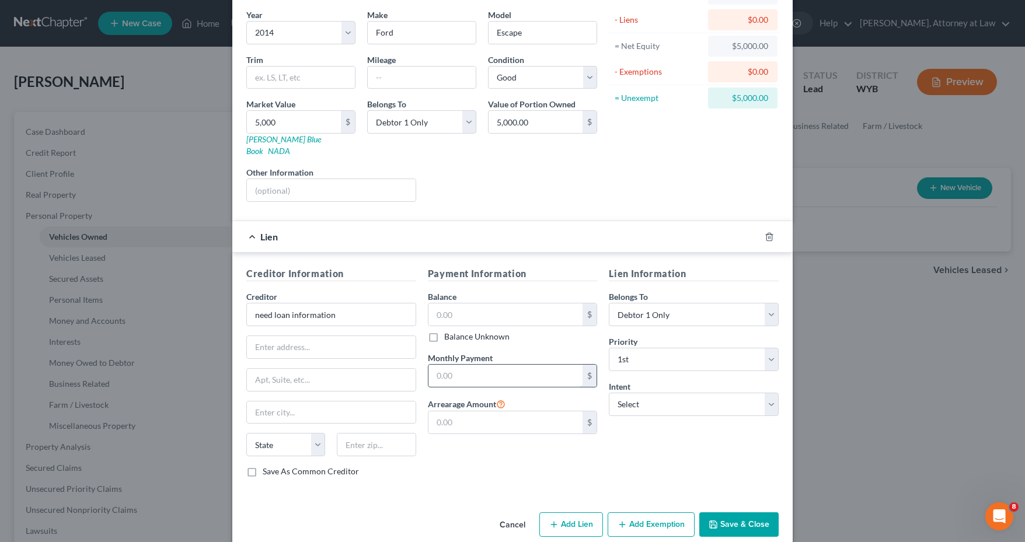
click at [516, 365] on input "text" at bounding box center [505, 376] width 155 height 22
type input "need loan information"
type input "450.00"
click at [548, 303] on input "text" at bounding box center [505, 314] width 155 height 22
type input "5,500"
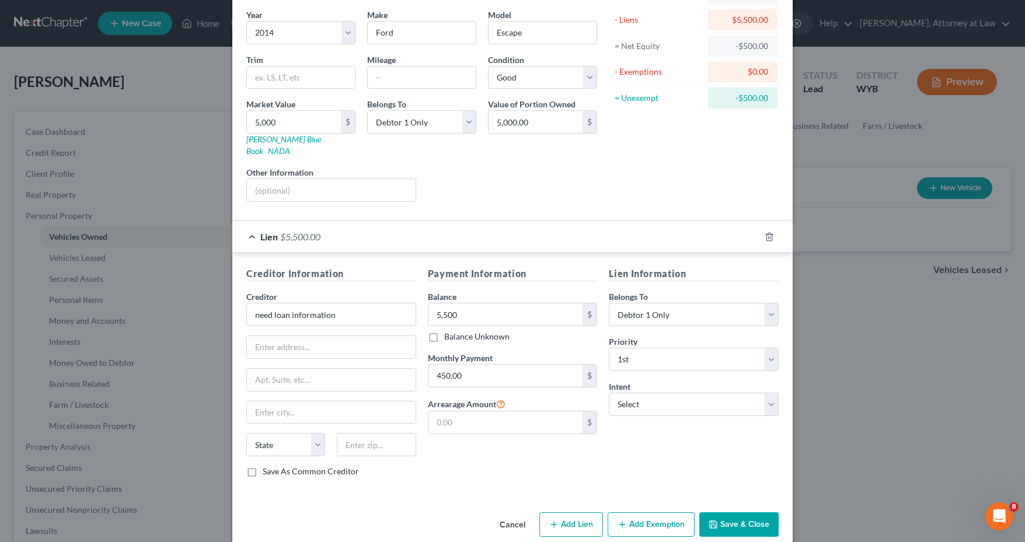
click at [639, 512] on button "Add Exemption" at bounding box center [650, 524] width 87 height 25
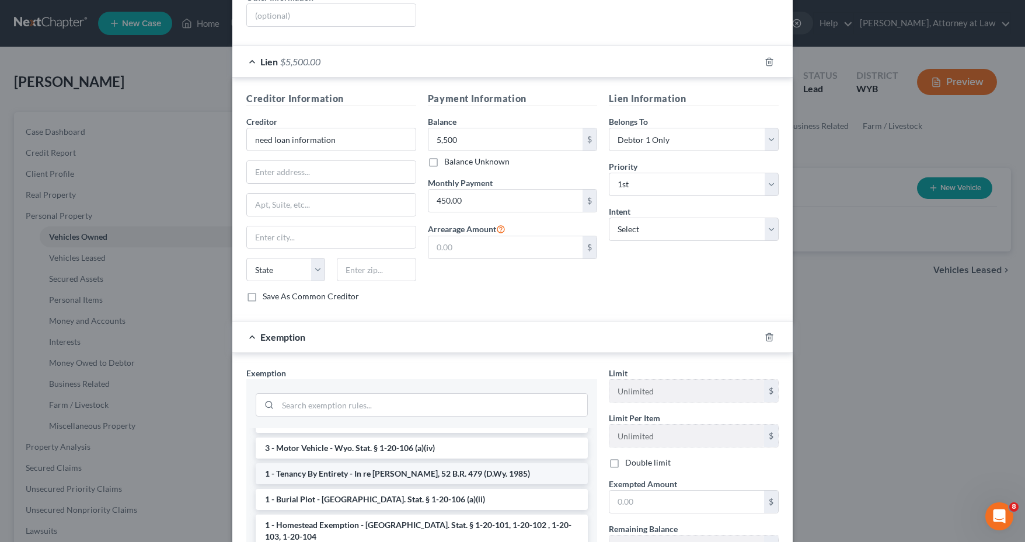
scroll to position [0, 0]
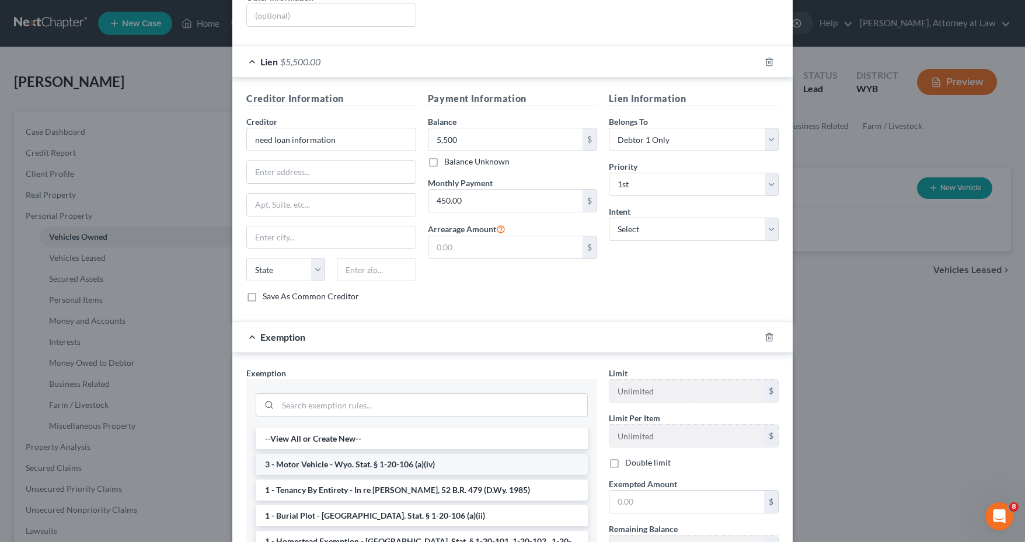
click at [503, 454] on li "3 - Motor Vehicle - Wyo. Stat. § 1-20-106 (a)(iv)" at bounding box center [422, 464] width 332 height 21
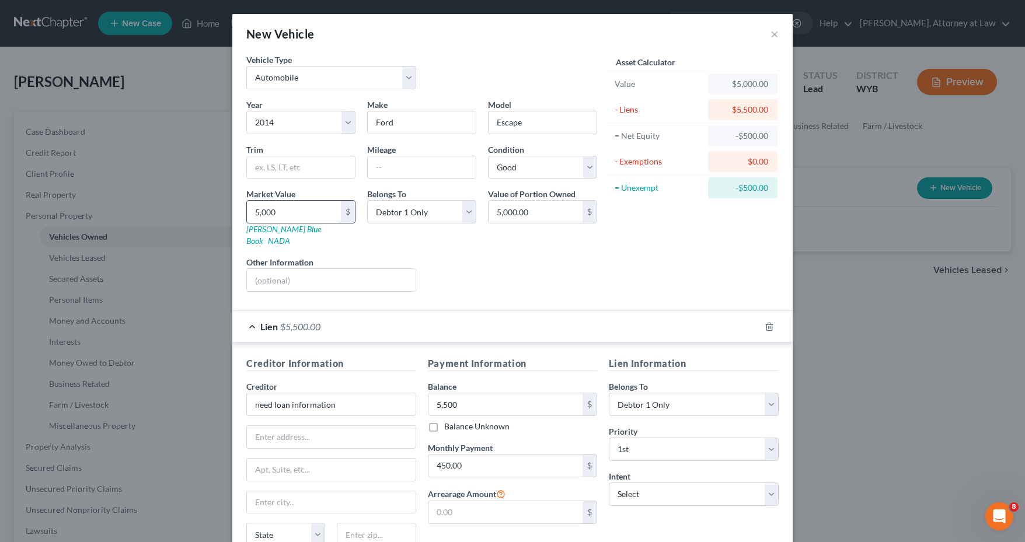
click at [250, 211] on input "5,000" at bounding box center [294, 212] width 94 height 22
type input "4"
type input "4.00"
type input "40"
type input "40.00"
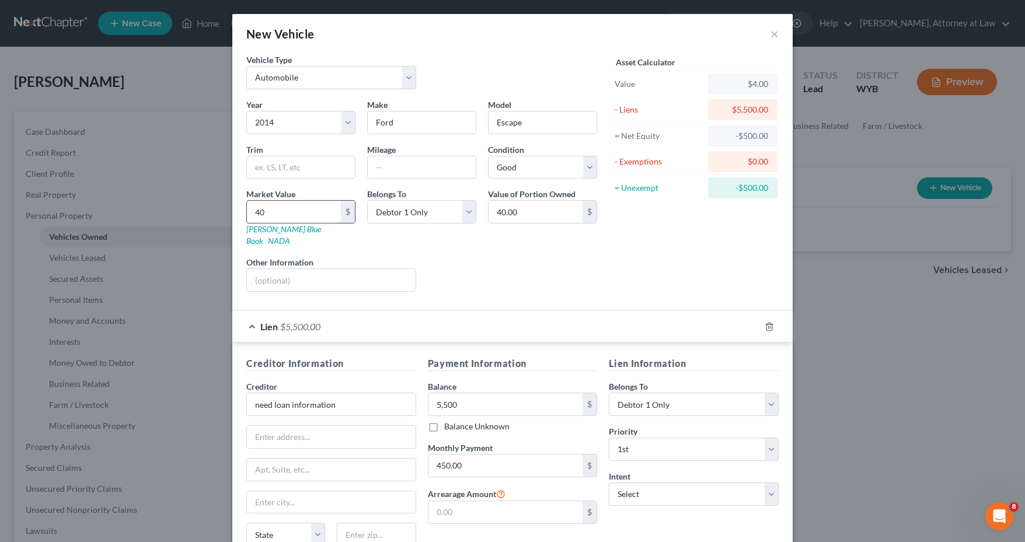
type input "400"
type input "400.00"
type input "4000"
type input "4,000.00"
type input "4,000"
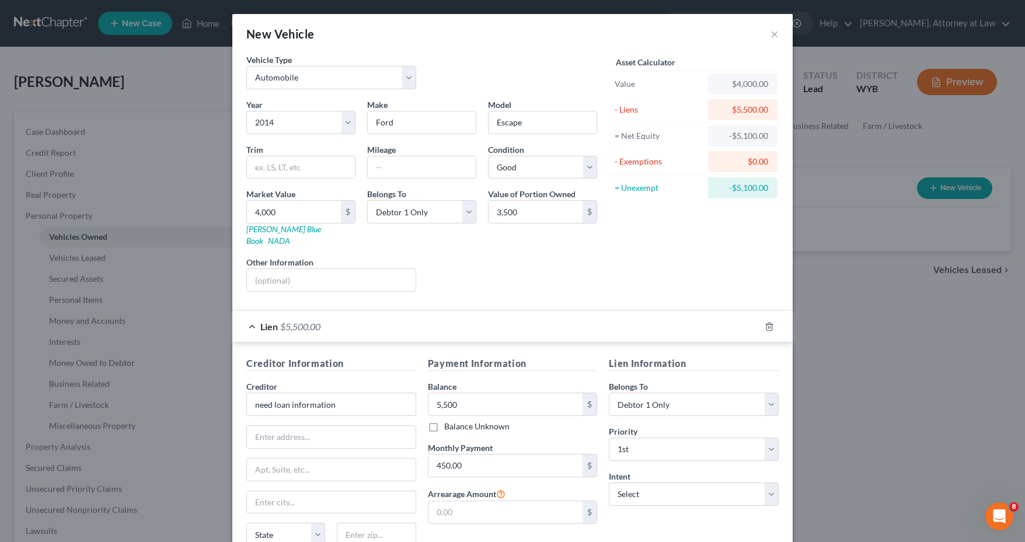
click at [652, 275] on div "Asset Calculator Value $4,000.00 - Liens $5,500.00 = Net Equity -$5,100.00 - Ex…" at bounding box center [693, 177] width 181 height 247
click at [638, 257] on div "Asset Calculator Value $4,000.00 - Liens $5,500.00 = Net Equity -$5,100.00 - Ex…" at bounding box center [693, 177] width 181 height 247
type input "4,000"
click at [619, 245] on div "Asset Calculator Value $4,000.00 - Liens $5,500.00 = Net Equity -$5,100.00 - Ex…" at bounding box center [693, 177] width 181 height 247
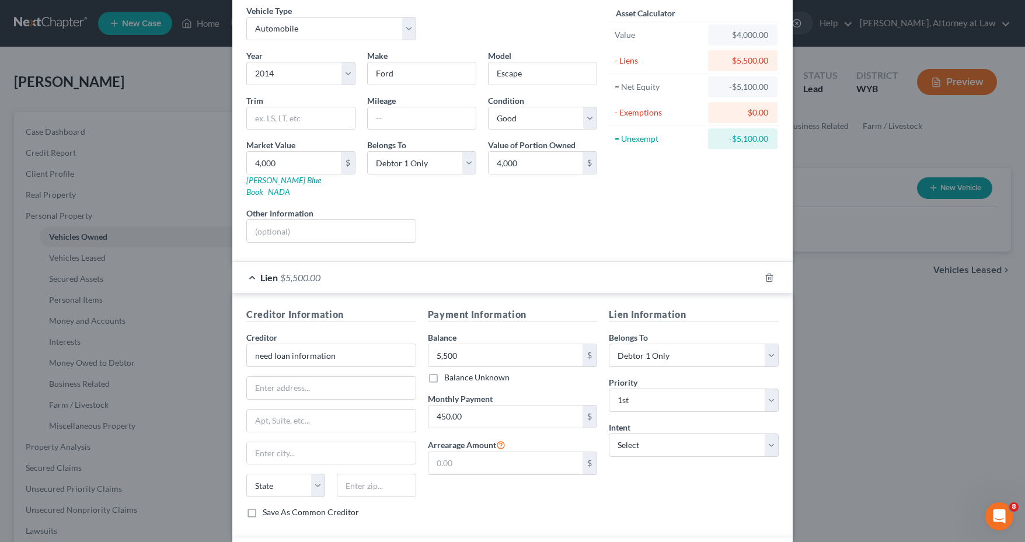
scroll to position [175, 0]
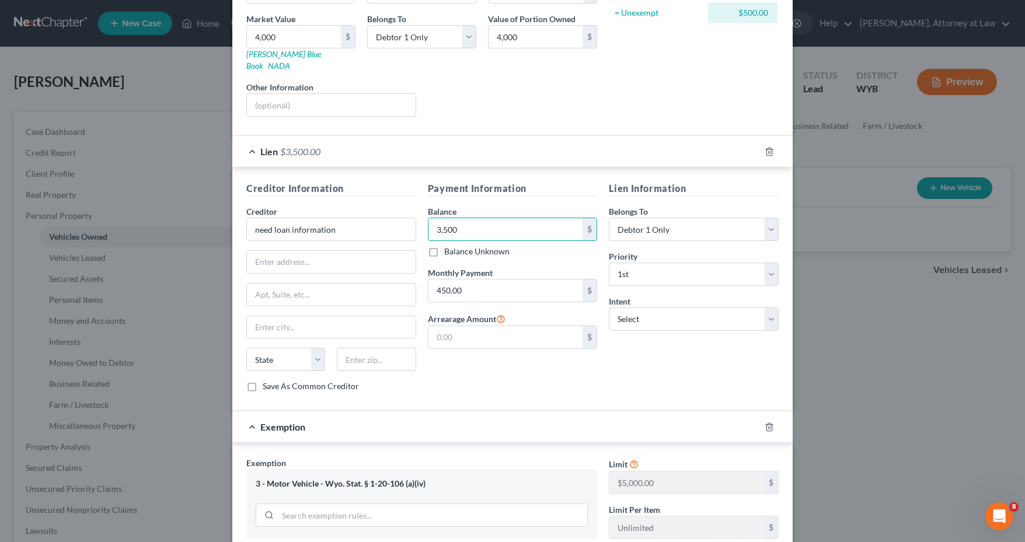
type input "3,500"
click at [526, 364] on div "Payment Information Balance 3,500.00 $ Balance Unknown Balance Undetermined 3,5…" at bounding box center [512, 291] width 181 height 220
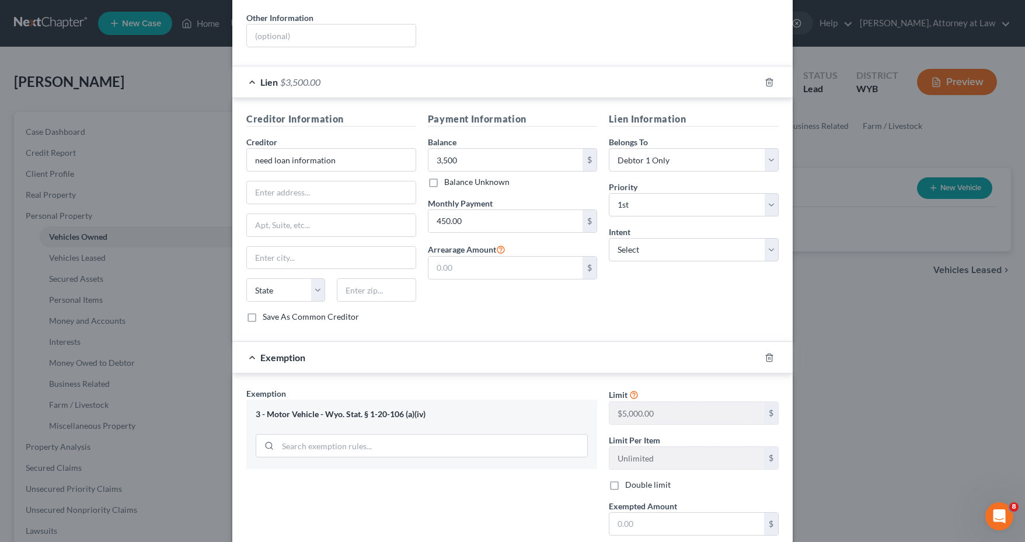
scroll to position [346, 0]
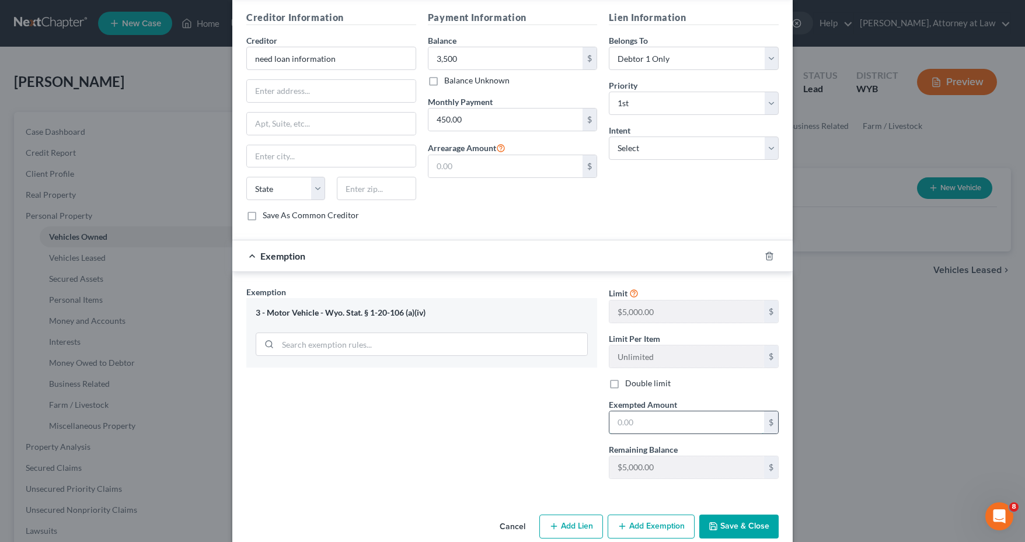
click at [656, 411] on input "text" at bounding box center [686, 422] width 155 height 22
type input "500"
click at [722, 515] on button "Save & Close" at bounding box center [738, 527] width 79 height 25
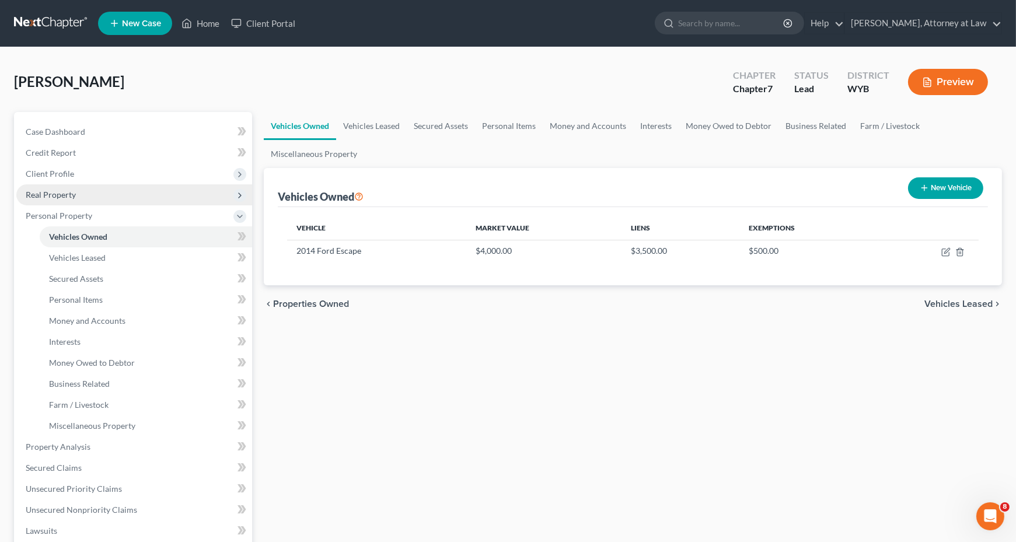
click at [97, 191] on span "Real Property" at bounding box center [134, 194] width 236 height 21
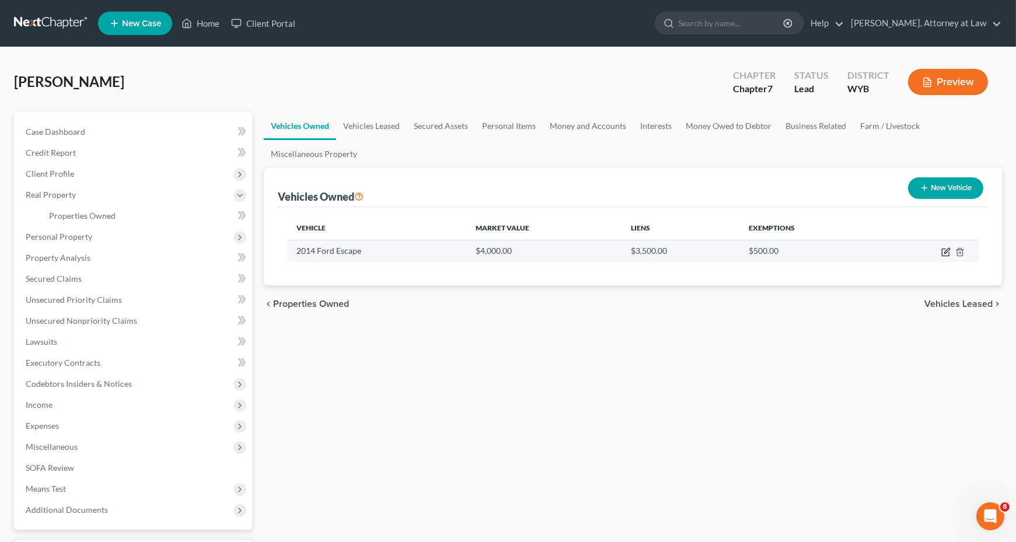
click at [945, 254] on icon "button" at bounding box center [945, 251] width 9 height 9
select select "0"
select select "12"
select select "2"
select select "0"
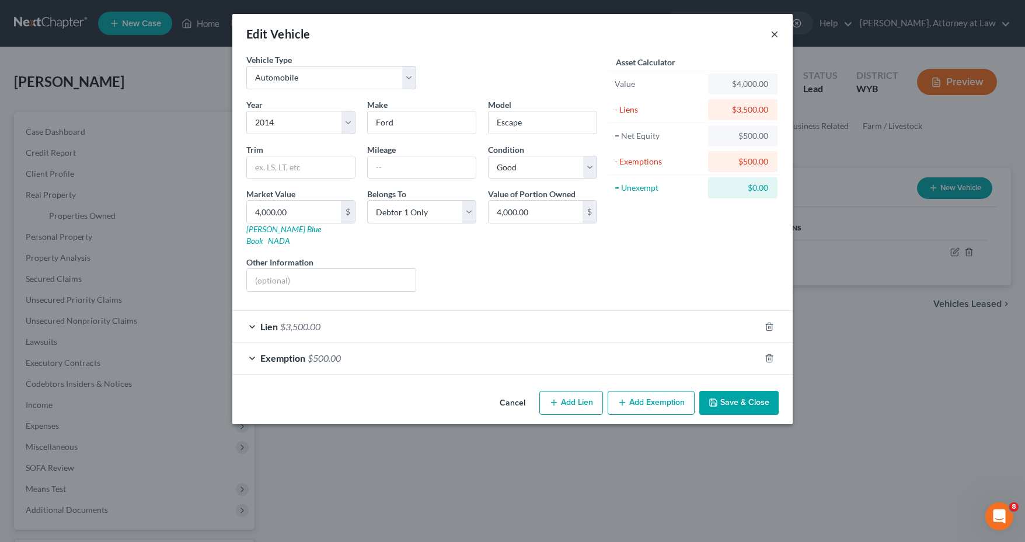
click at [771, 32] on button "×" at bounding box center [774, 34] width 8 height 14
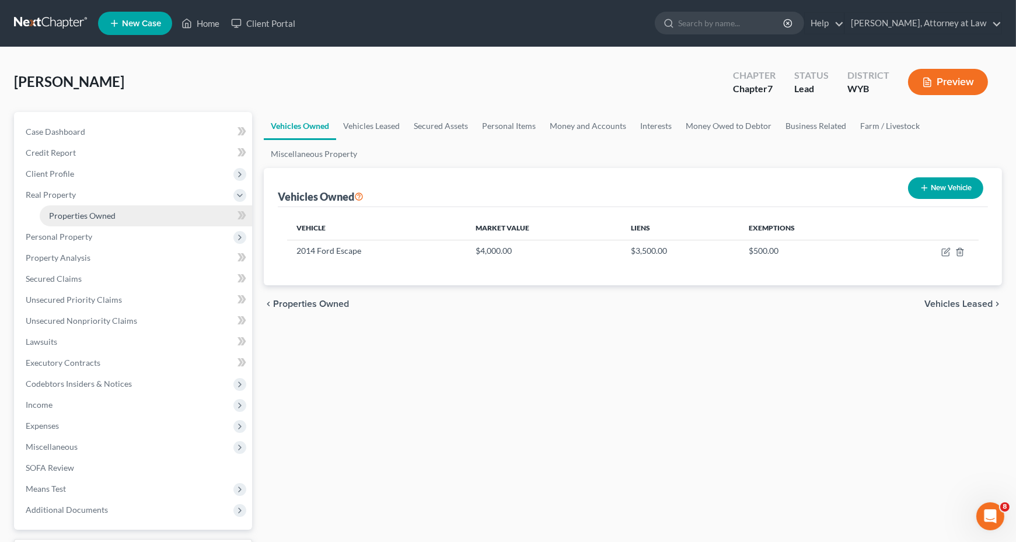
click at [89, 218] on span "Properties Owned" at bounding box center [82, 216] width 67 height 10
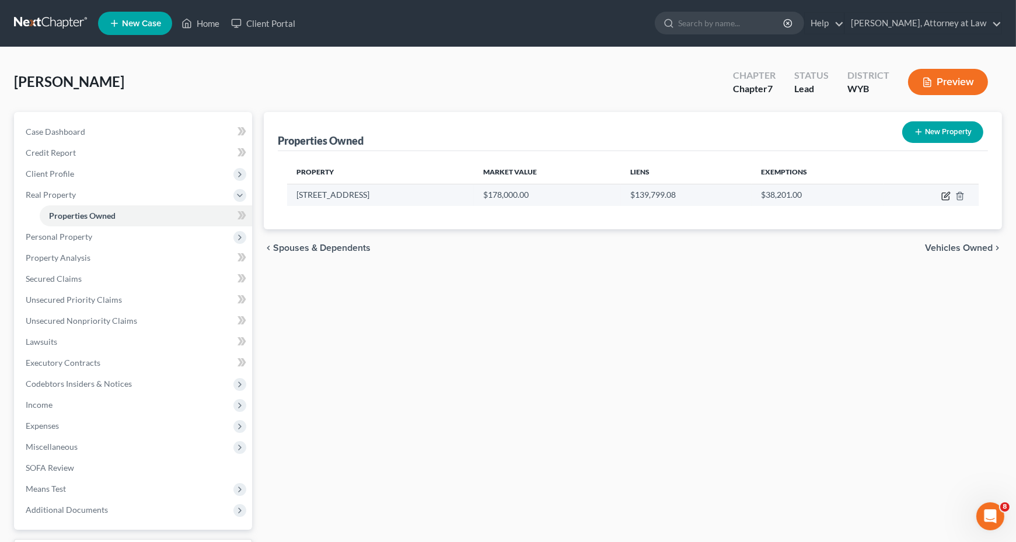
click at [948, 196] on icon "button" at bounding box center [945, 195] width 9 height 9
select select "53"
select select "7"
select select "0"
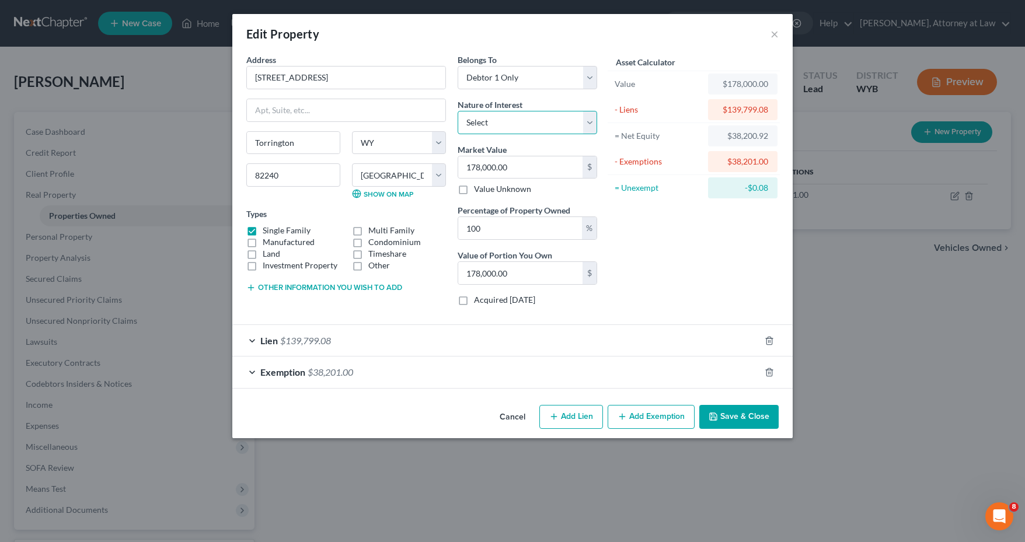
click at [590, 117] on select "Select Fee Simple Joint Tenant Life Estate Equitable Interest Future Interest T…" at bounding box center [526, 122] width 139 height 23
click at [697, 239] on div "Asset Calculator Value $178,000.00 - Liens $139,799.08 = Net Equity $38,200.92 …" at bounding box center [693, 184] width 181 height 261
click at [253, 337] on div "Lien $139,799.08" at bounding box center [495, 340] width 527 height 31
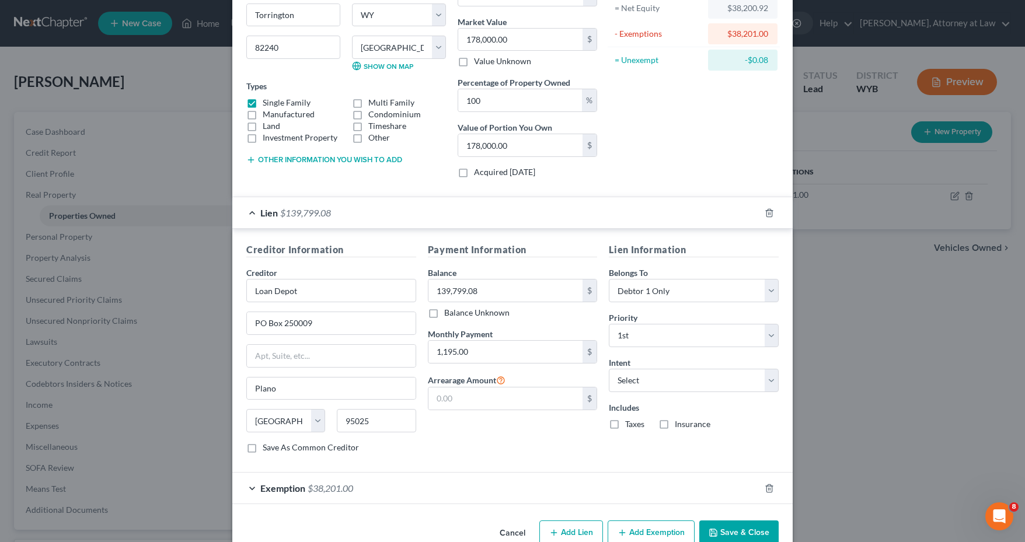
scroll to position [148, 0]
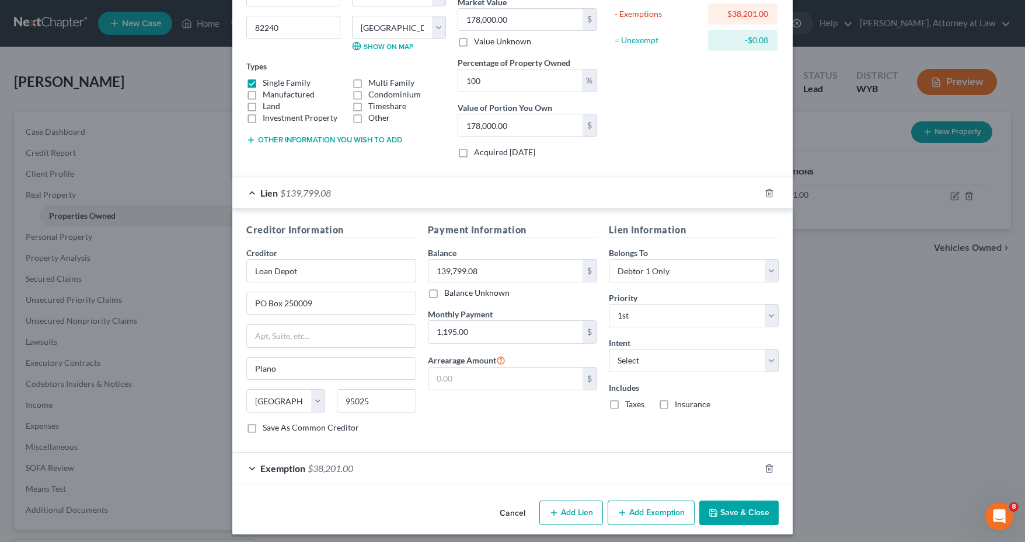
click at [247, 457] on div "Exemption $38,201.00" at bounding box center [495, 468] width 527 height 31
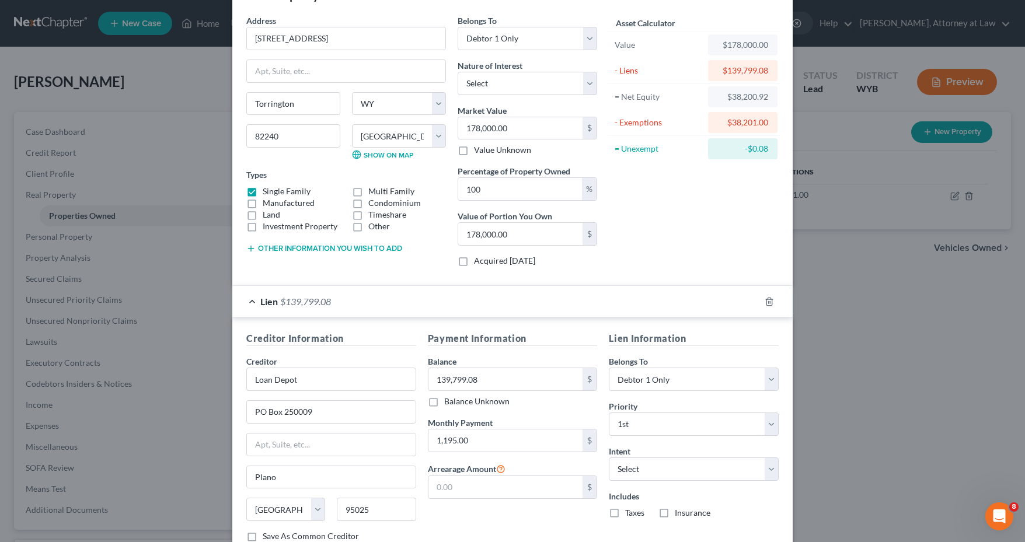
scroll to position [0, 0]
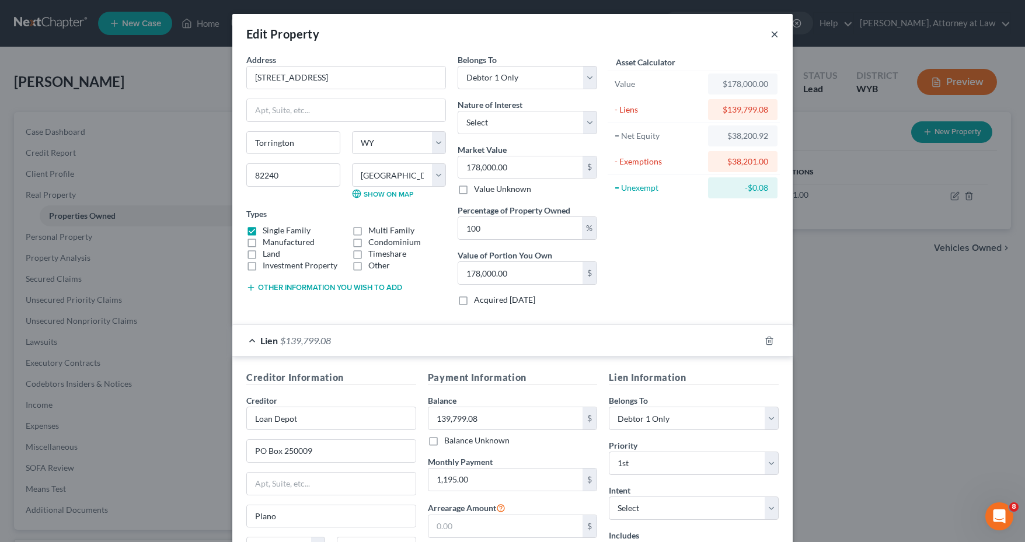
click at [771, 33] on button "×" at bounding box center [774, 34] width 8 height 14
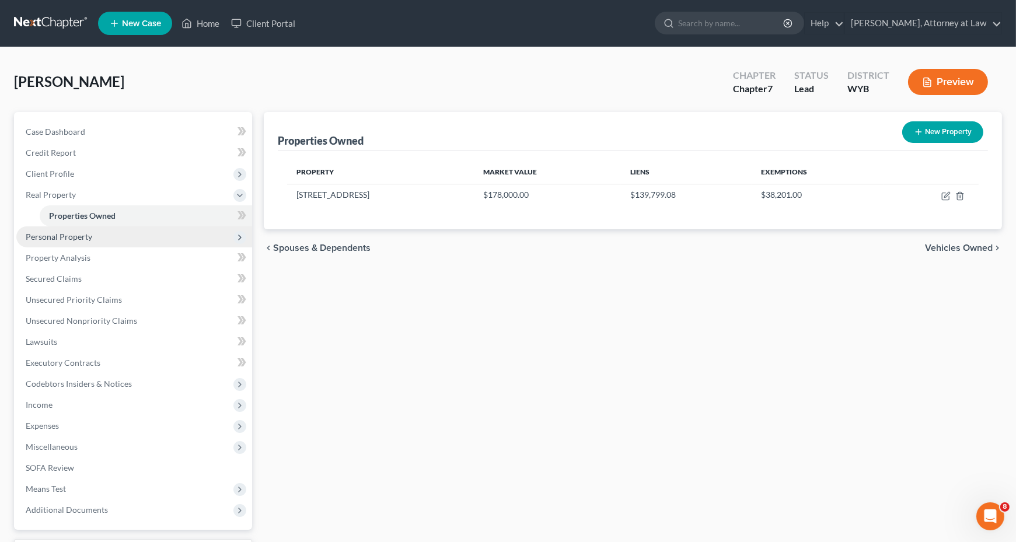
click at [227, 235] on span "Personal Property" at bounding box center [134, 236] width 236 height 21
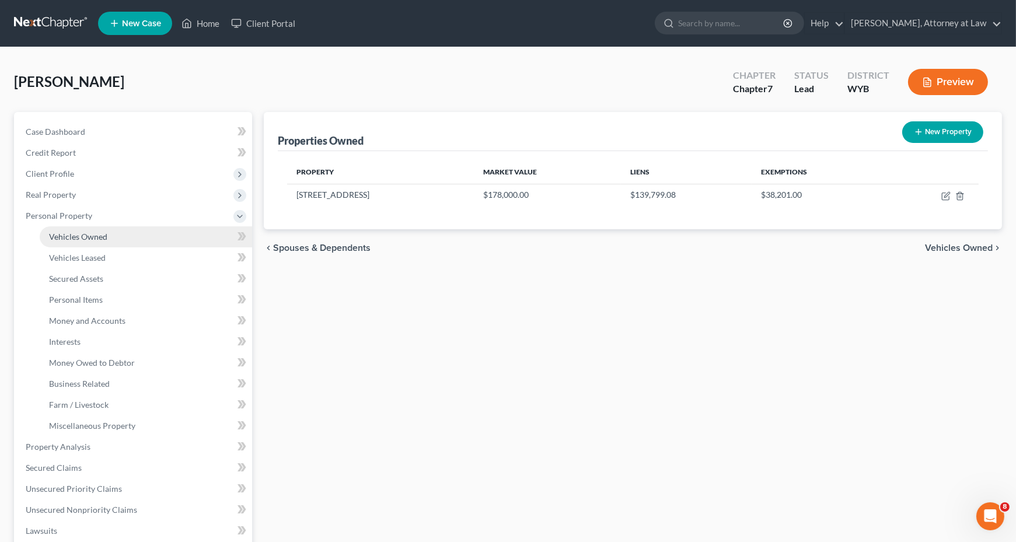
click at [81, 235] on span "Vehicles Owned" at bounding box center [78, 237] width 58 height 10
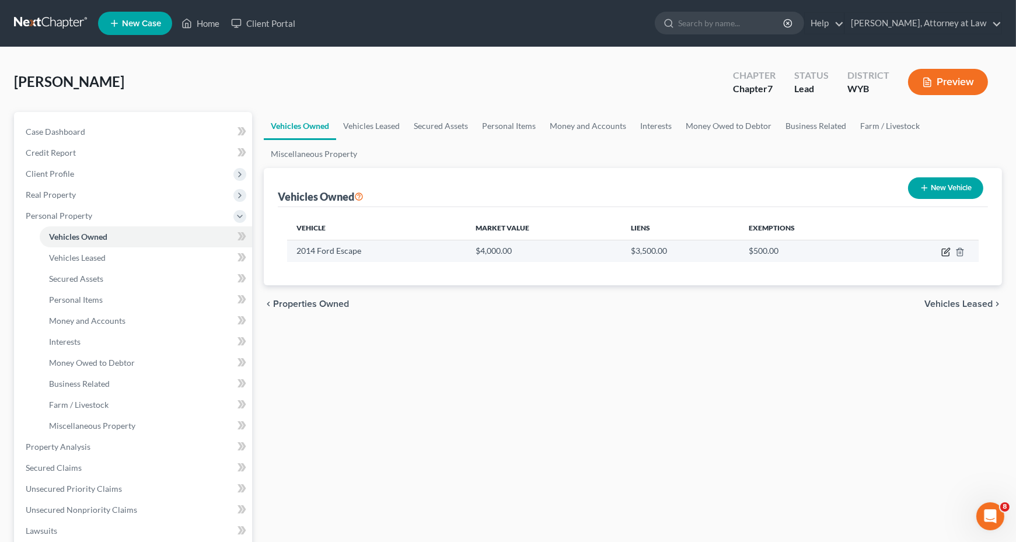
click at [946, 249] on icon "button" at bounding box center [946, 250] width 5 height 5
select select "0"
select select "12"
select select "2"
select select "0"
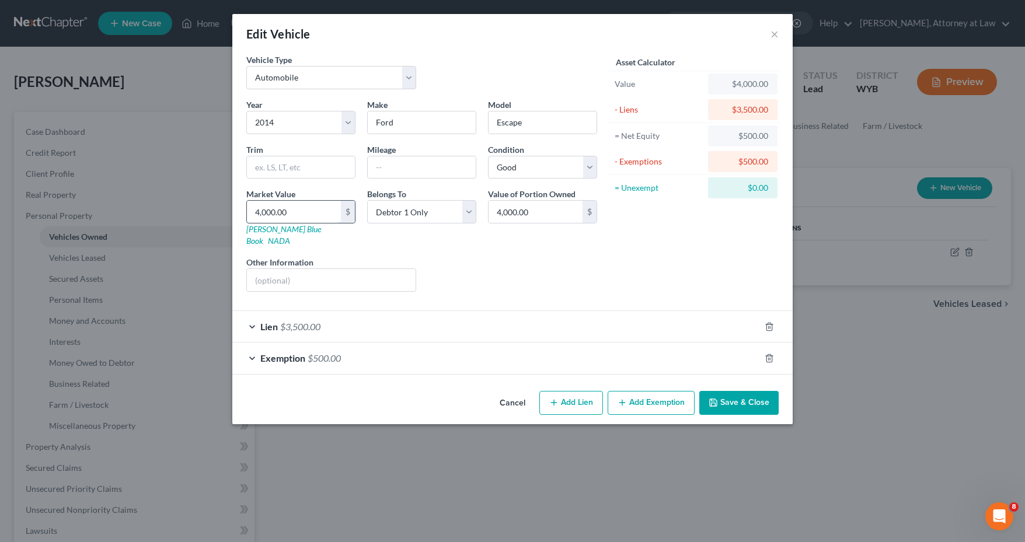
click at [290, 208] on input "4,000.00" at bounding box center [294, 212] width 94 height 22
type input "6"
type input "6.00"
type input "60"
type input "60.00"
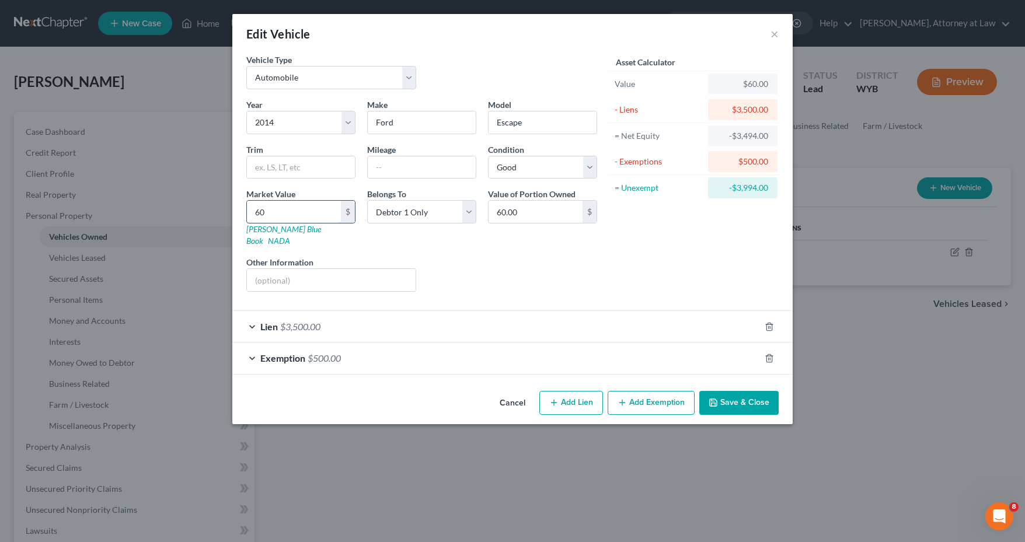
type input "600"
type input "600.00"
type input "6000"
type input "6,000.00"
type input "6,000"
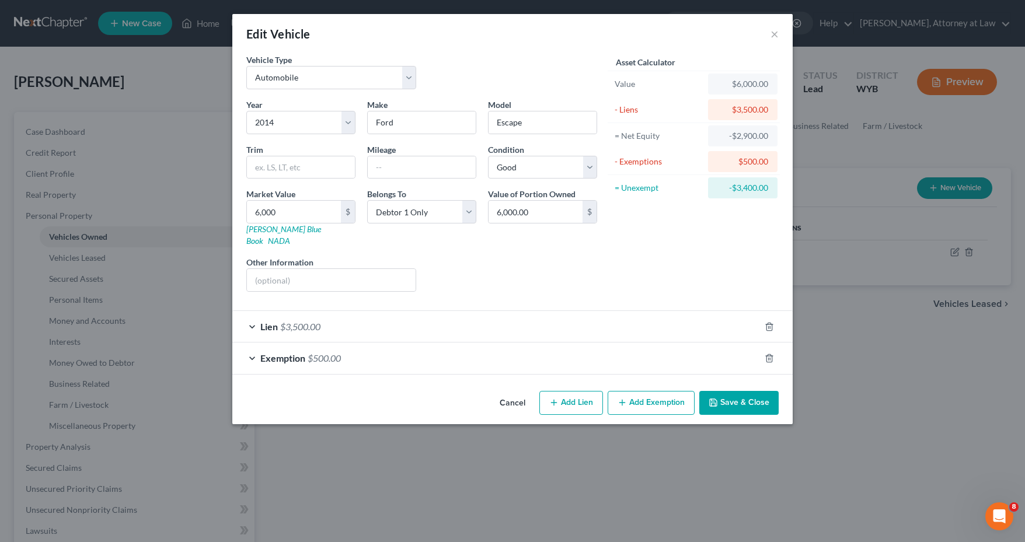
click at [253, 313] on div "Lien $3,500.00" at bounding box center [495, 326] width 527 height 31
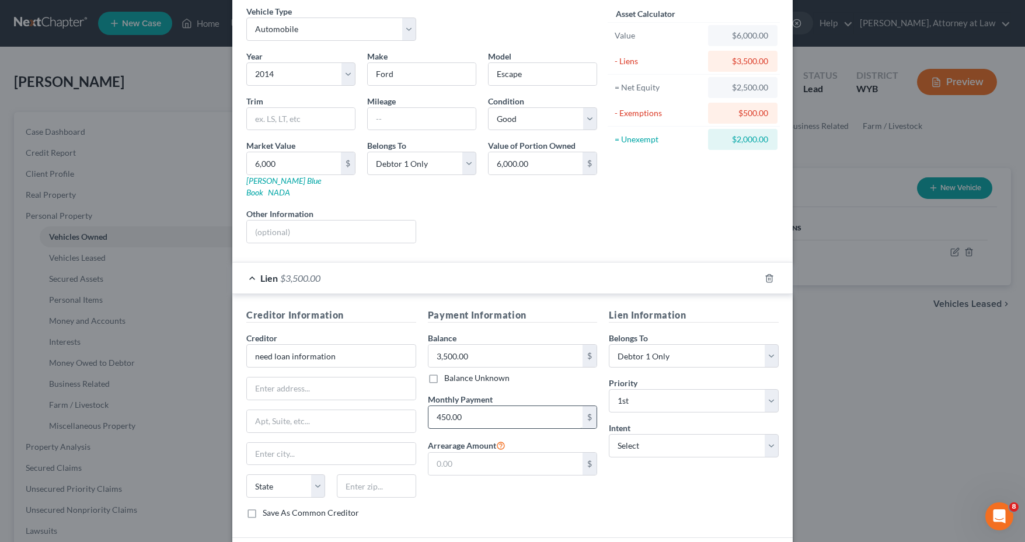
scroll to position [122, 0]
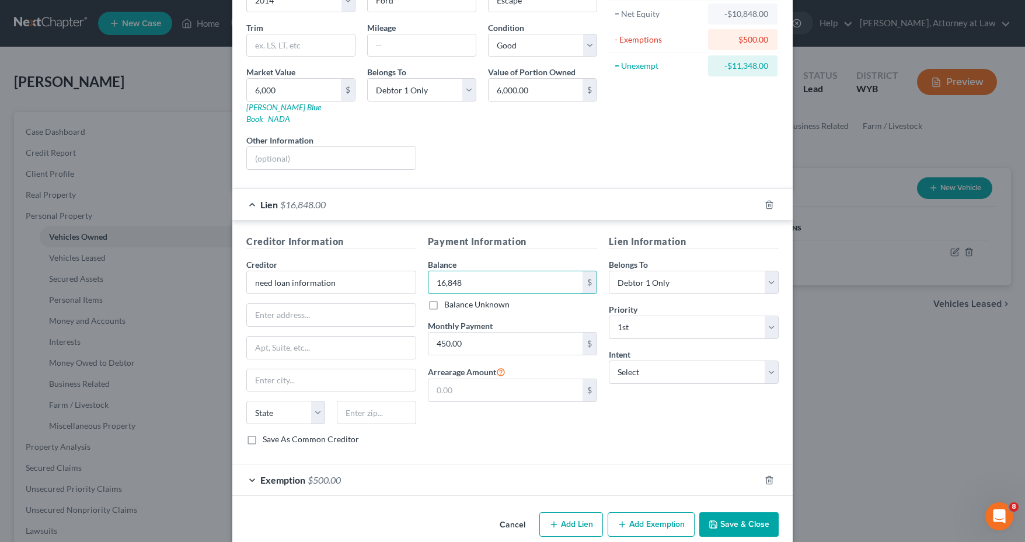
type input "16,848"
click at [489, 432] on div "Payment Information Balance 16,848.00 $ Balance Unknown Balance Undetermined 16…" at bounding box center [512, 345] width 181 height 220
click at [332, 271] on input "need loan information" at bounding box center [331, 282] width 170 height 23
drag, startPoint x: 332, startPoint y: 269, endPoint x: 236, endPoint y: 264, distance: 96.4
click at [240, 264] on div "Creditor Information Creditor * need loan information State [US_STATE] AK AR AZ…" at bounding box center [330, 345] width 181 height 220
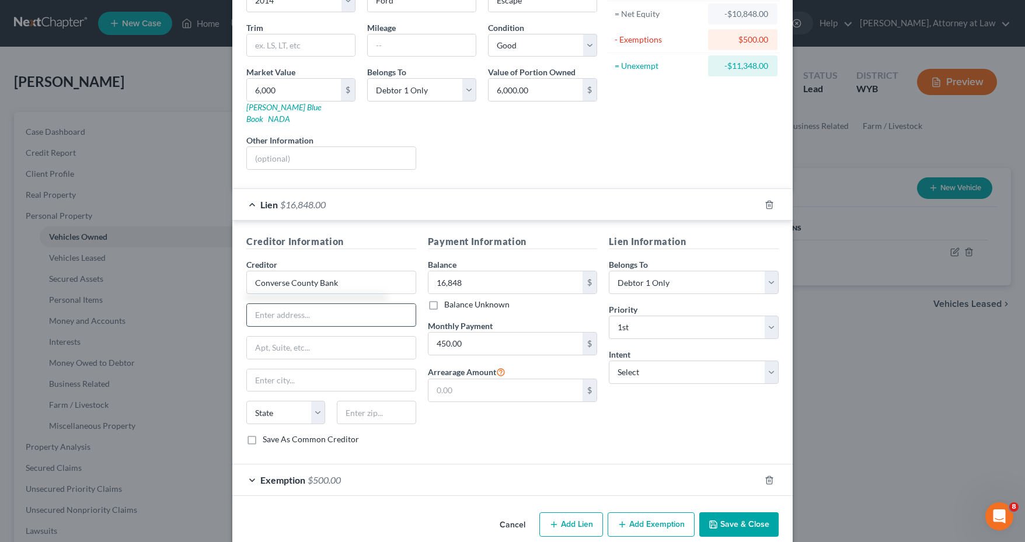
click at [271, 304] on input "text" at bounding box center [331, 315] width 169 height 22
type input "Converse County Bank"
type input "[STREET_ADDRESS]"
click at [330, 369] on input "text" at bounding box center [331, 380] width 169 height 22
type input "[PERSON_NAME]"
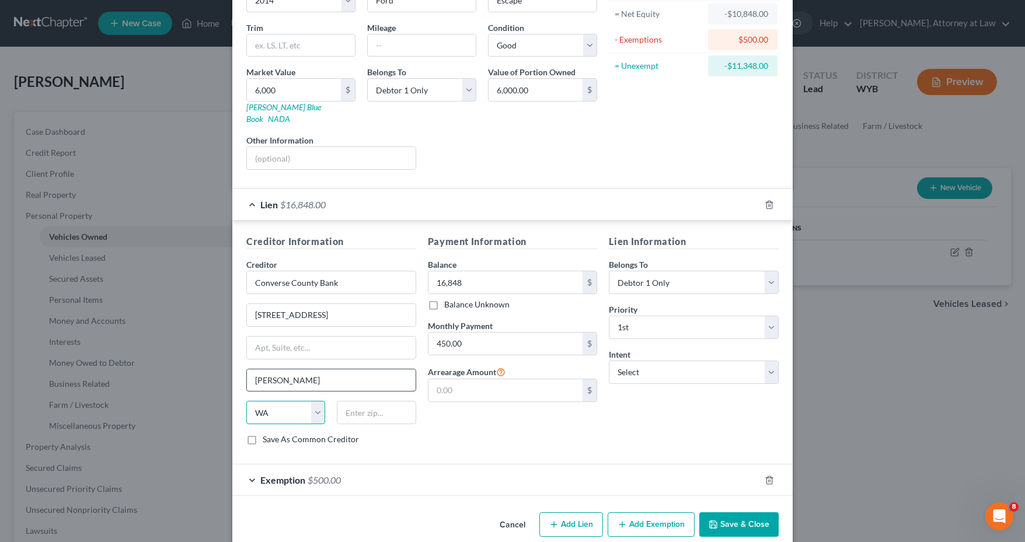
select select "53"
type input "82633"
click at [250, 464] on div "Exemption $500.00" at bounding box center [495, 479] width 527 height 31
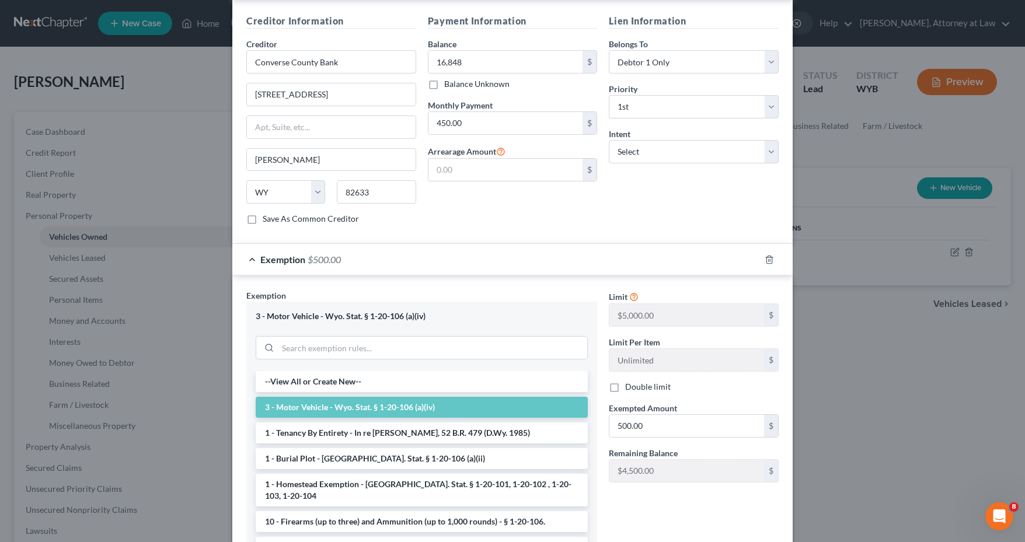
scroll to position [355, 0]
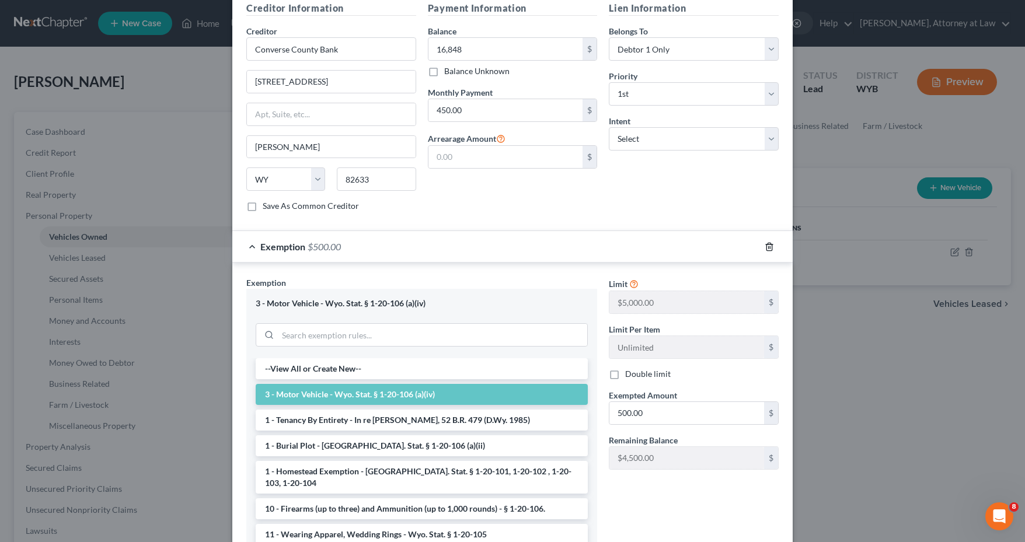
click at [766, 244] on polyline "button" at bounding box center [769, 244] width 7 height 0
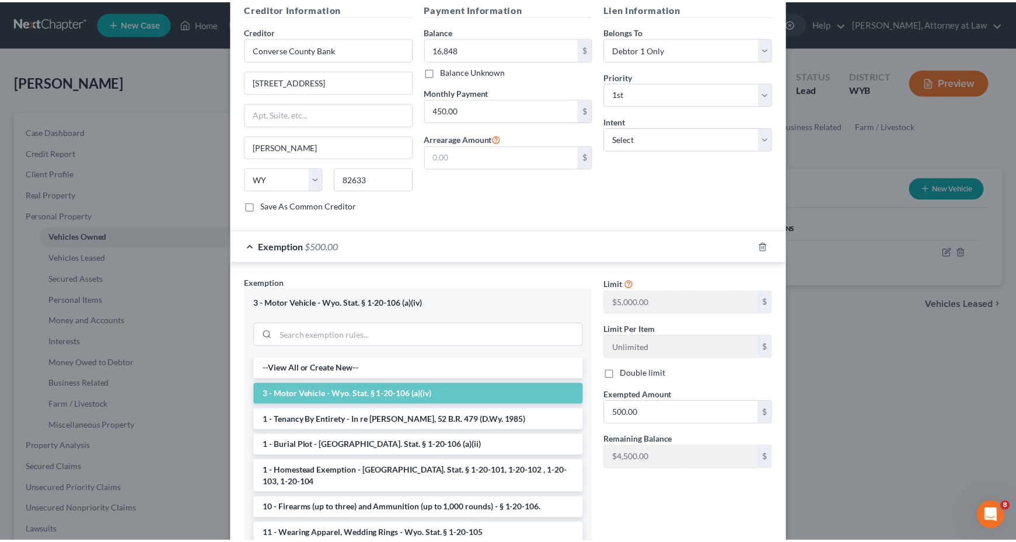
scroll to position [90, 0]
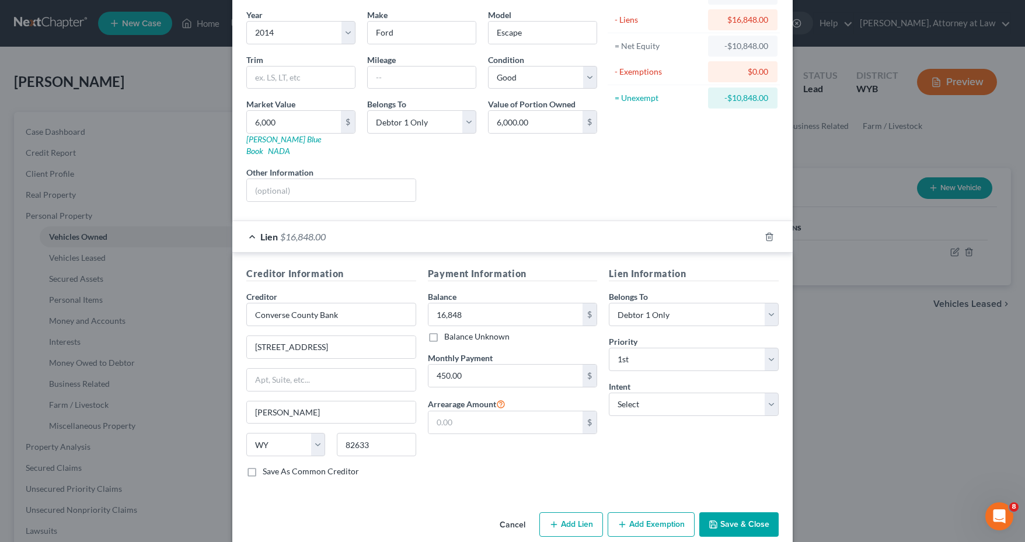
click at [749, 512] on button "Save & Close" at bounding box center [738, 524] width 79 height 25
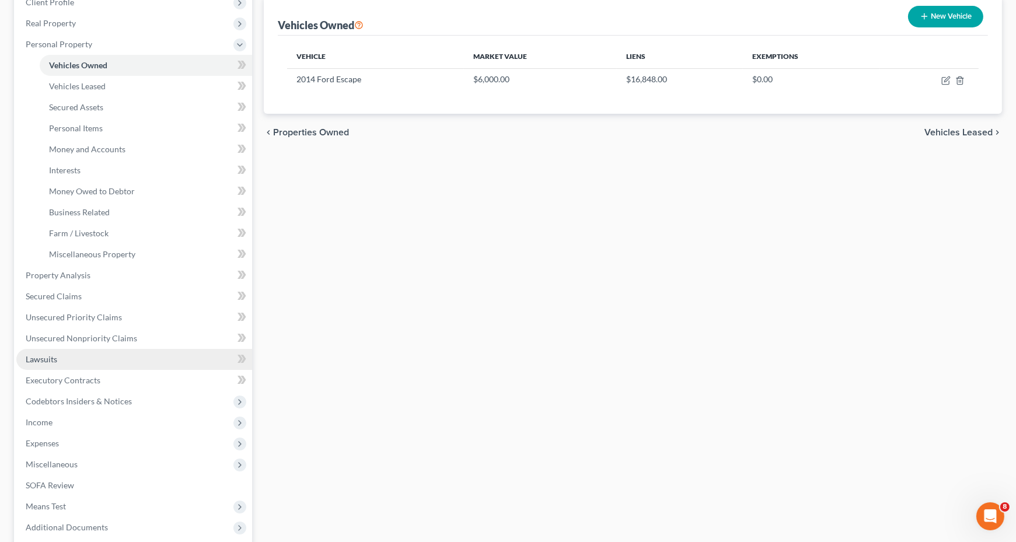
scroll to position [175, 0]
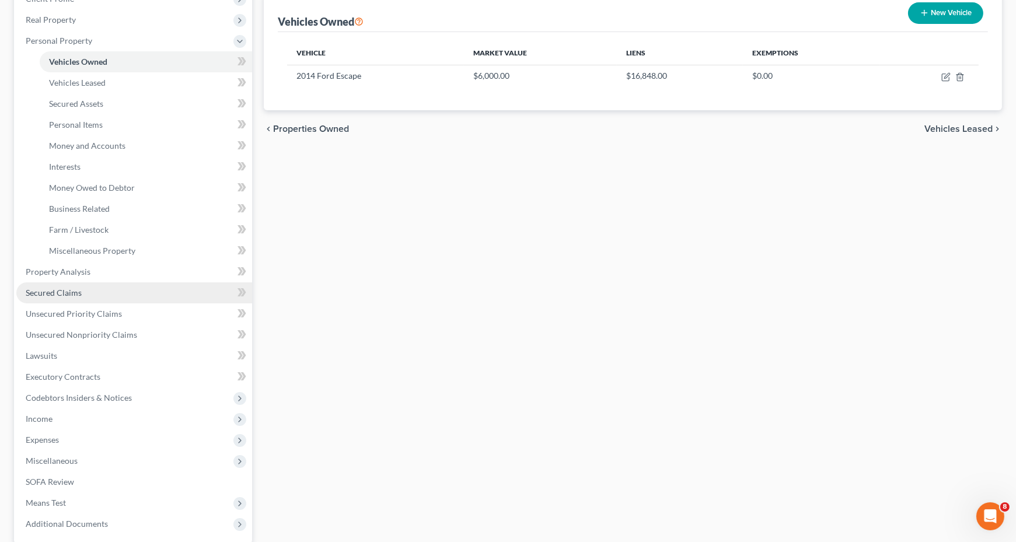
click at [78, 296] on span "Secured Claims" at bounding box center [54, 293] width 56 height 10
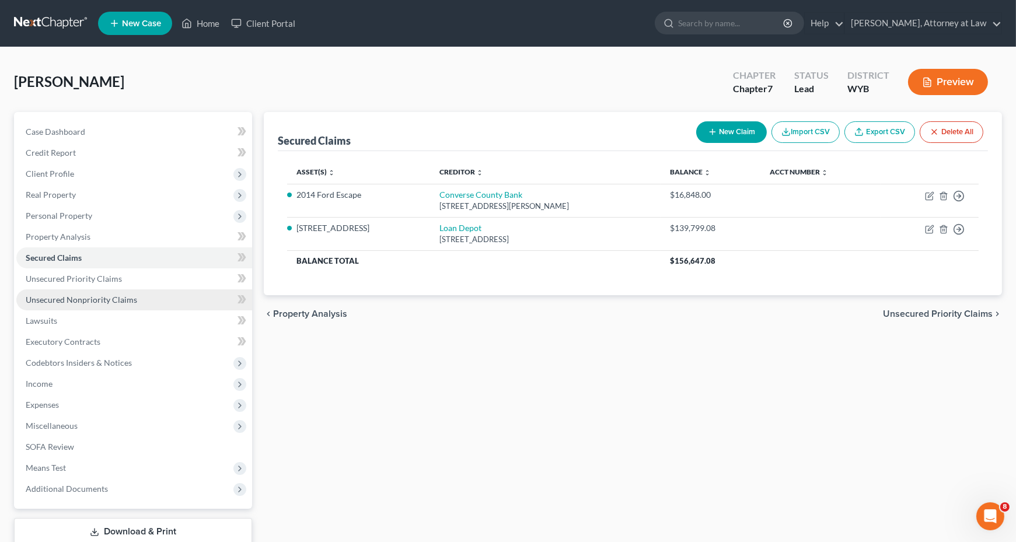
click at [63, 298] on span "Unsecured Nonpriority Claims" at bounding box center [81, 300] width 111 height 10
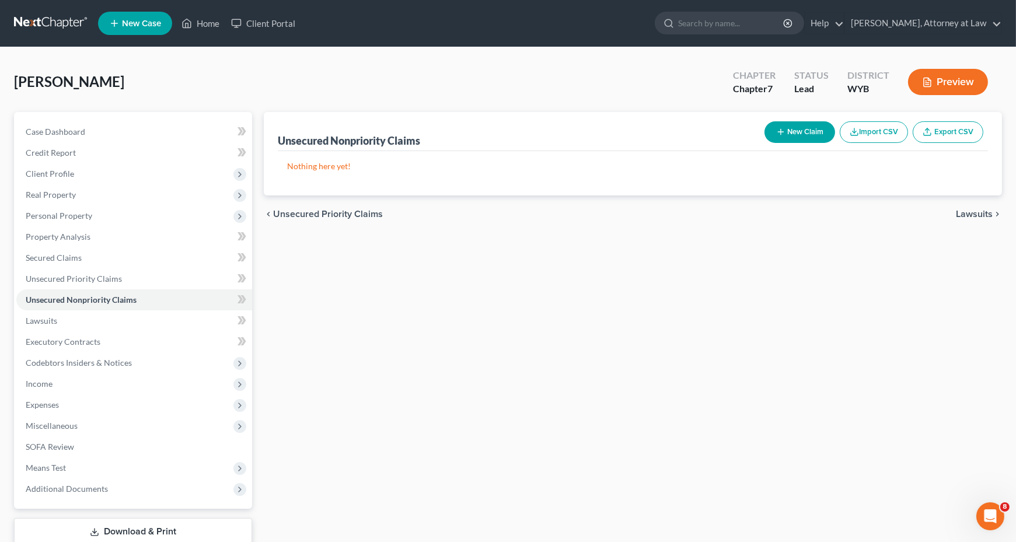
click at [778, 124] on button "New Claim" at bounding box center [799, 132] width 71 height 22
select select "0"
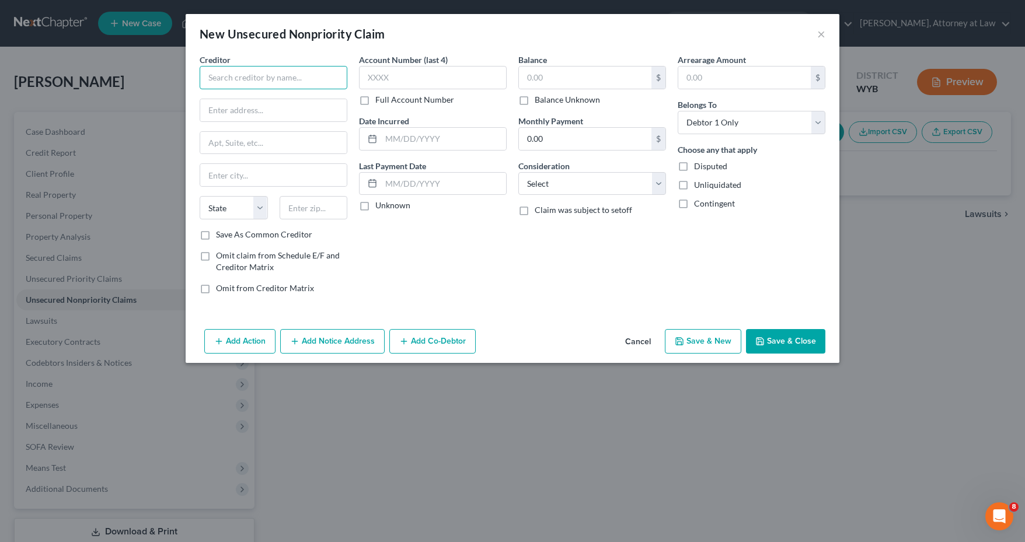
click at [283, 72] on input "text" at bounding box center [274, 77] width 148 height 23
type input "FNBO"
type input "PO Box 2557"
click at [246, 173] on input "text" at bounding box center [273, 175] width 146 height 22
type input "[GEOGRAPHIC_DATA]"
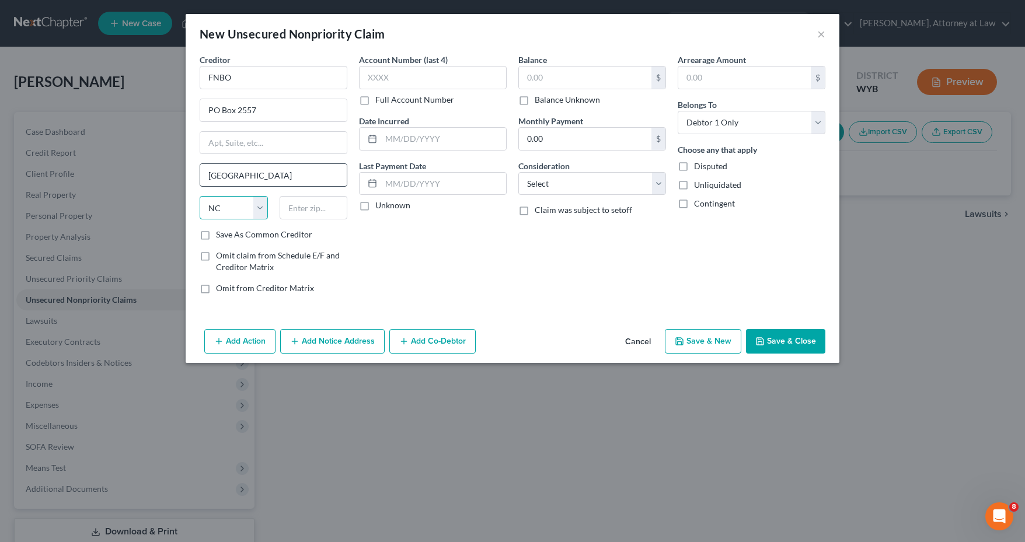
select select "30"
type input "68103"
click at [397, 73] on input "text" at bounding box center [433, 77] width 148 height 23
click at [557, 76] on input "text" at bounding box center [585, 78] width 132 height 22
type input "16,853.12"
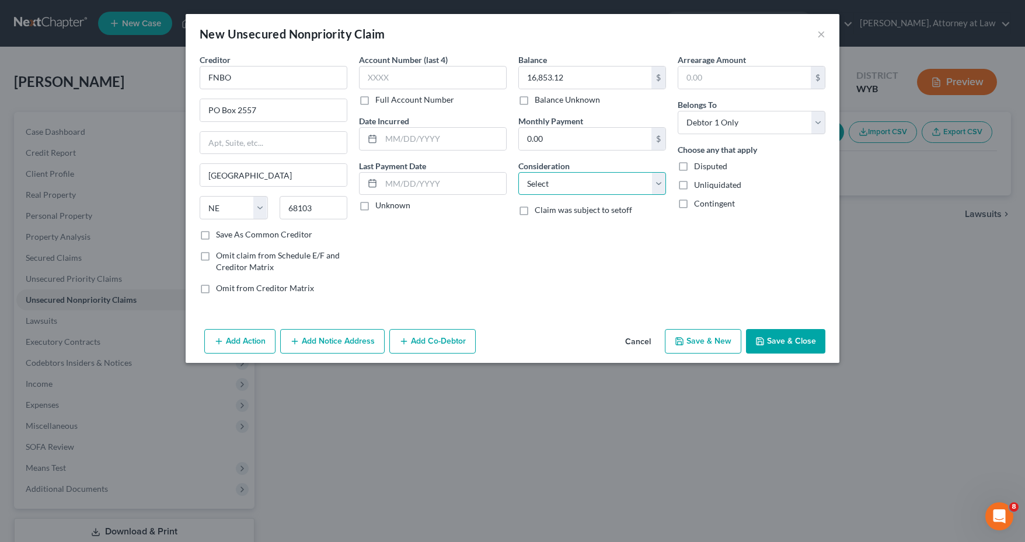
click at [661, 187] on select "Select Cable / Satellite Services Collection Agency Credit Card Debt Debt Couns…" at bounding box center [592, 183] width 148 height 23
select select "11"
click at [518, 172] on select "Select Cable / Satellite Services Collection Agency Credit Card Debt Debt Couns…" at bounding box center [592, 183] width 148 height 23
click at [661, 182] on select "Select Cable / Satellite Services Collection Agency Credit Card Debt Debt Couns…" at bounding box center [592, 183] width 148 height 23
select select
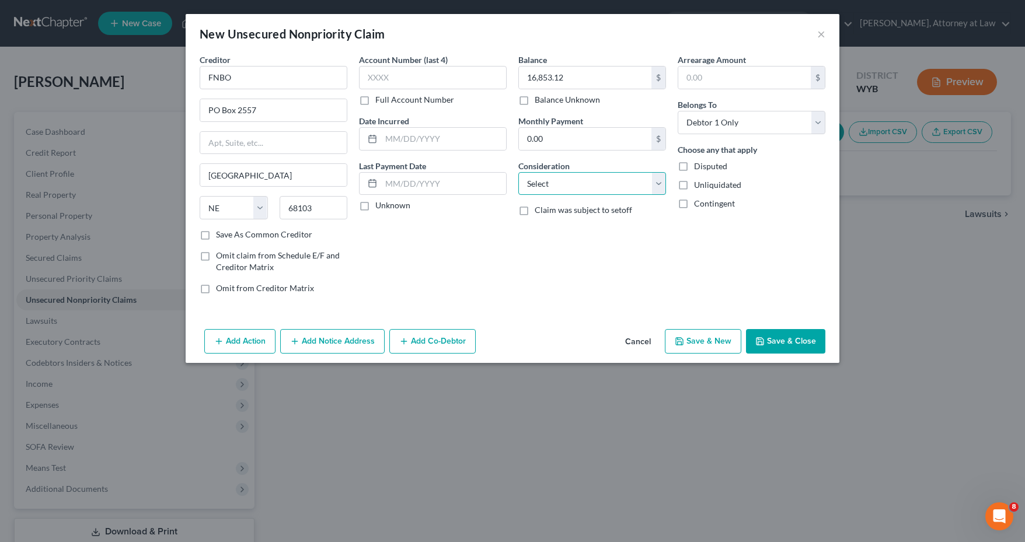
click at [518, 172] on select "Select Cable / Satellite Services Collection Agency Credit Card Debt Debt Couns…" at bounding box center [592, 183] width 148 height 23
click at [718, 339] on button "Save & New" at bounding box center [703, 341] width 76 height 25
select select "0"
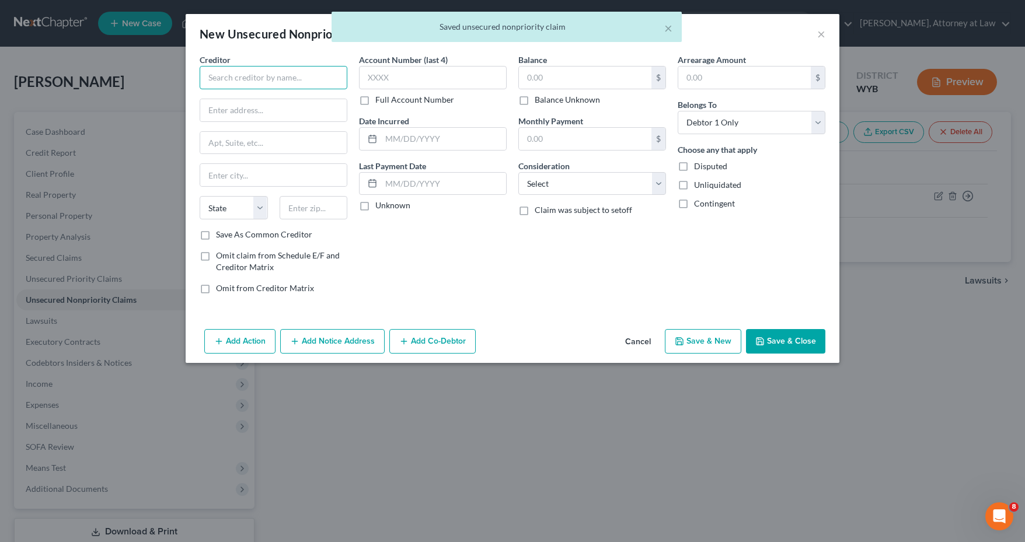
click at [260, 77] on input "text" at bounding box center [274, 77] width 148 height 23
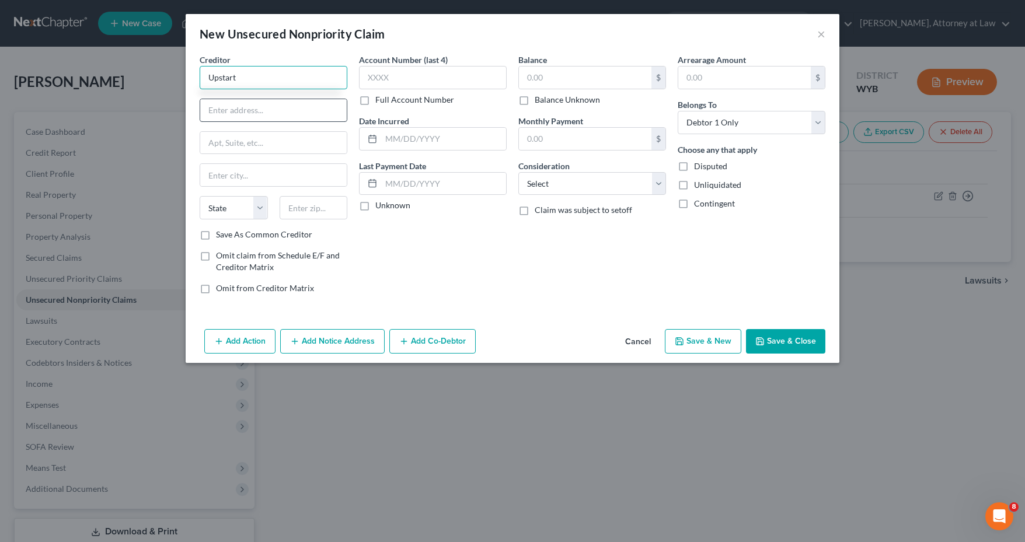
type input "Upstart"
click at [238, 113] on input "text" at bounding box center [273, 110] width 146 height 22
type input "p"
type input "PO Box 1503"
click at [246, 167] on input "text" at bounding box center [273, 175] width 146 height 22
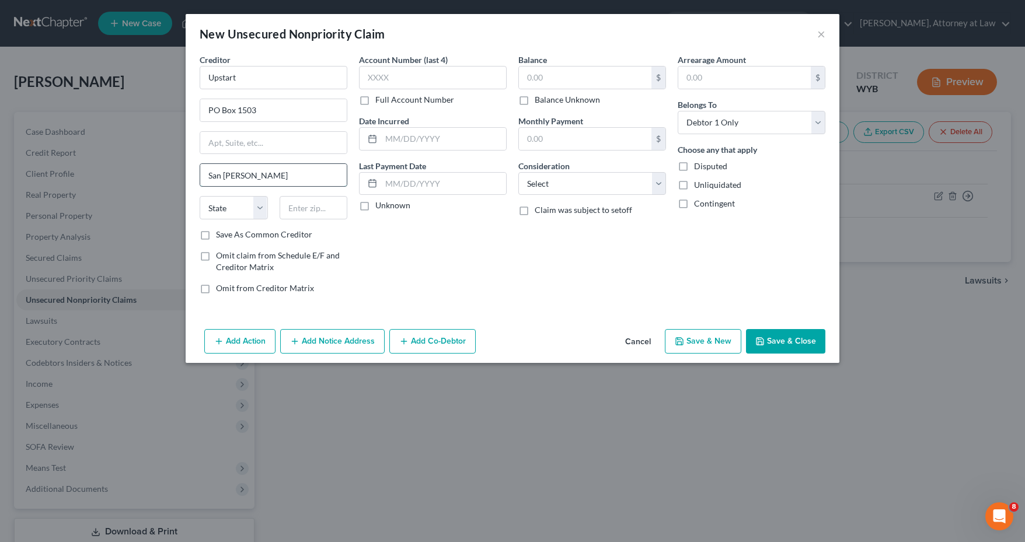
type input "San [PERSON_NAME]"
select select "4"
type input "94070"
click at [590, 84] on input "text" at bounding box center [585, 78] width 132 height 22
type input "7,566.12"
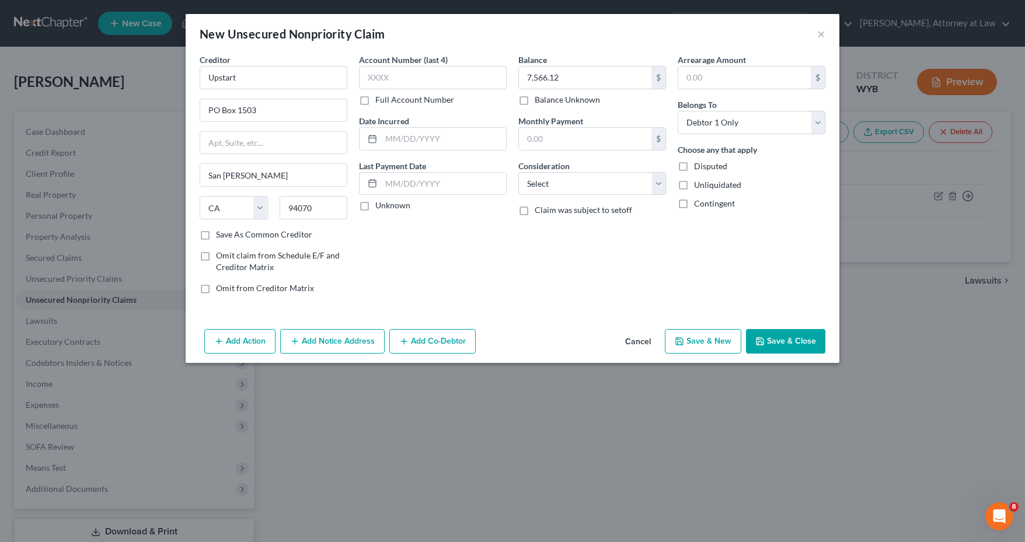
click at [699, 346] on button "Save & New" at bounding box center [703, 341] width 76 height 25
select select "0"
click at [248, 82] on input "text" at bounding box center [274, 77] width 148 height 23
type input "Capital One"
click at [267, 110] on input "text" at bounding box center [273, 110] width 146 height 22
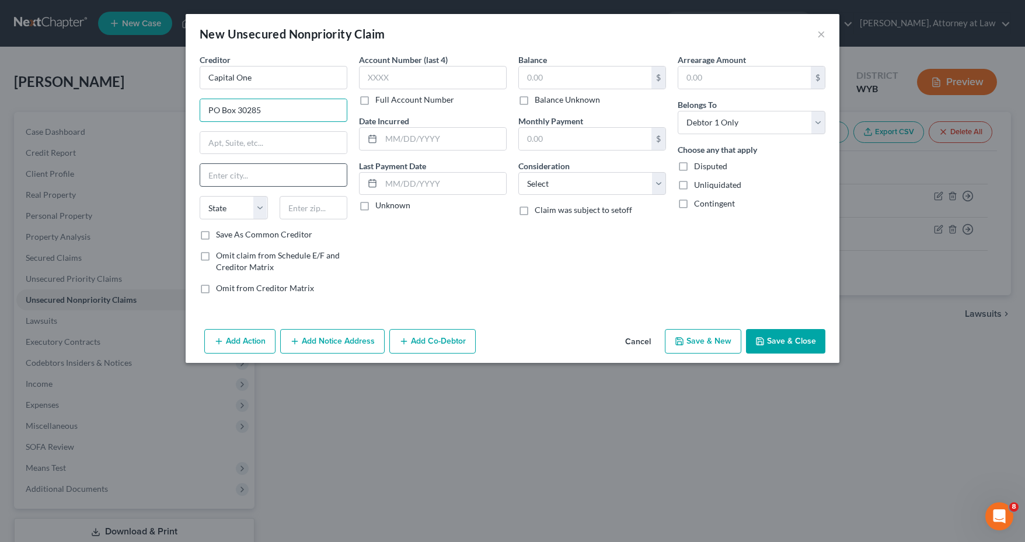
type input "PO Box 30285"
click at [228, 172] on input "text" at bounding box center [273, 175] width 146 height 22
type input "[GEOGRAPHIC_DATA]"
click at [246, 203] on select "State [US_STATE] AK AR AZ CA CO CT DE DC [GEOGRAPHIC_DATA] [GEOGRAPHIC_DATA] GU…" at bounding box center [234, 207] width 68 height 23
select select "46"
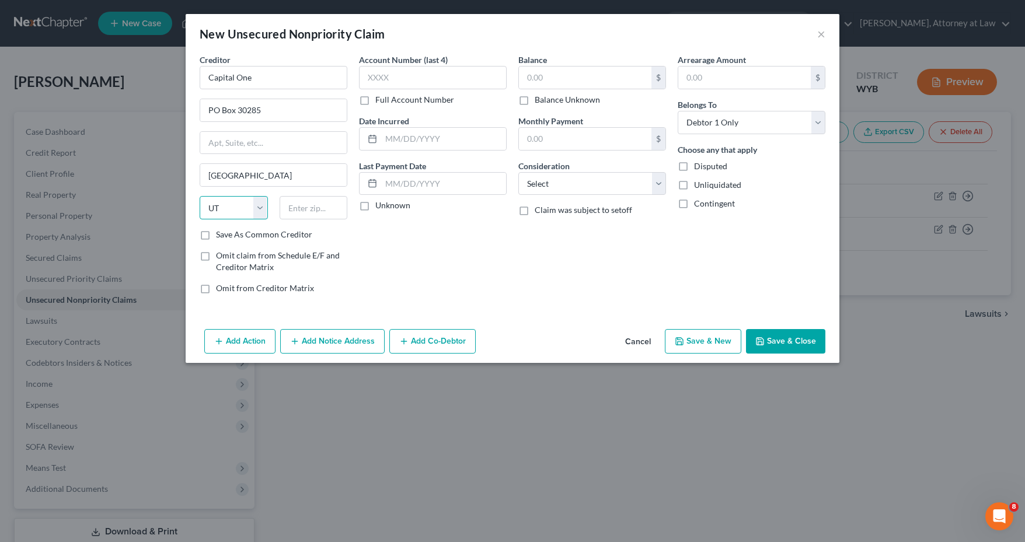
click at [232, 205] on select "State [US_STATE] AK AR AZ CA CO CT DE DC [GEOGRAPHIC_DATA] [GEOGRAPHIC_DATA] GU…" at bounding box center [234, 207] width 68 height 23
click at [295, 208] on input "text" at bounding box center [314, 207] width 68 height 23
type input "84130"
click at [541, 83] on input "text" at bounding box center [585, 78] width 132 height 22
type input "8,387.49"
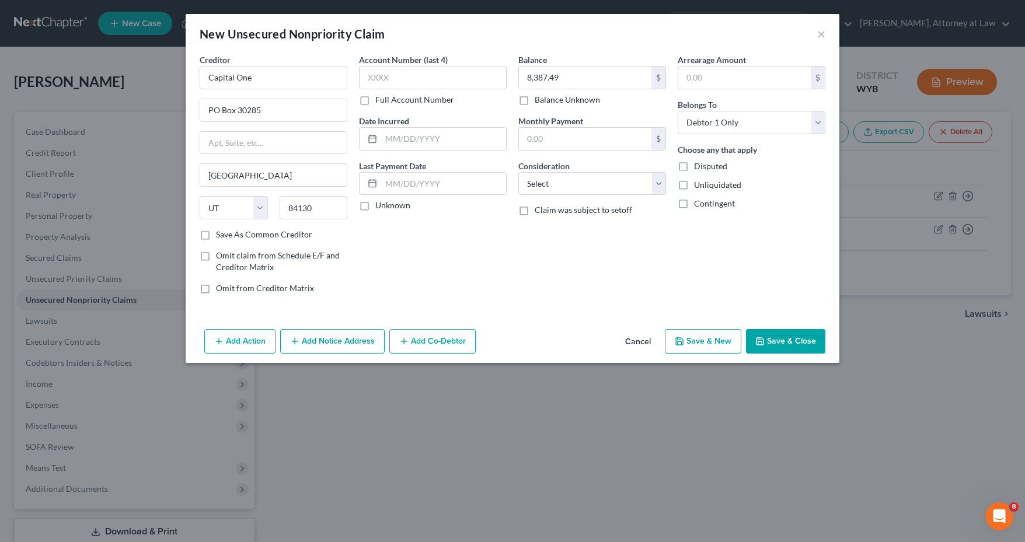
click at [724, 338] on button "Save & New" at bounding box center [703, 341] width 76 height 25
select select "0"
click at [271, 81] on input "text" at bounding box center [274, 77] width 148 height 23
click at [260, 105] on input "text" at bounding box center [273, 110] width 146 height 22
type input "Capital One"
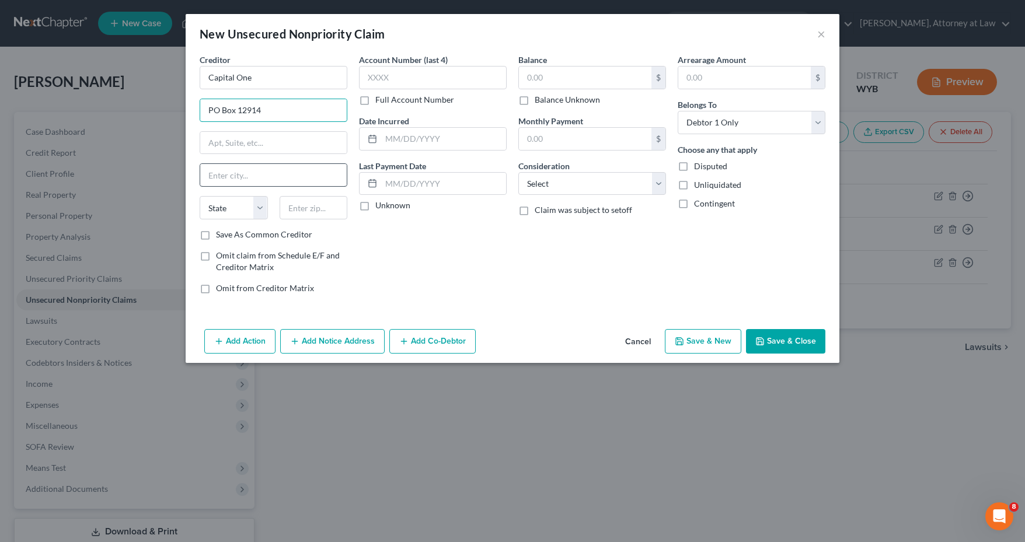
type input "PO Box 12914"
click at [248, 176] on input "text" at bounding box center [273, 175] width 146 height 22
type input "[GEOGRAPHIC_DATA]"
select select "48"
type input "23541"
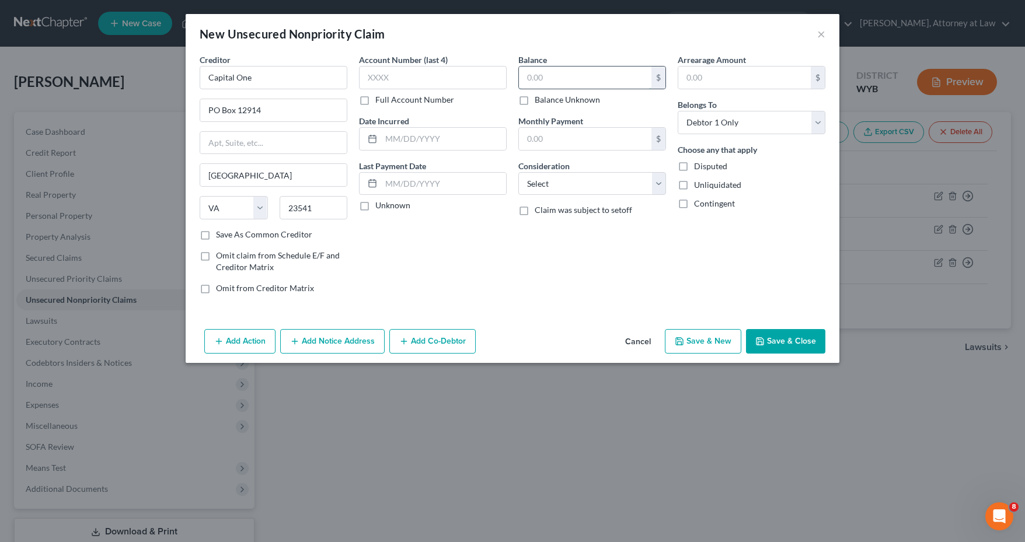
click at [543, 78] on input "text" at bounding box center [585, 78] width 132 height 22
type input "3,449.15"
click at [731, 338] on button "Save & New" at bounding box center [703, 341] width 76 height 25
select select "0"
type input "0.00"
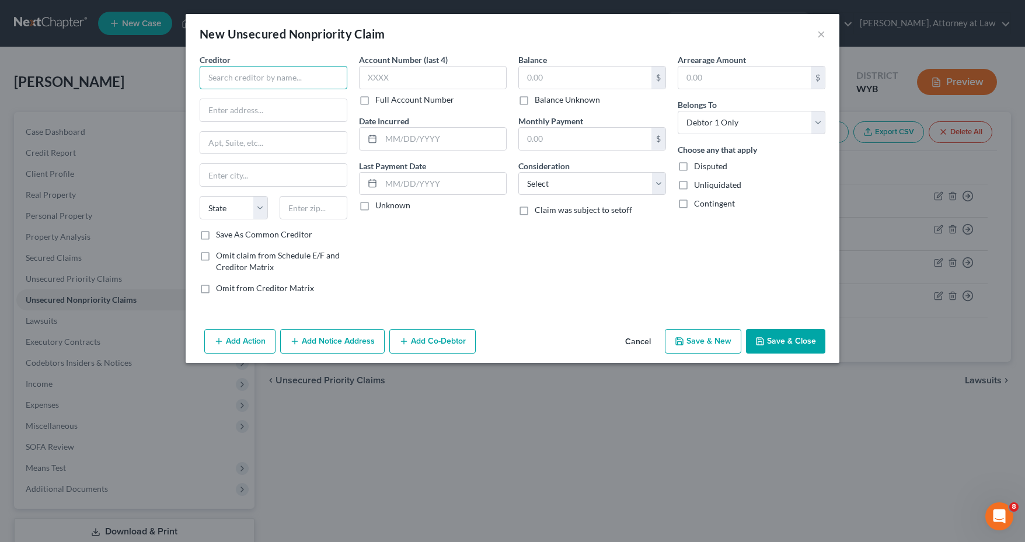
click at [277, 77] on input "text" at bounding box center [274, 77] width 148 height 23
click at [375, 98] on label "Full Account Number" at bounding box center [414, 100] width 79 height 12
click at [380, 98] on input "Full Account Number" at bounding box center [384, 98] width 8 height 8
type input "Nationwide Capital Services"
click at [373, 82] on input "text" at bounding box center [433, 77] width 148 height 23
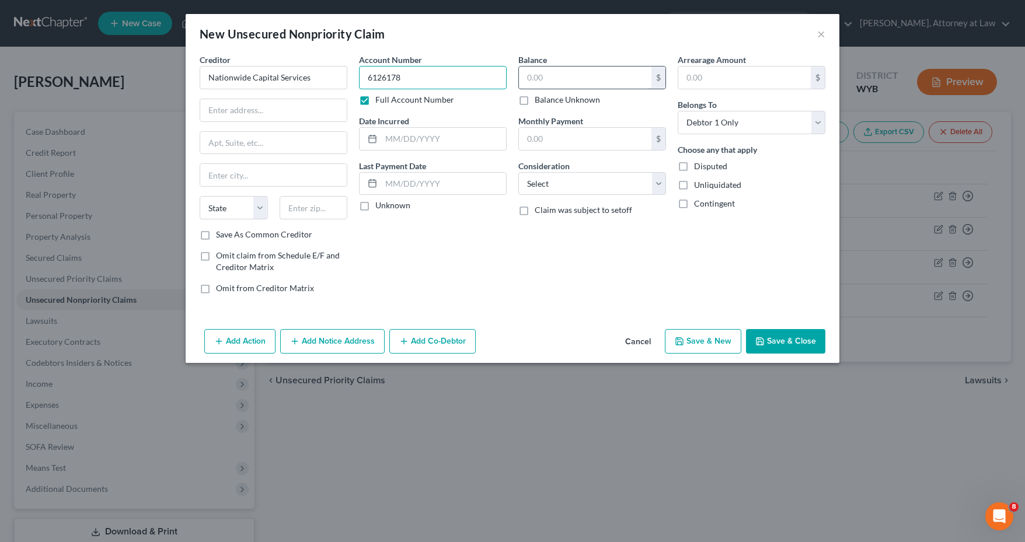
type input "6126178"
click at [546, 78] on input "text" at bounding box center [585, 78] width 132 height 22
type input "3,091.50"
click at [229, 110] on input "text" at bounding box center [273, 110] width 146 height 22
